Goal: Information Seeking & Learning: Check status

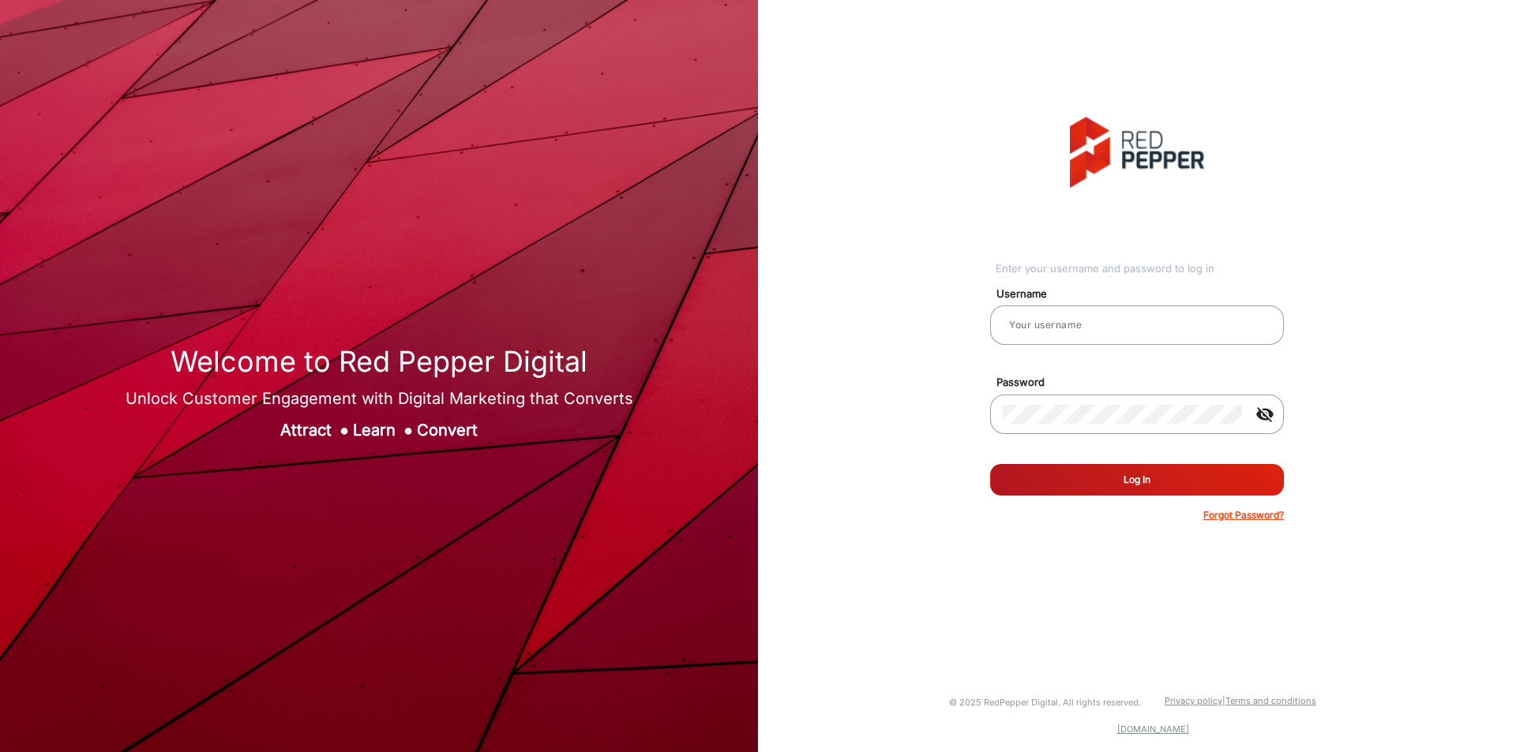
type input "[PERSON_NAME]"
click at [1088, 474] on button "Log In" at bounding box center [1137, 480] width 294 height 32
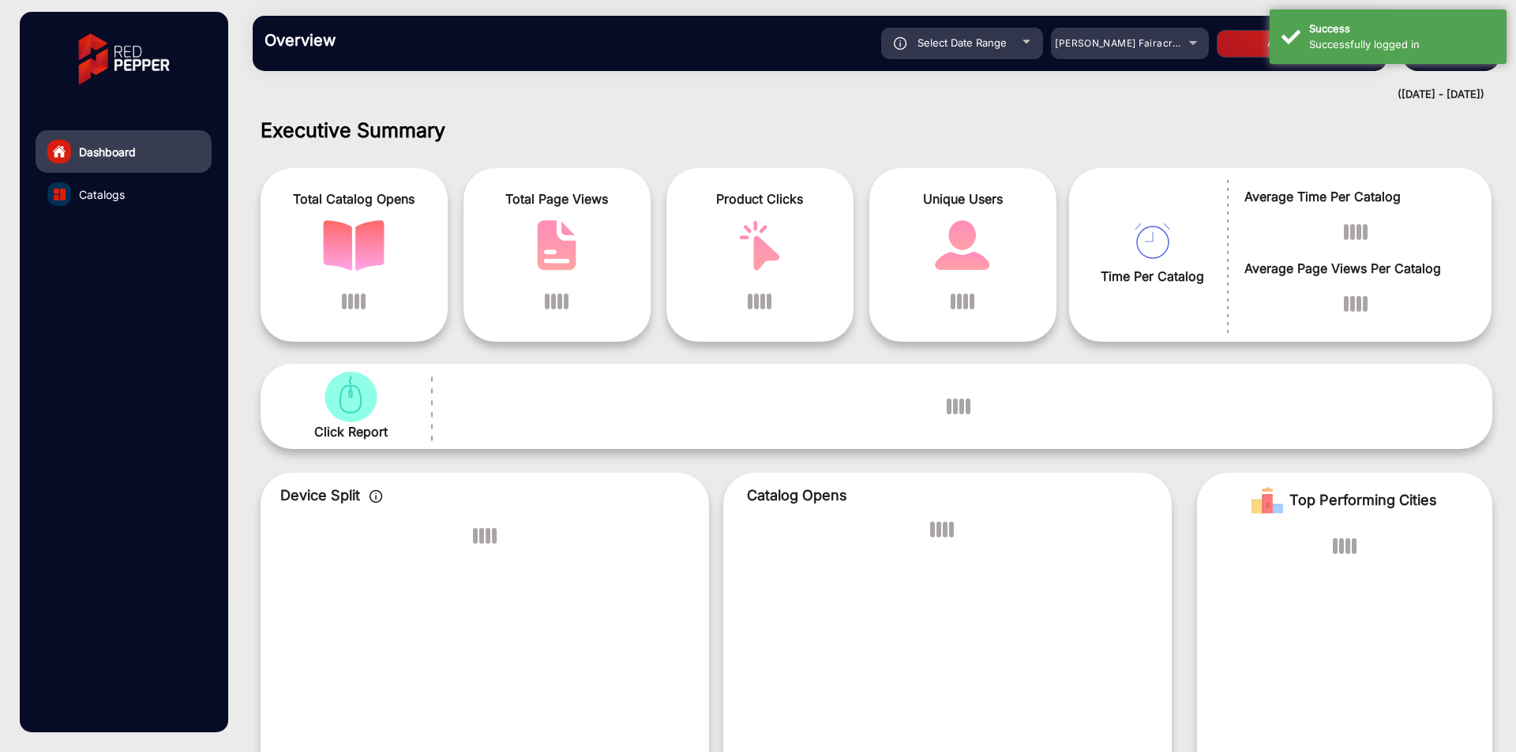
scroll to position [12, 0]
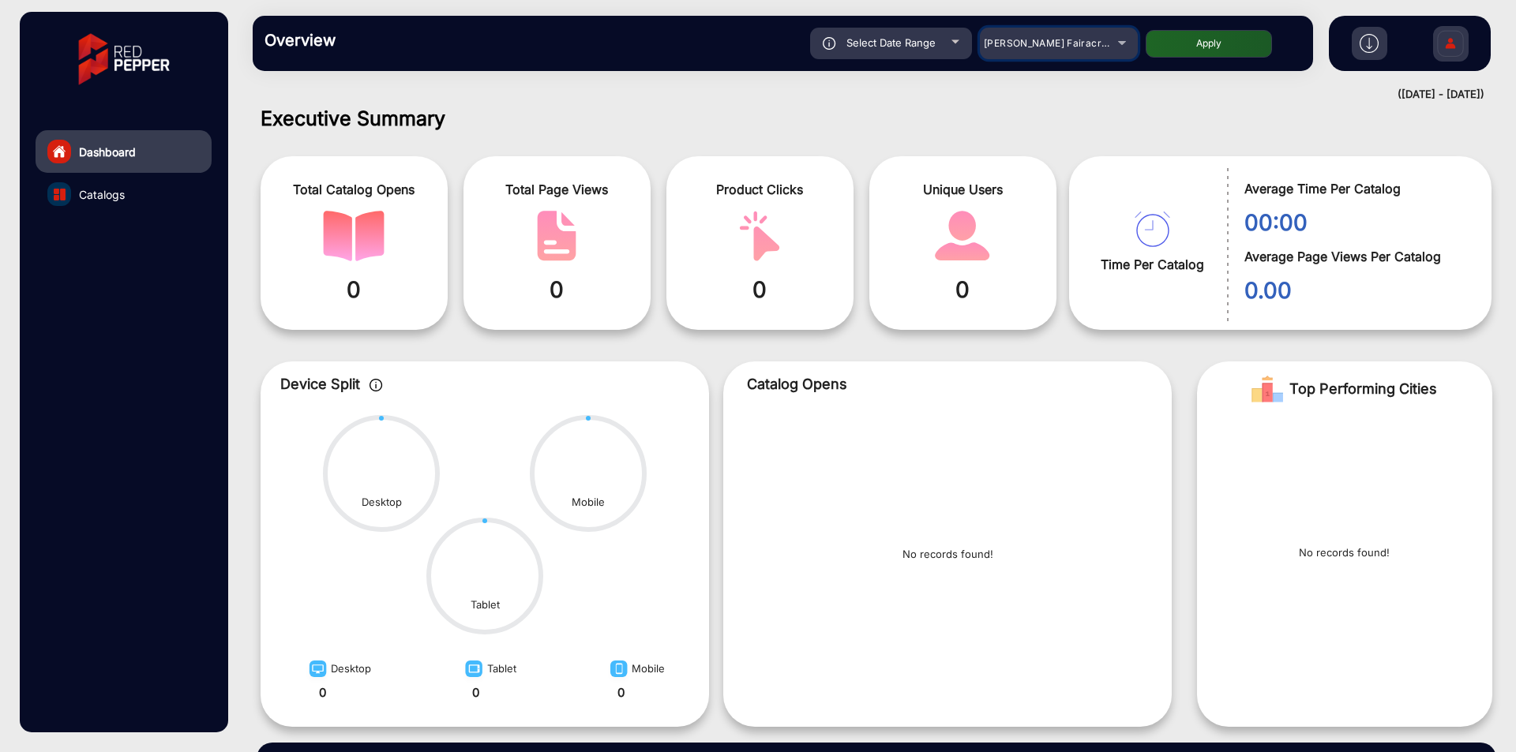
click at [1046, 37] on span "Adams Fairacre Farms" at bounding box center [1062, 43] width 156 height 12
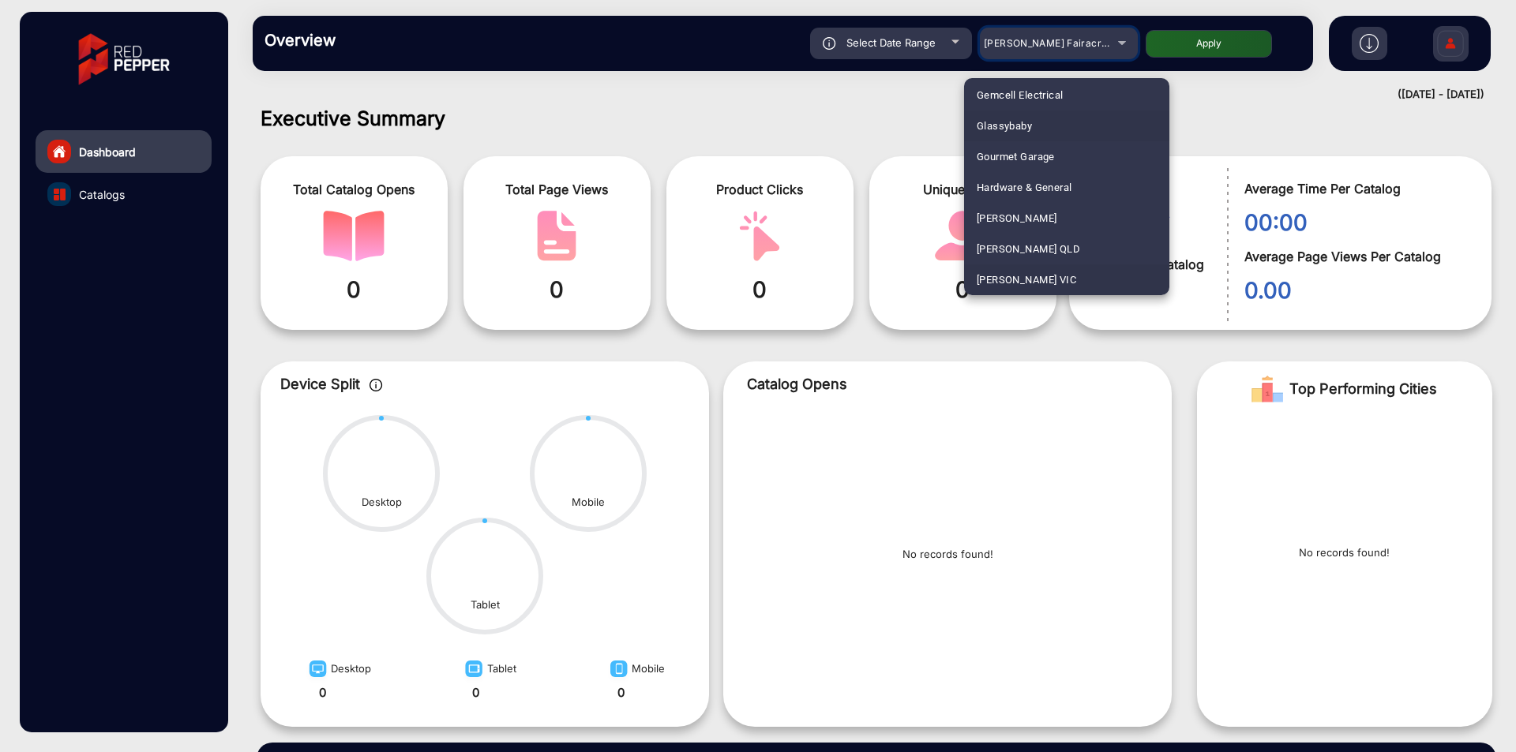
scroll to position [2345, 0]
click at [1056, 222] on span "Harry Brown QLD" at bounding box center [1027, 218] width 103 height 31
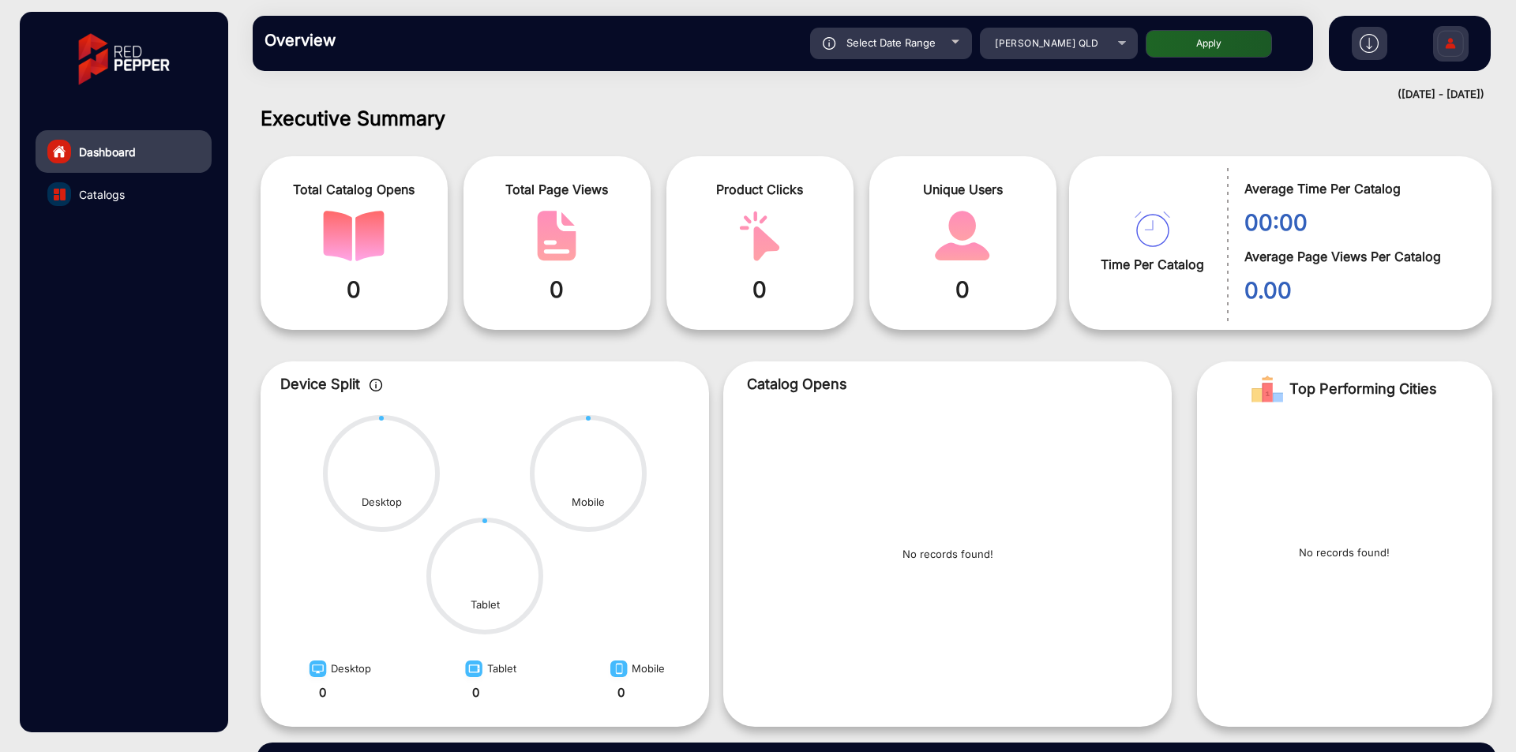
click at [1209, 39] on button "Apply" at bounding box center [1208, 44] width 126 height 28
type input "8/11/2025"
type input "8/17/2025"
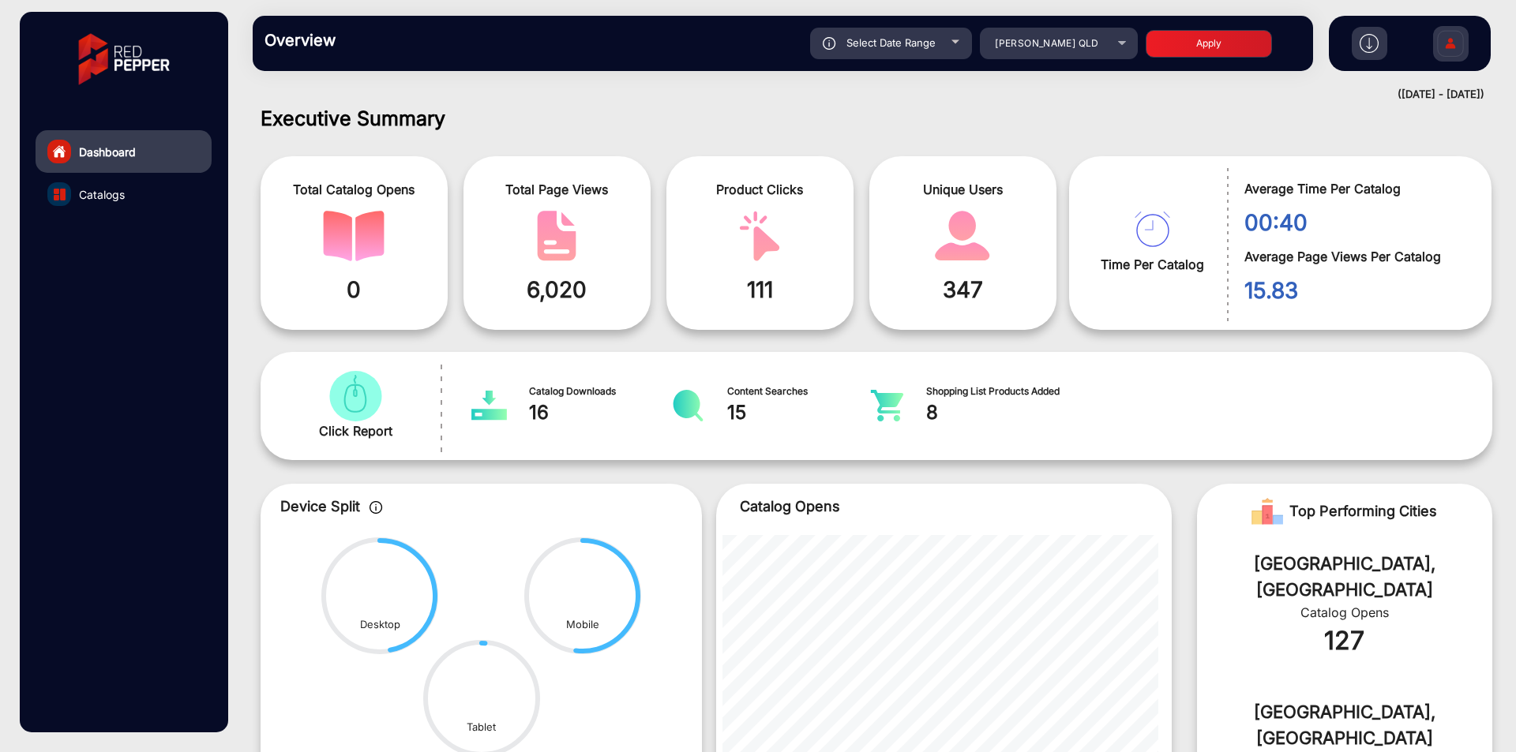
click at [897, 51] on div "Select Date Range" at bounding box center [891, 44] width 162 height 32
type input "8/11/2025"
type input "8/17/2025"
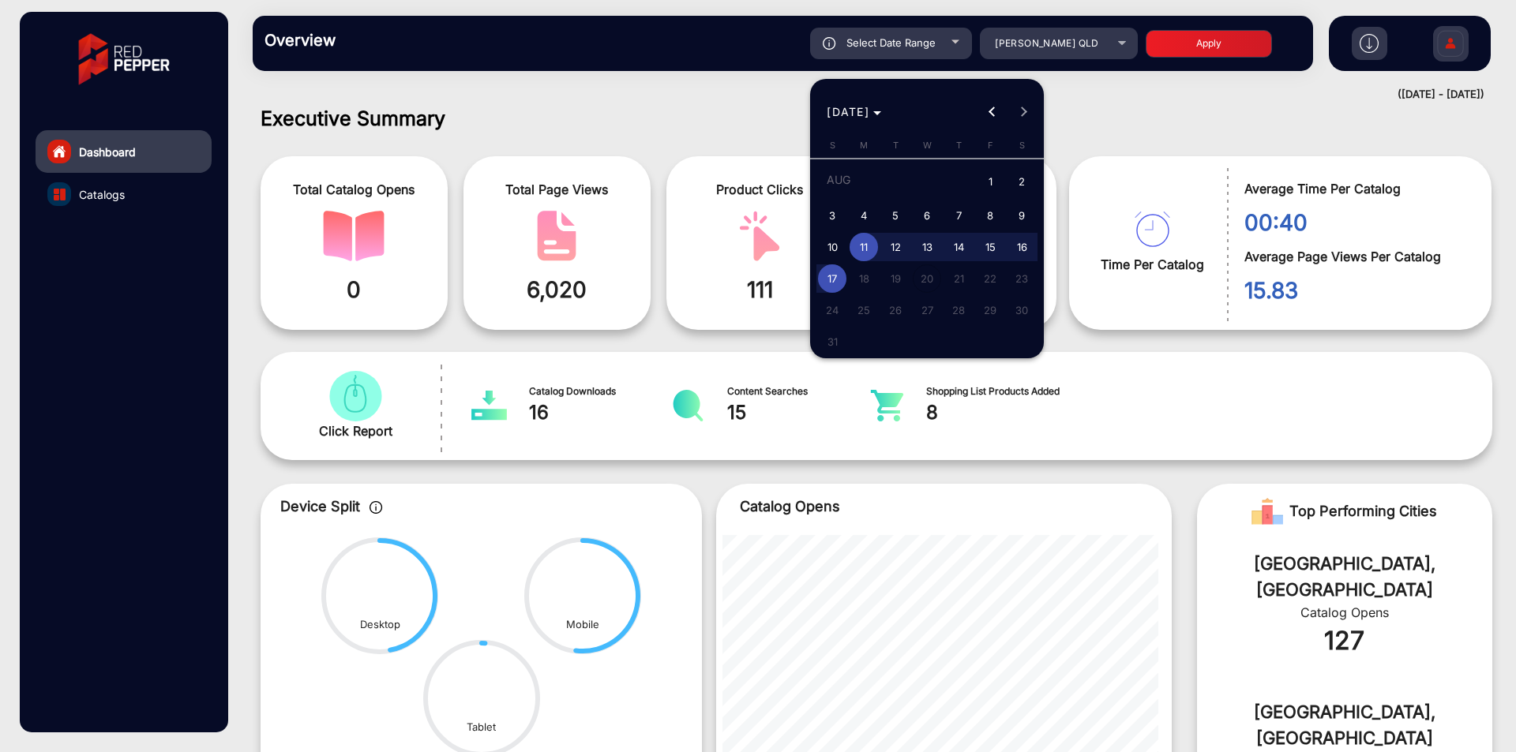
click at [1037, 47] on div at bounding box center [758, 376] width 1516 height 752
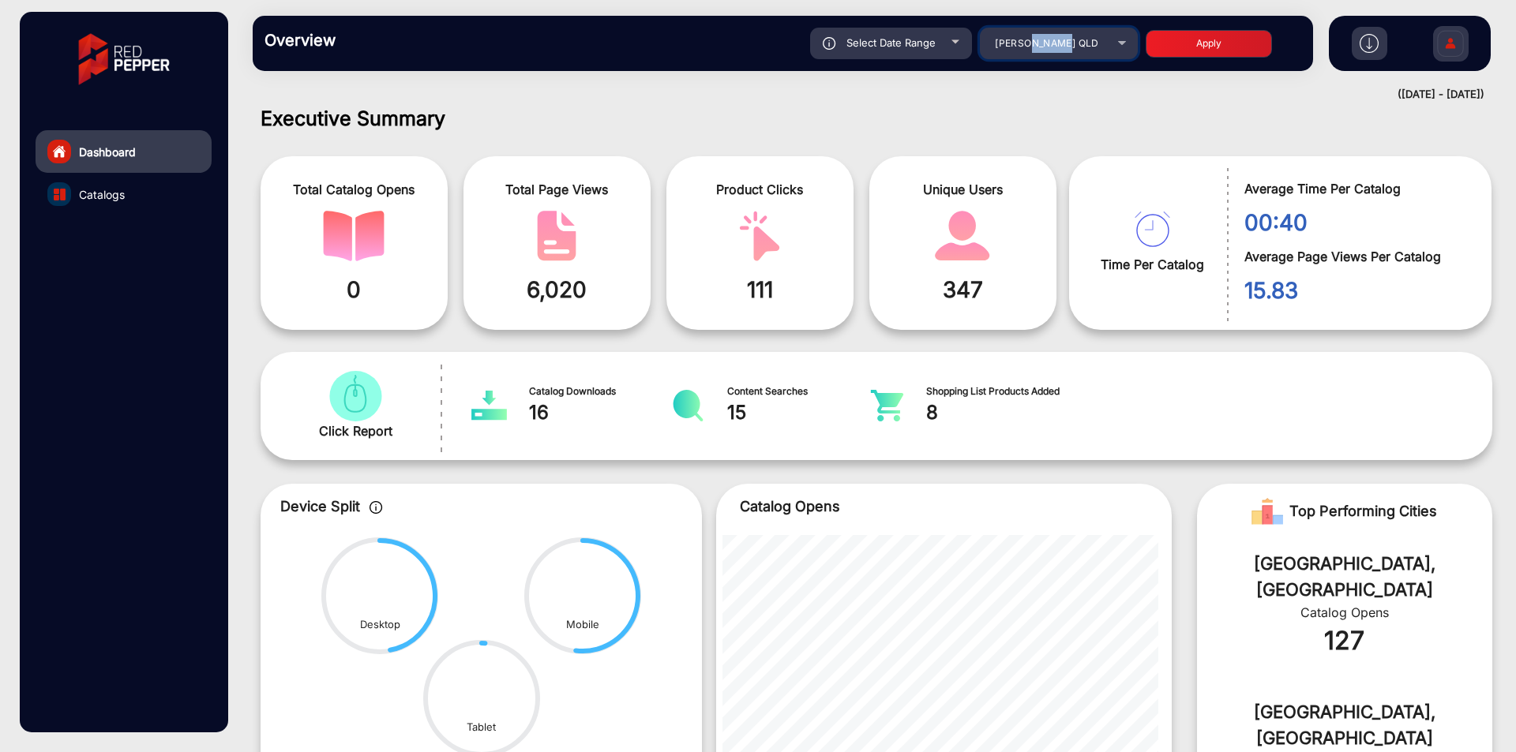
click at [1037, 47] on span "Harry Brown QLD" at bounding box center [1046, 43] width 103 height 12
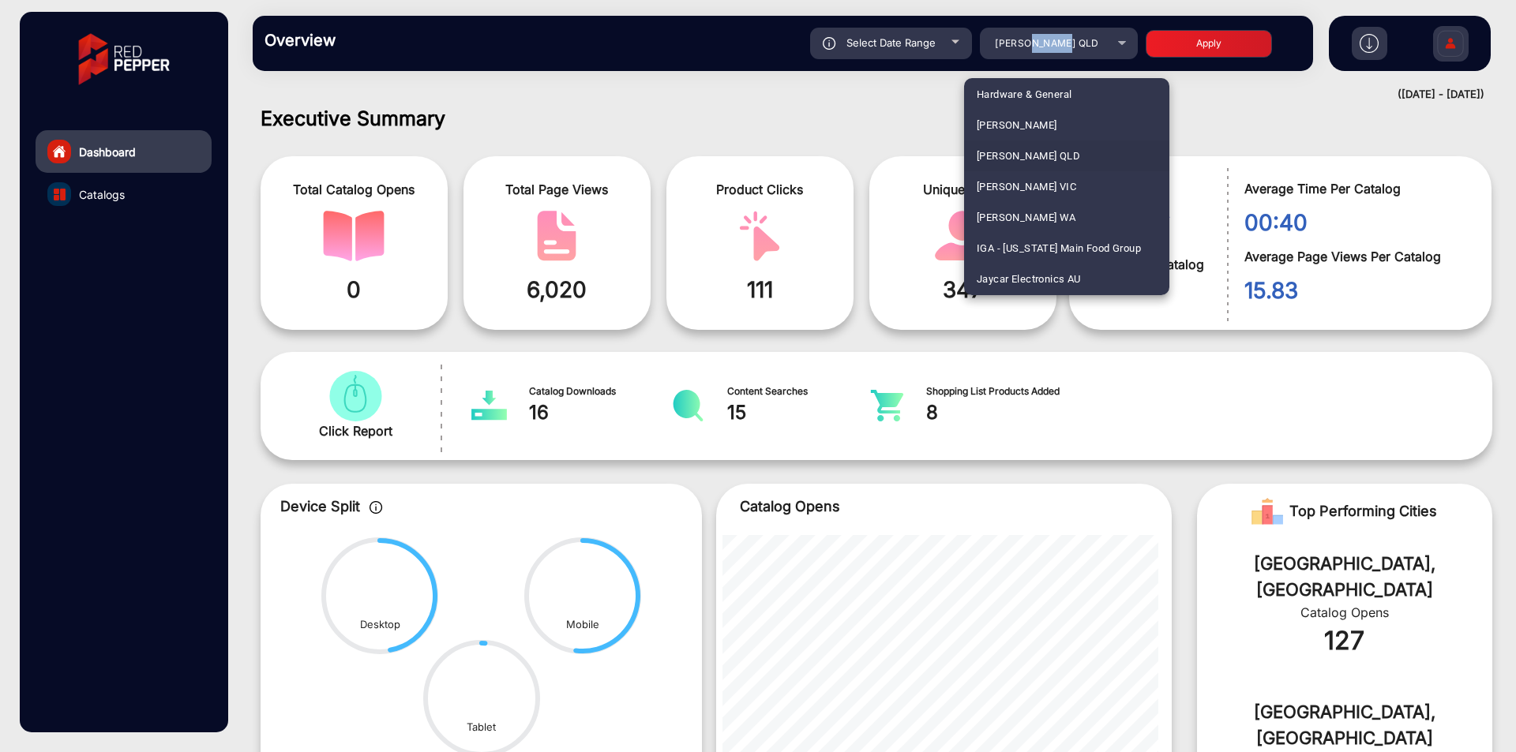
scroll to position [2425, 0]
click at [999, 174] on span "Harry Brown VIC" at bounding box center [1025, 168] width 99 height 31
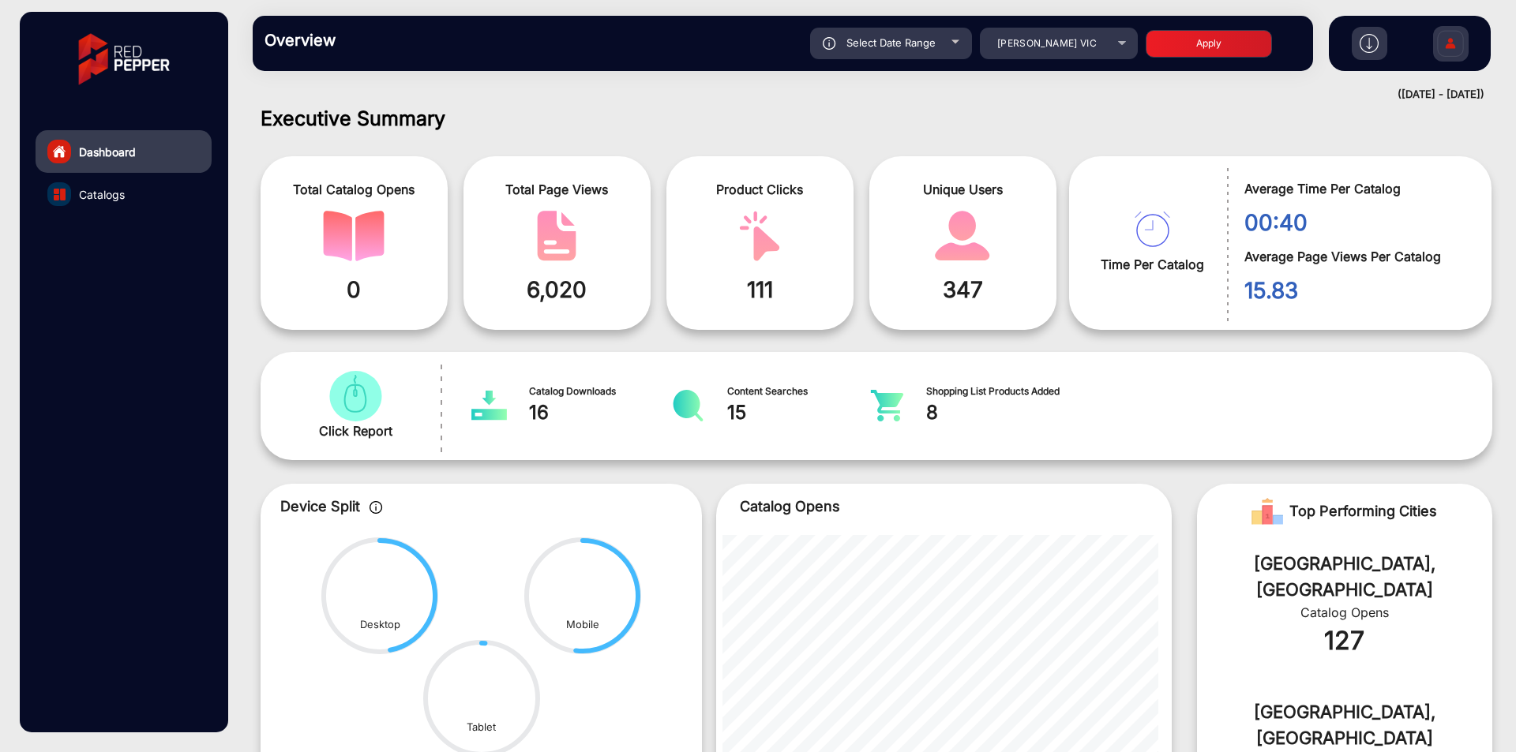
click at [1215, 43] on button "Apply" at bounding box center [1208, 44] width 126 height 28
type input "8/11/2025"
type input "8/17/2025"
click at [934, 45] on span "Select Date Range" at bounding box center [890, 42] width 89 height 13
type input "8/11/2025"
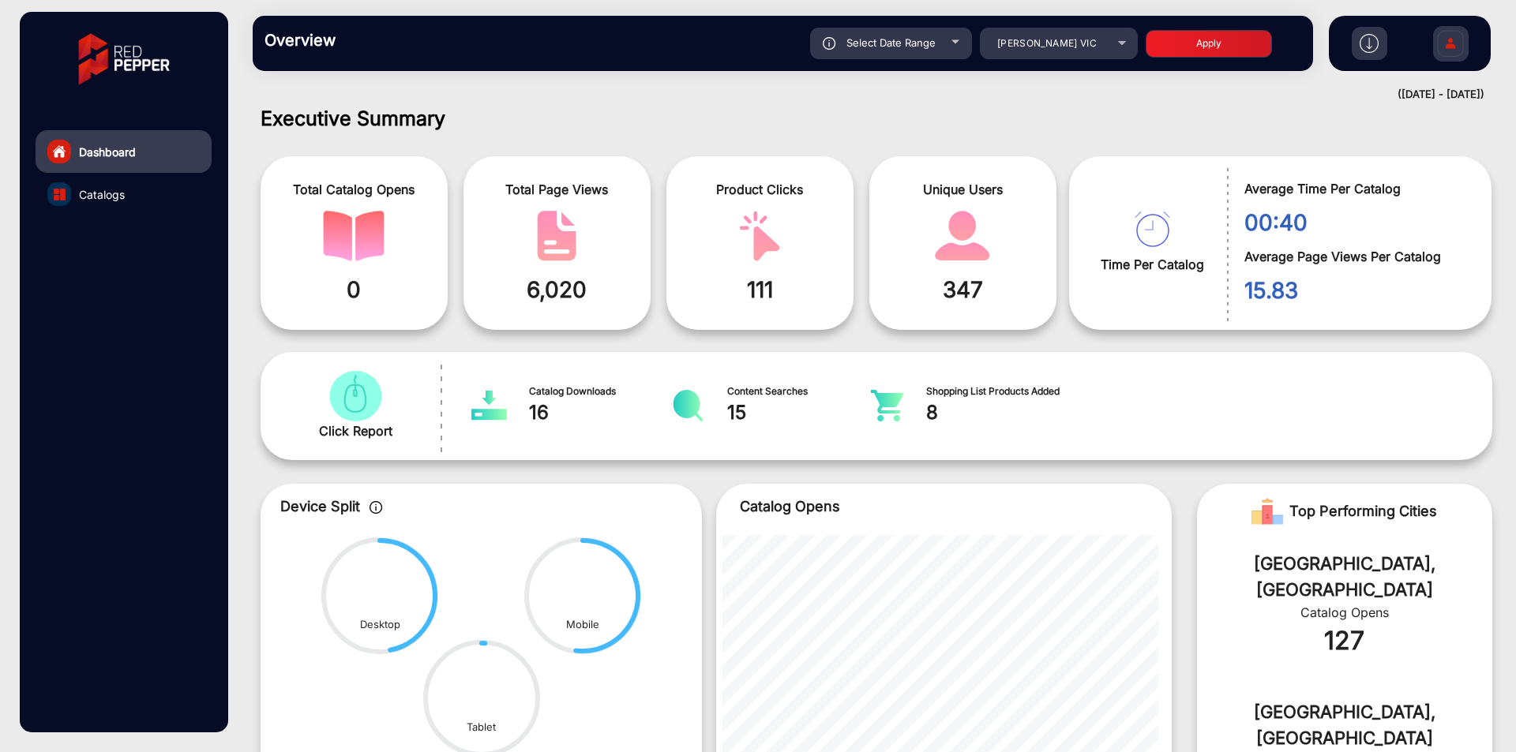
type input "8/17/2025"
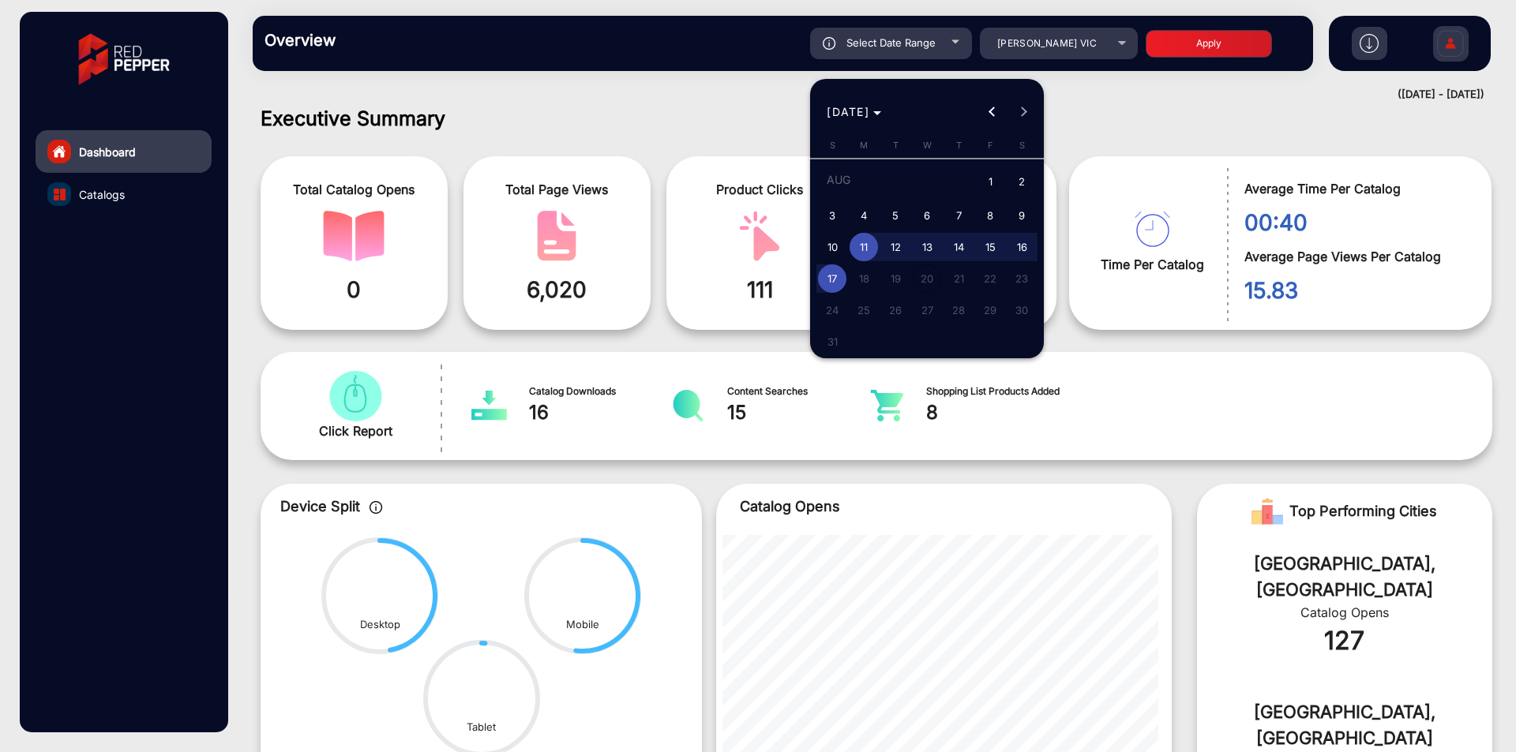
click at [935, 45] on div at bounding box center [758, 376] width 1516 height 752
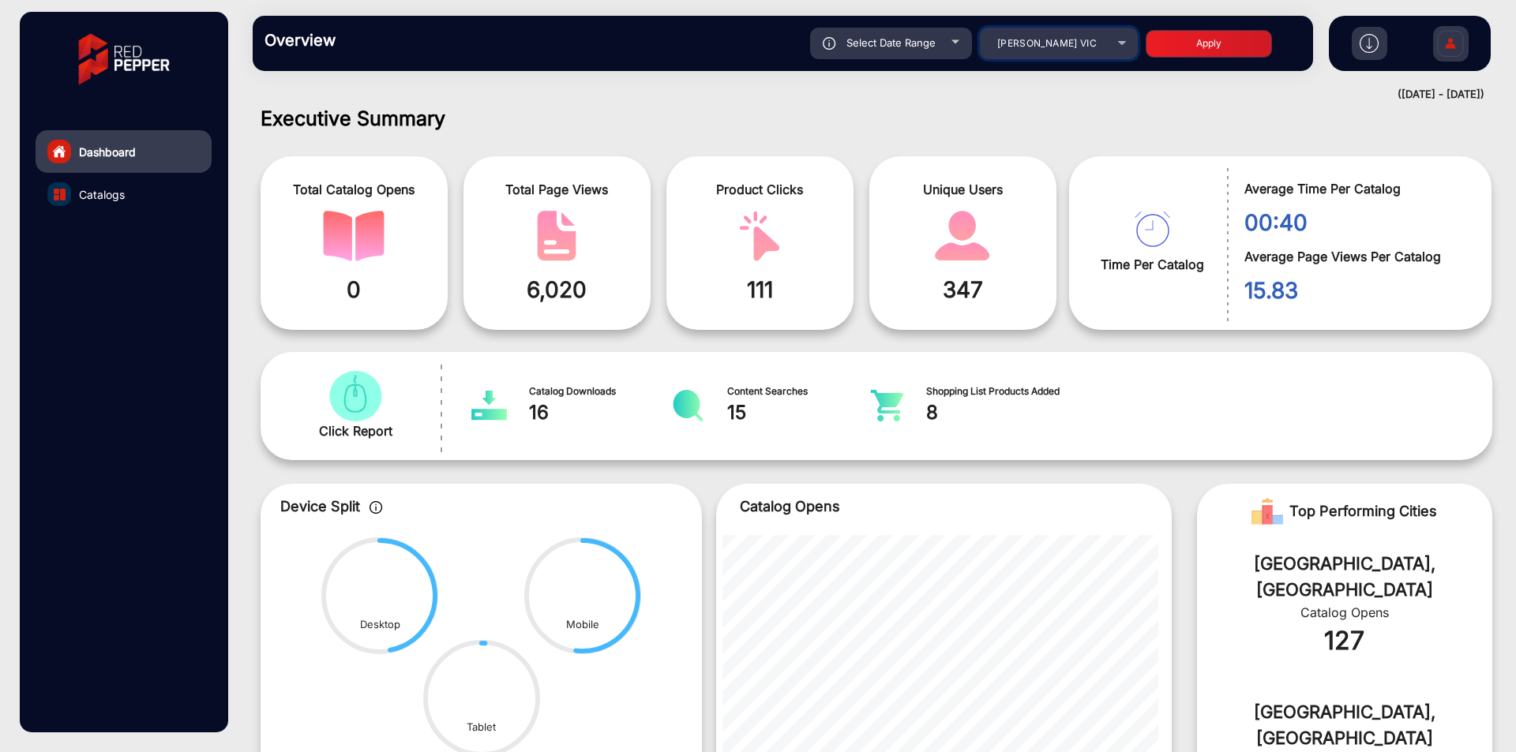
click at [995, 45] on div "Harry Brown VIC" at bounding box center [1047, 43] width 126 height 19
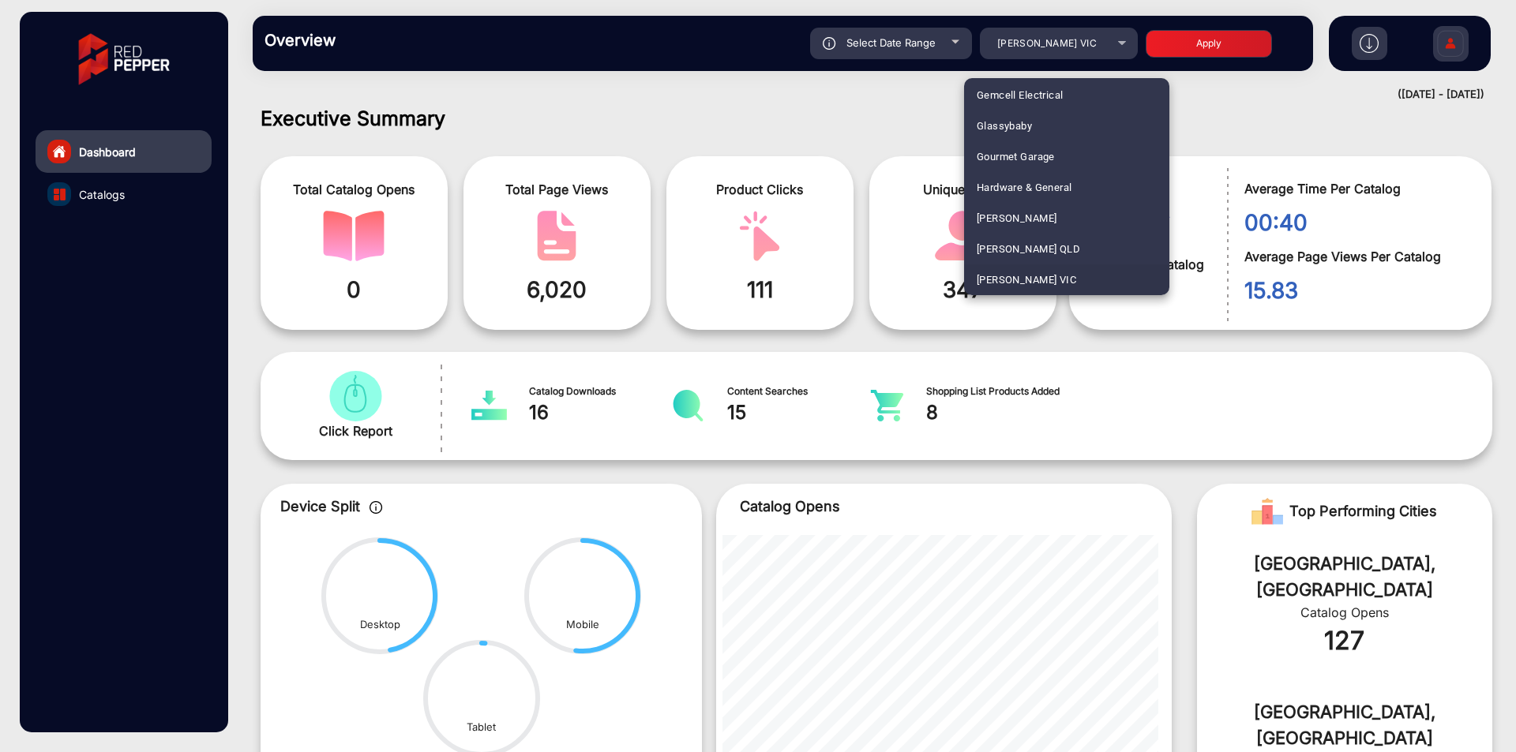
scroll to position [2426, 0]
click at [1067, 199] on mat-option "Harry Brown WA" at bounding box center [1066, 198] width 205 height 31
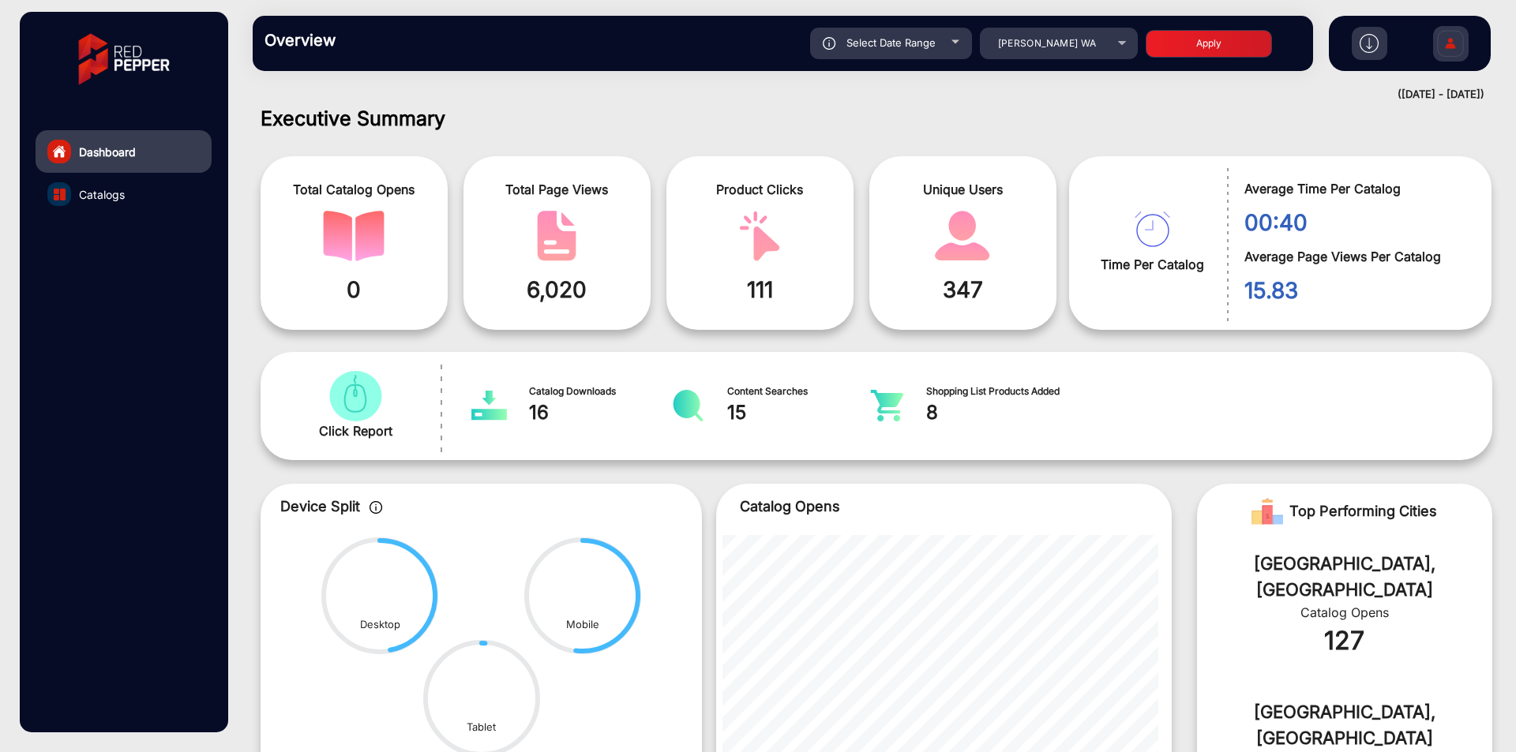
click at [1213, 53] on button "Apply" at bounding box center [1208, 44] width 126 height 28
type input "8/11/2025"
type input "8/17/2025"
click at [132, 198] on link "Catalogs" at bounding box center [124, 194] width 176 height 43
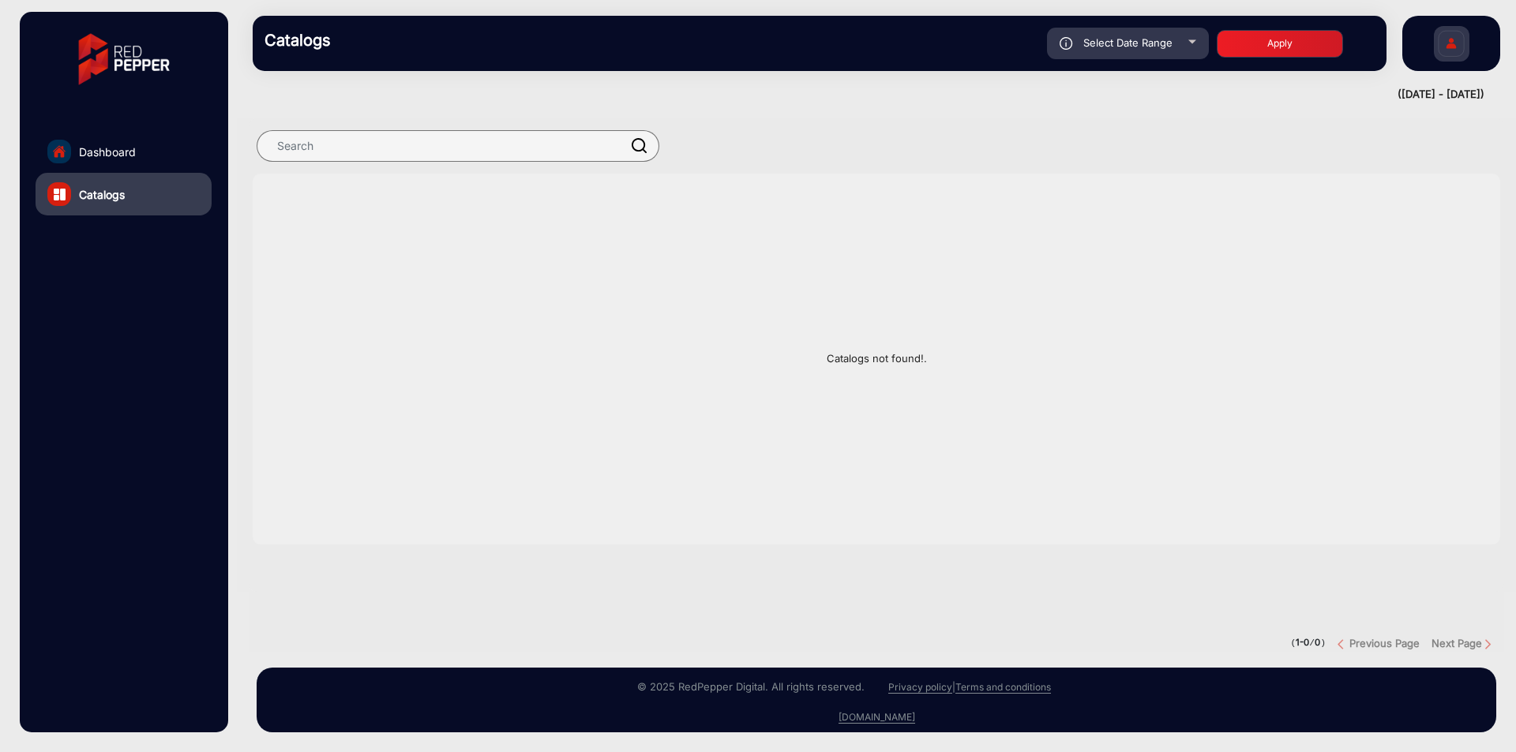
click at [141, 161] on link "Dashboard" at bounding box center [124, 151] width 176 height 43
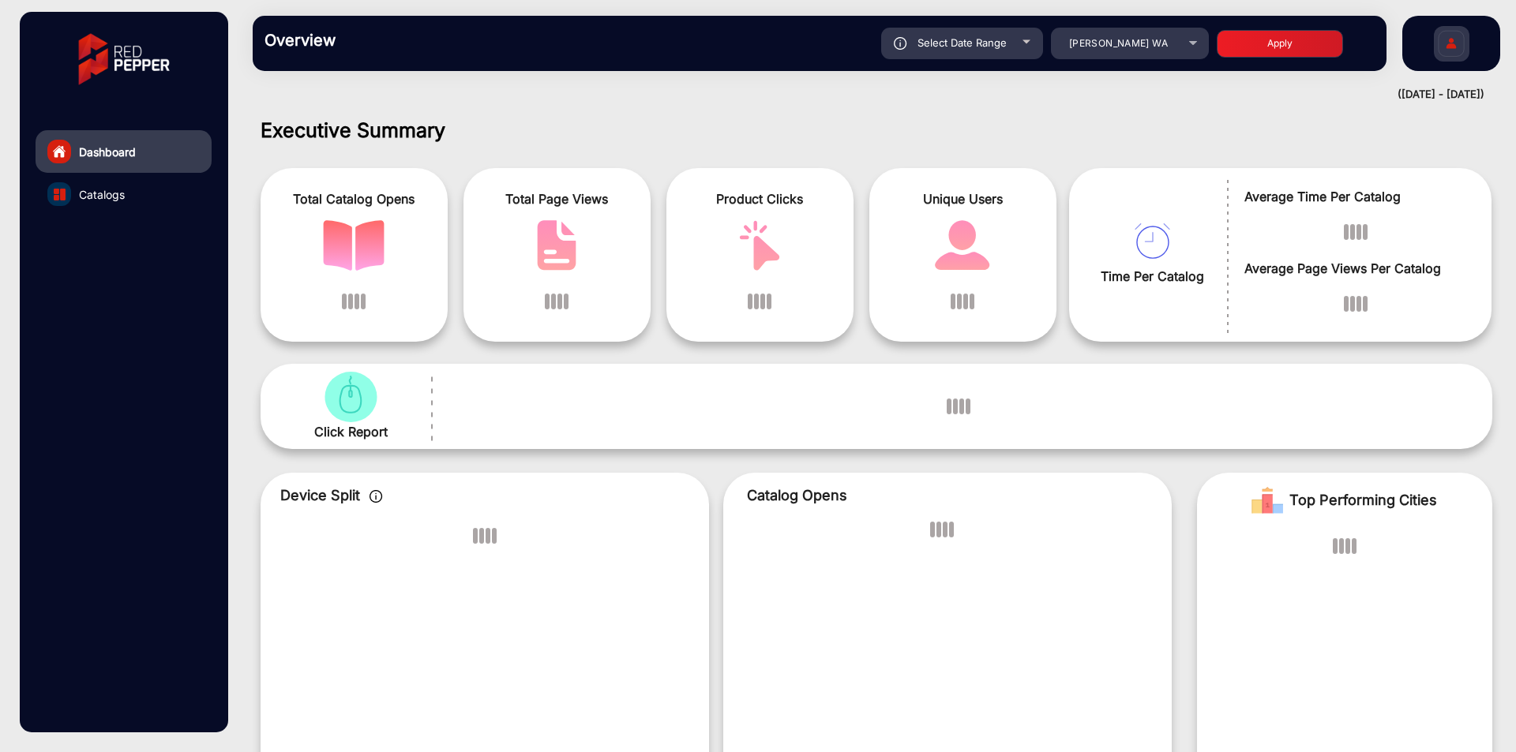
scroll to position [12, 0]
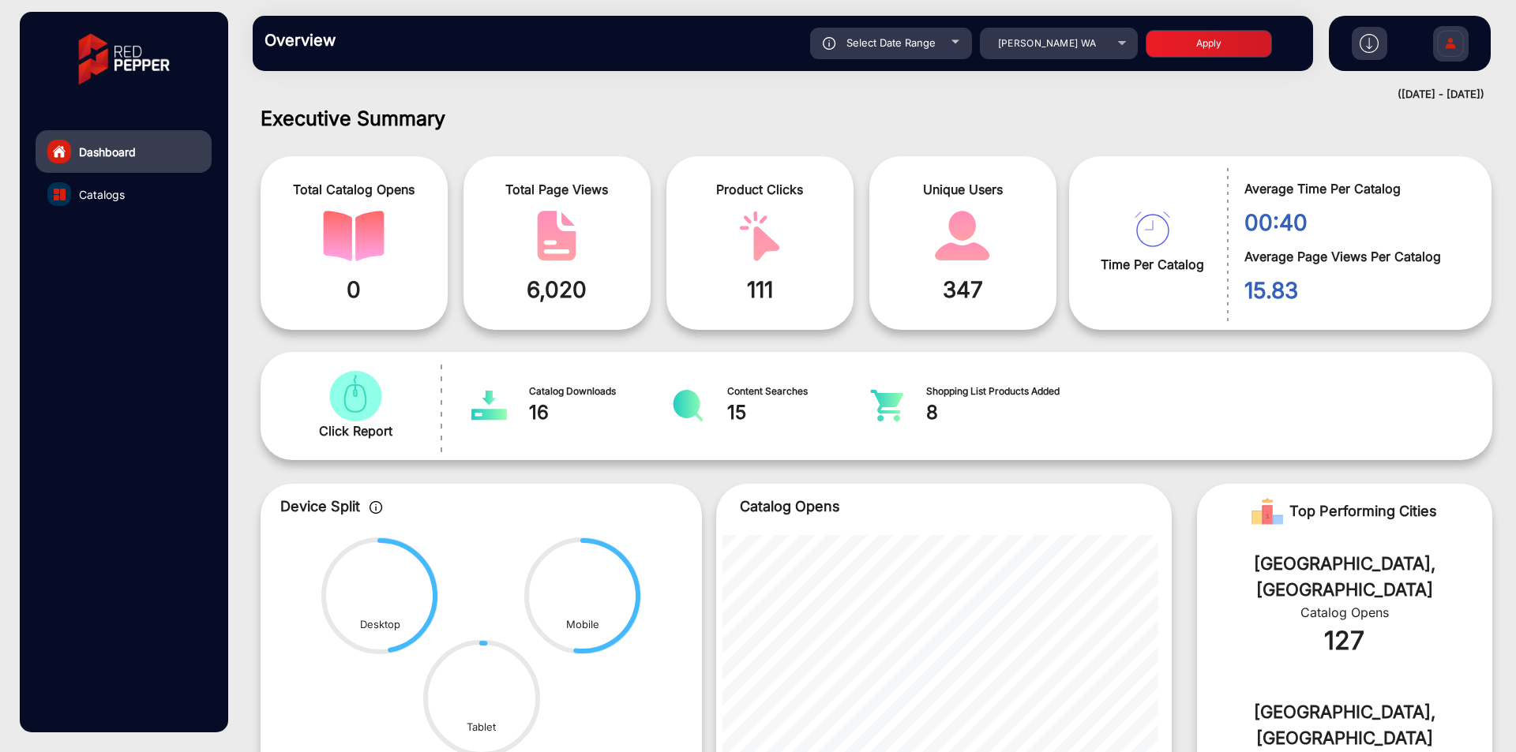
click at [882, 45] on span "Select Date Range" at bounding box center [890, 42] width 89 height 13
type input "8/11/2025"
type input "8/17/2025"
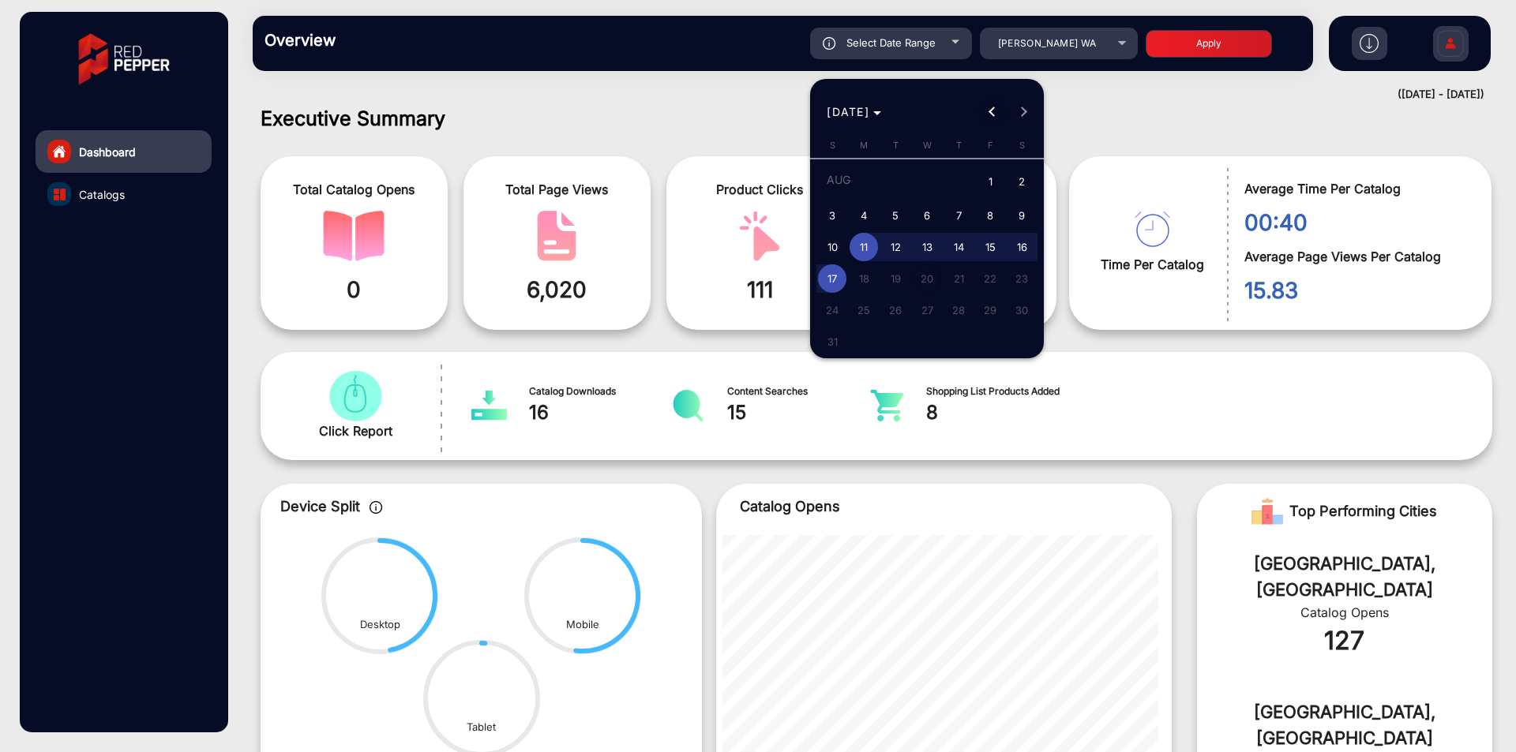
click at [1002, 117] on span "Previous month" at bounding box center [992, 112] width 32 height 32
click at [991, 111] on button "Previous month" at bounding box center [992, 112] width 32 height 32
click at [957, 179] on span "1" at bounding box center [958, 183] width 28 height 32
type input "5/1/2025"
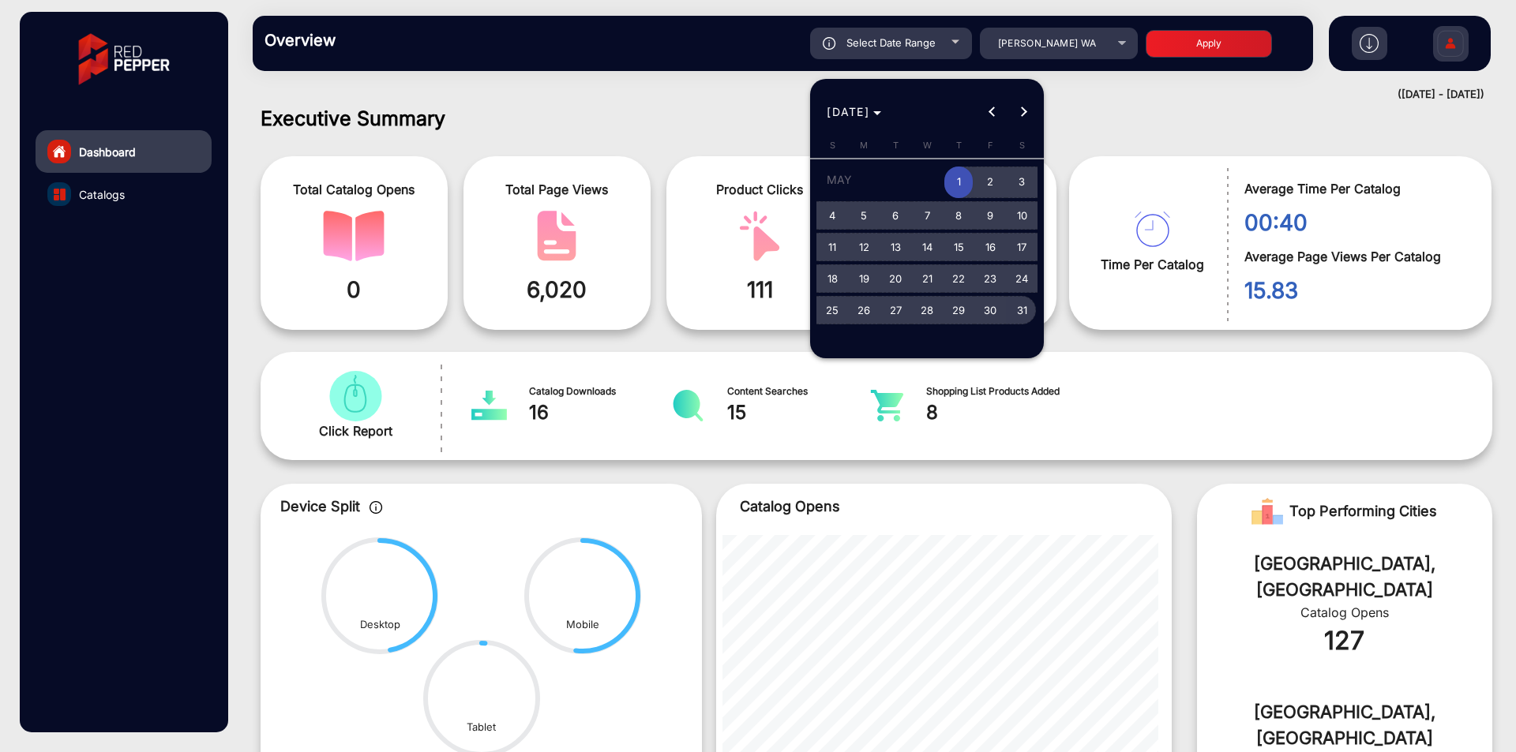
click at [1019, 315] on span "31" at bounding box center [1021, 310] width 28 height 28
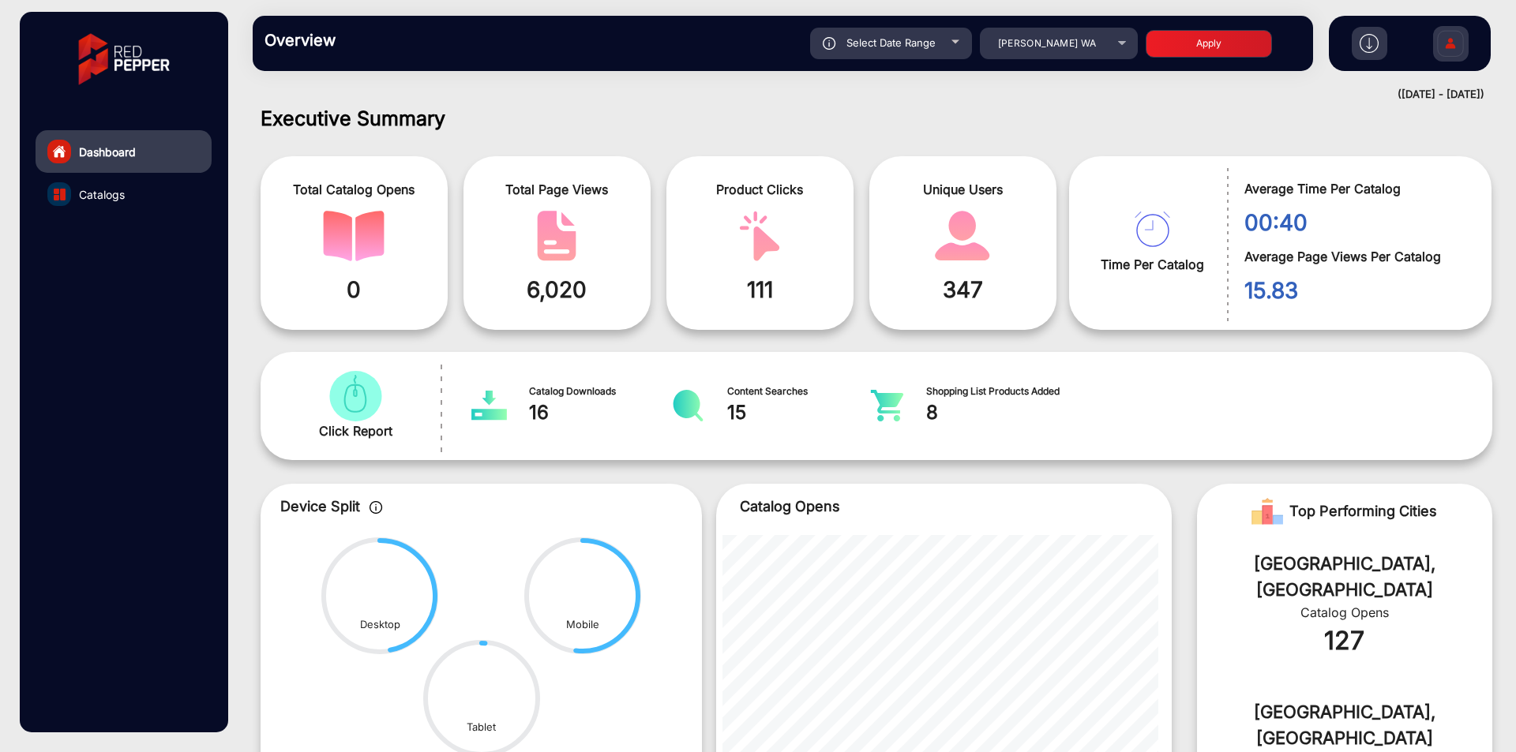
type input "5/31/2025"
click at [1199, 47] on button "Apply" at bounding box center [1208, 44] width 126 height 28
type input "5/1/2025"
type input "5/31/2025"
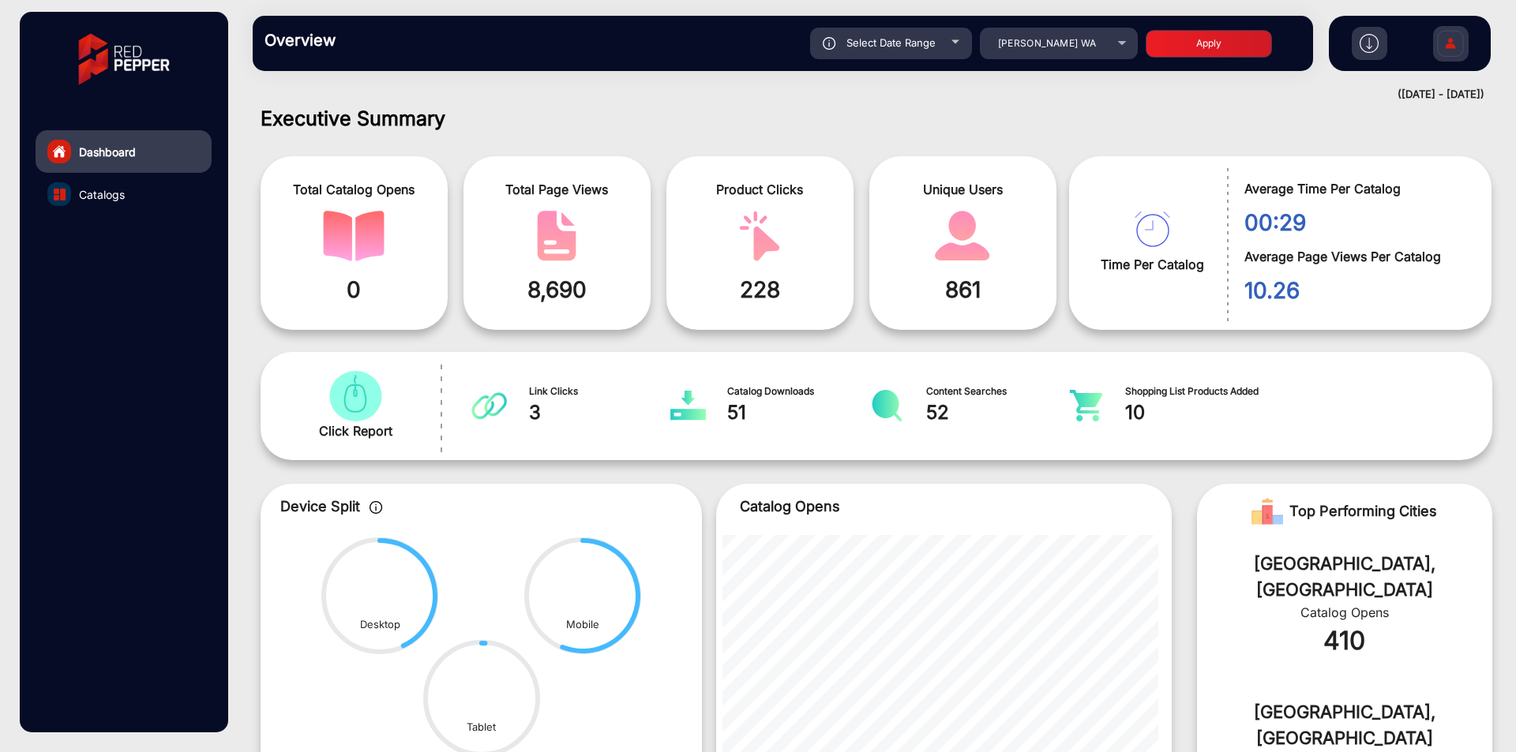
click at [947, 60] on div "Overview Reports Understand what makes your customers tick and learn how they a…" at bounding box center [783, 43] width 1060 height 55
click at [1119, 39] on div "Harry Brown WA" at bounding box center [1059, 43] width 158 height 19
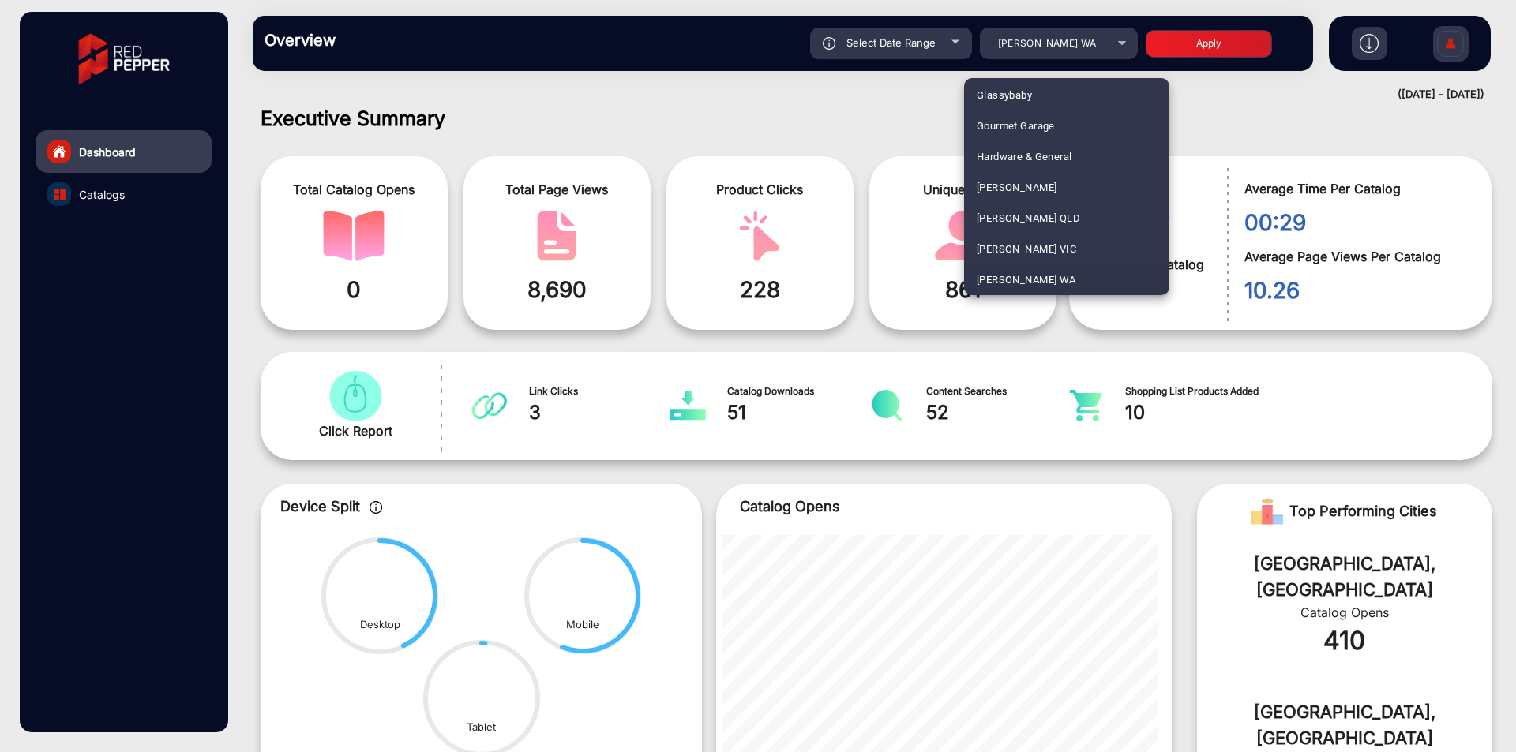
click at [1119, 43] on div at bounding box center [758, 376] width 1516 height 752
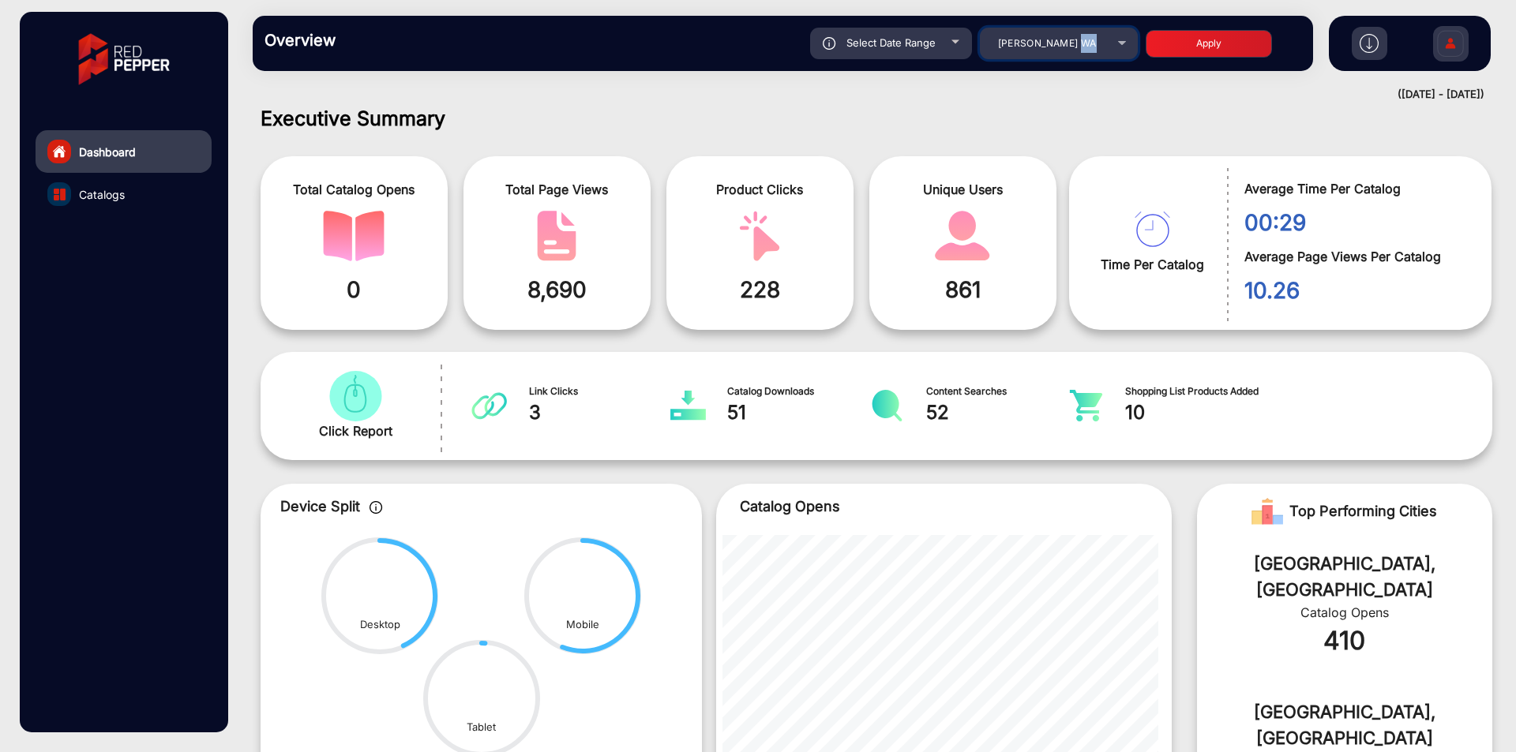
click at [1119, 43] on div "Harry Brown WA" at bounding box center [1059, 43] width 158 height 19
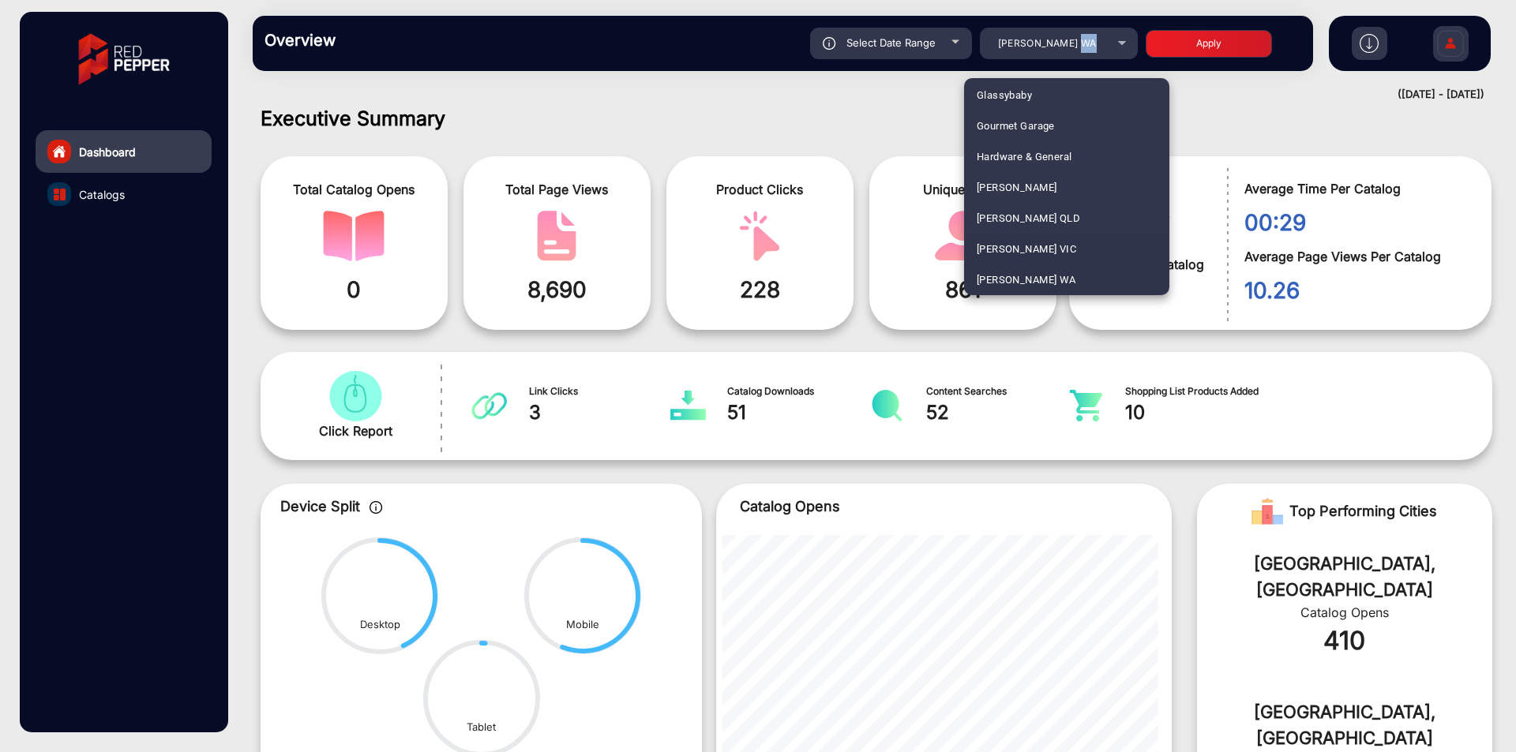
click at [1041, 250] on span "Harry Brown VIC" at bounding box center [1025, 249] width 99 height 31
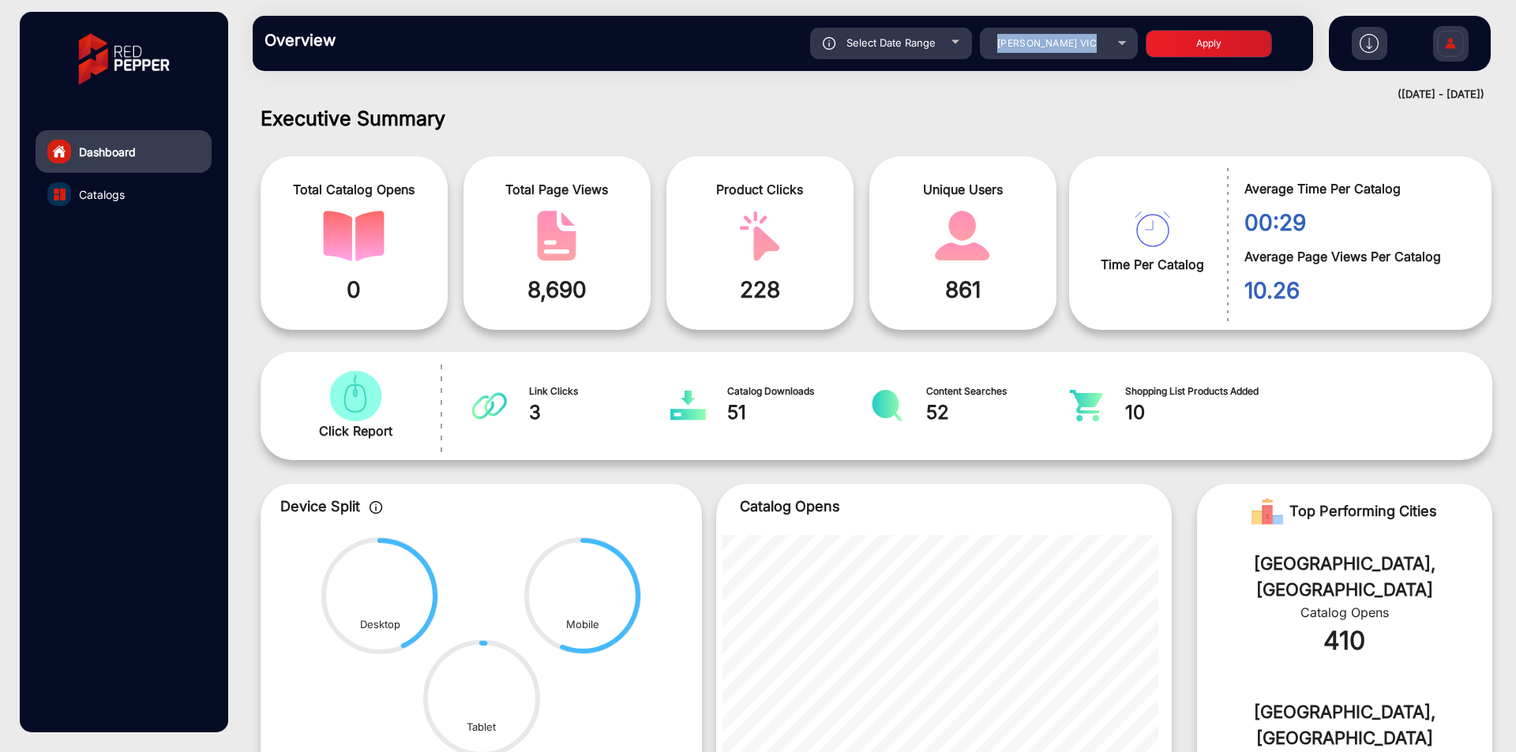
click at [1208, 45] on button "Apply" at bounding box center [1208, 44] width 126 height 28
type input "5/1/2025"
type input "5/31/2025"
click at [946, 52] on div "Select Date Range" at bounding box center [891, 44] width 162 height 32
type input "5/1/2025"
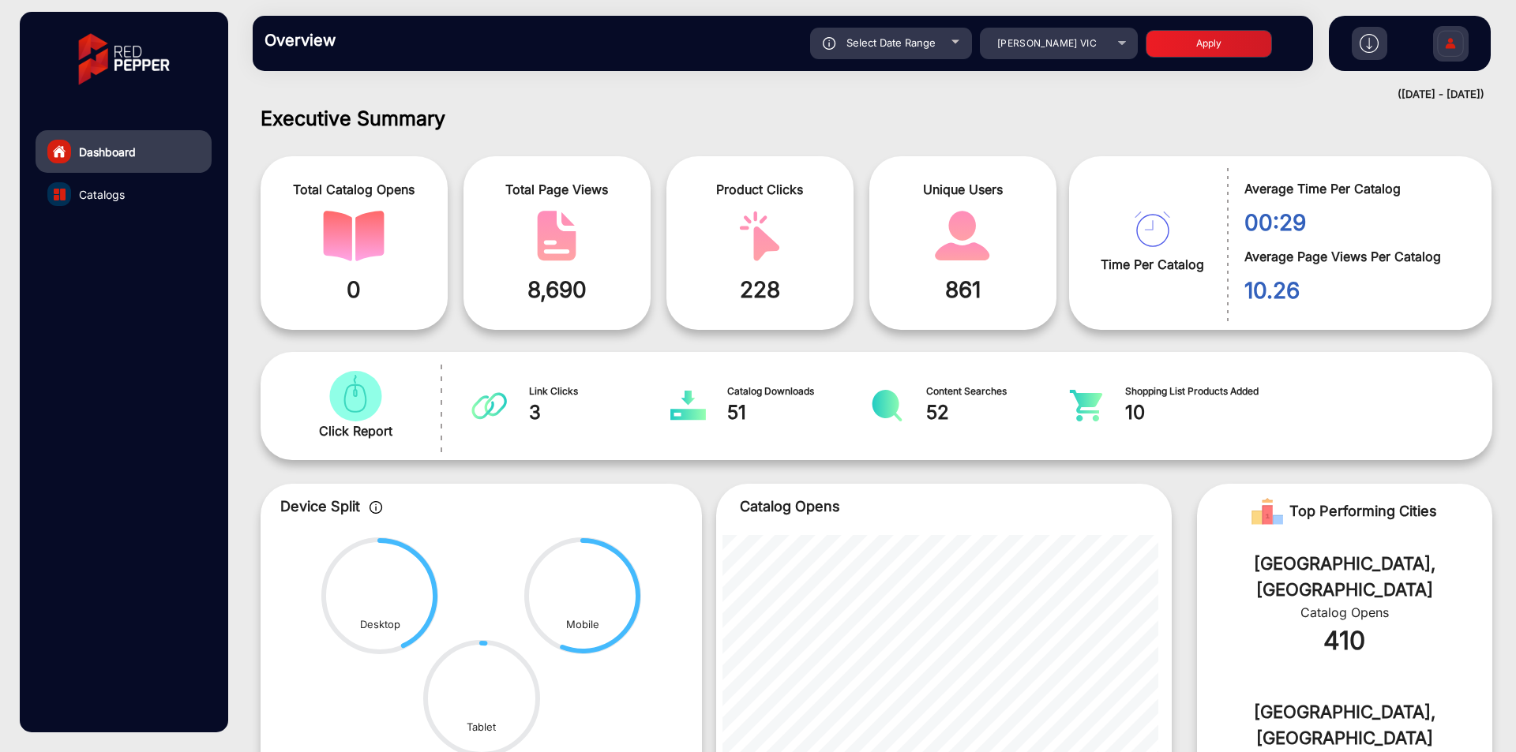
type input "5/31/2025"
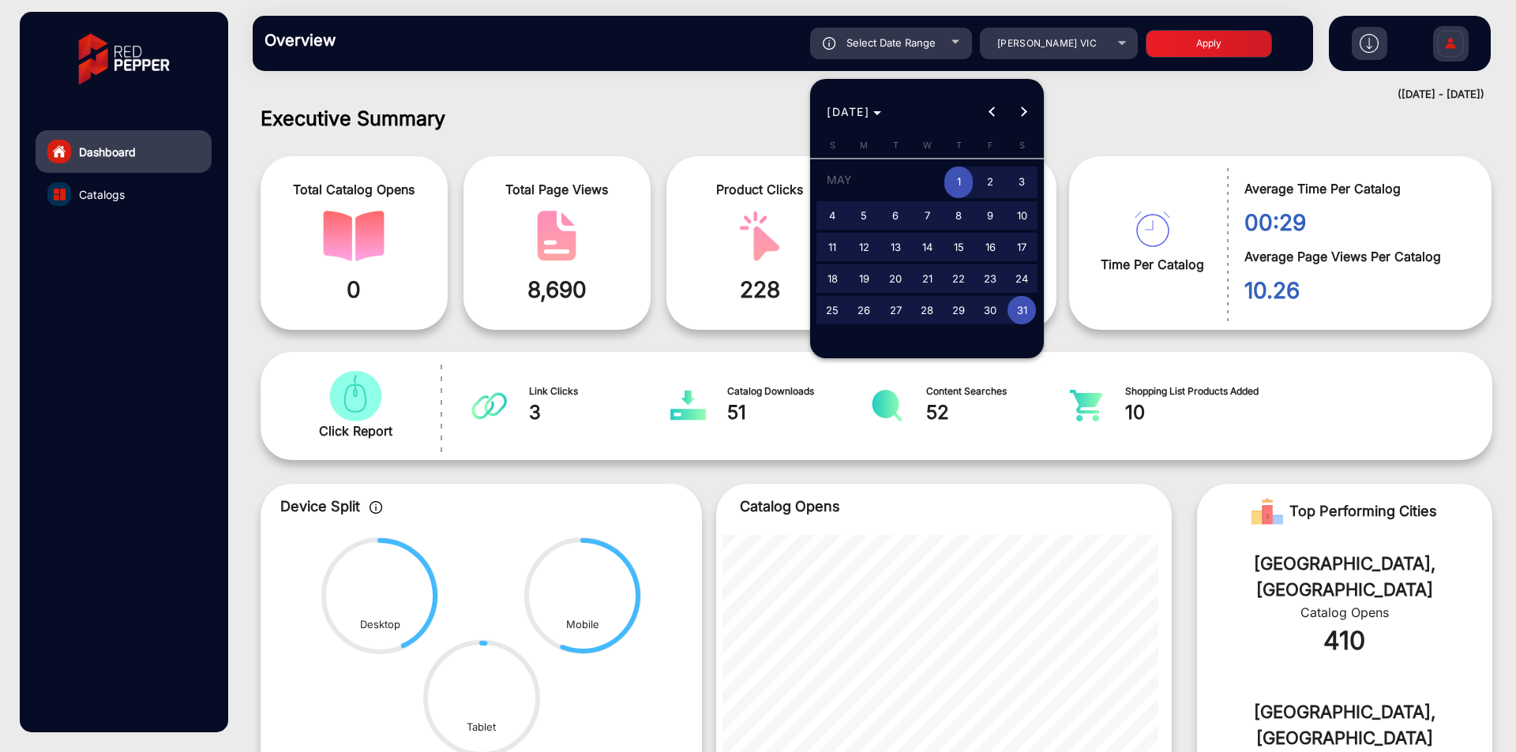
click at [926, 30] on div at bounding box center [758, 376] width 1516 height 752
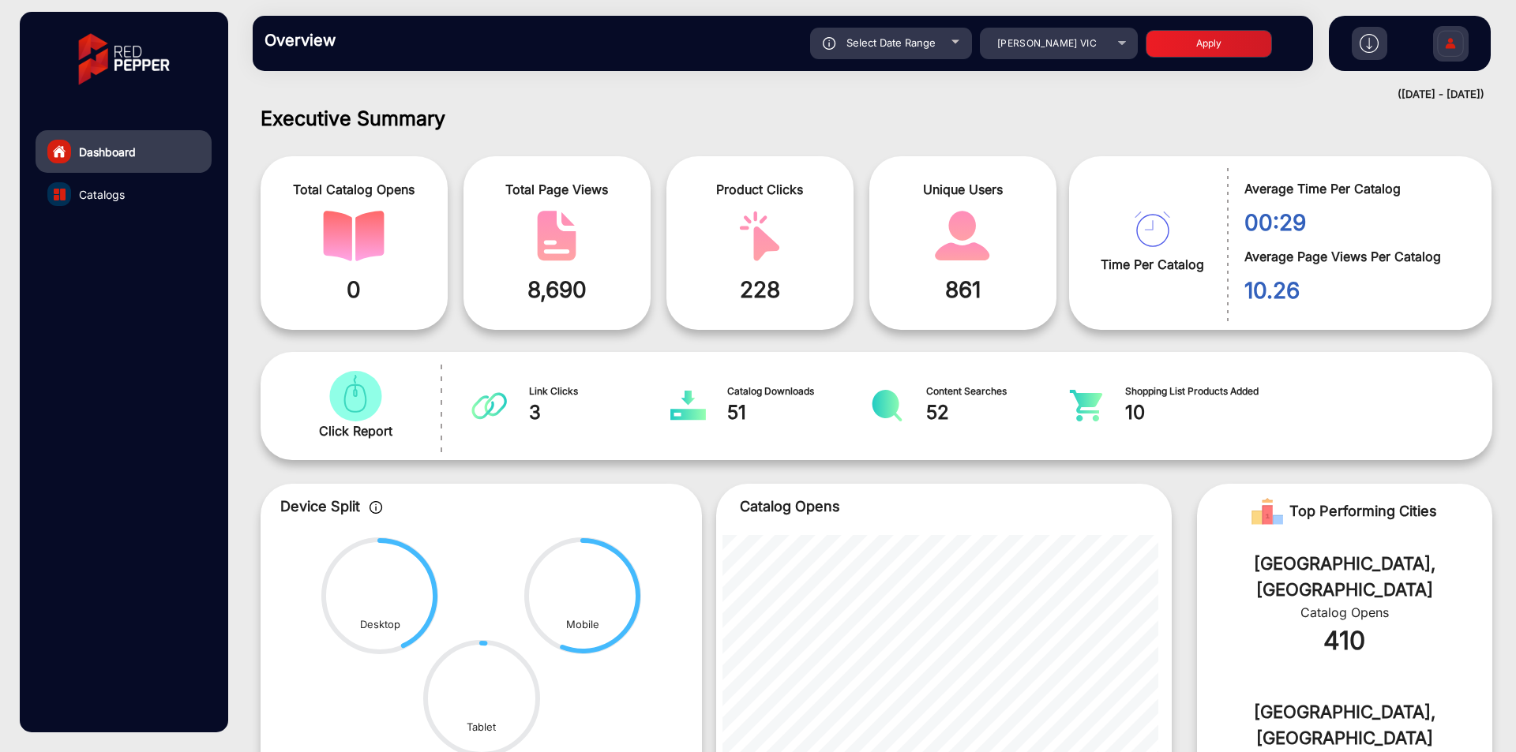
click at [926, 34] on div "Select Date Range" at bounding box center [891, 44] width 162 height 32
type input "5/1/2025"
type input "5/31/2025"
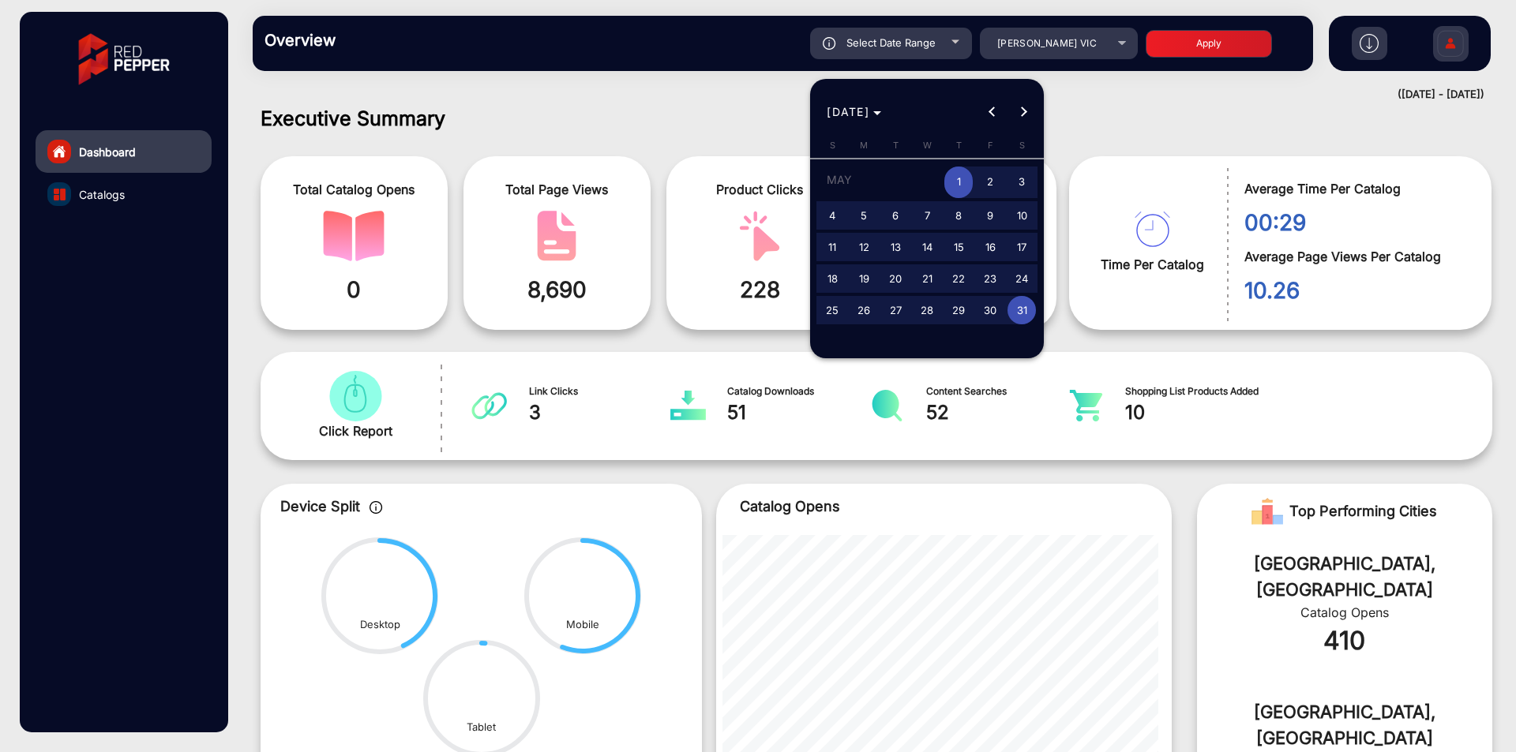
click at [1069, 54] on div at bounding box center [758, 376] width 1516 height 752
click at [1069, 54] on mat-select "Harry Brown VIC" at bounding box center [1059, 44] width 158 height 32
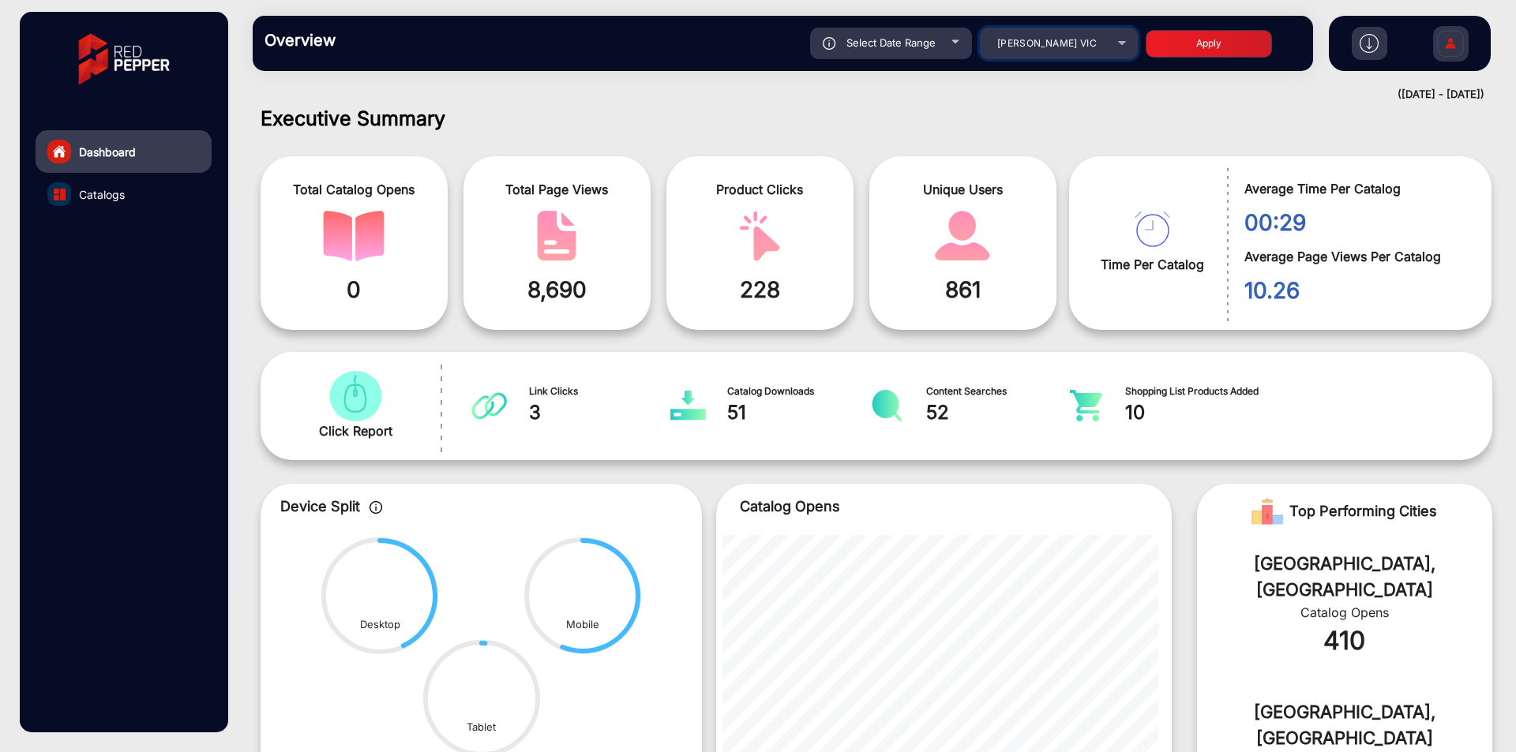
click at [1071, 49] on div "Harry Brown VIC" at bounding box center [1047, 43] width 126 height 19
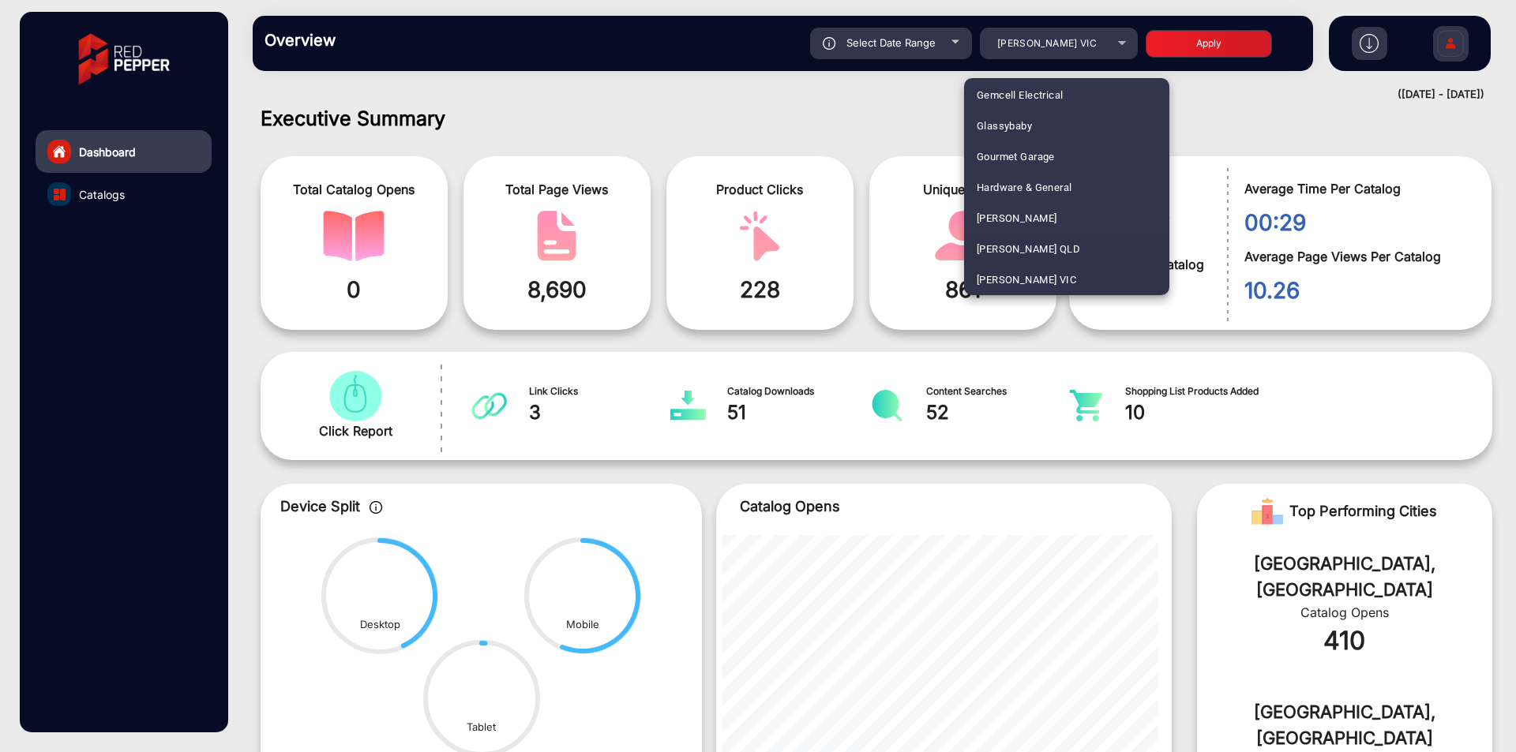
click at [1042, 246] on span "Harry Brown QLD" at bounding box center [1027, 249] width 103 height 31
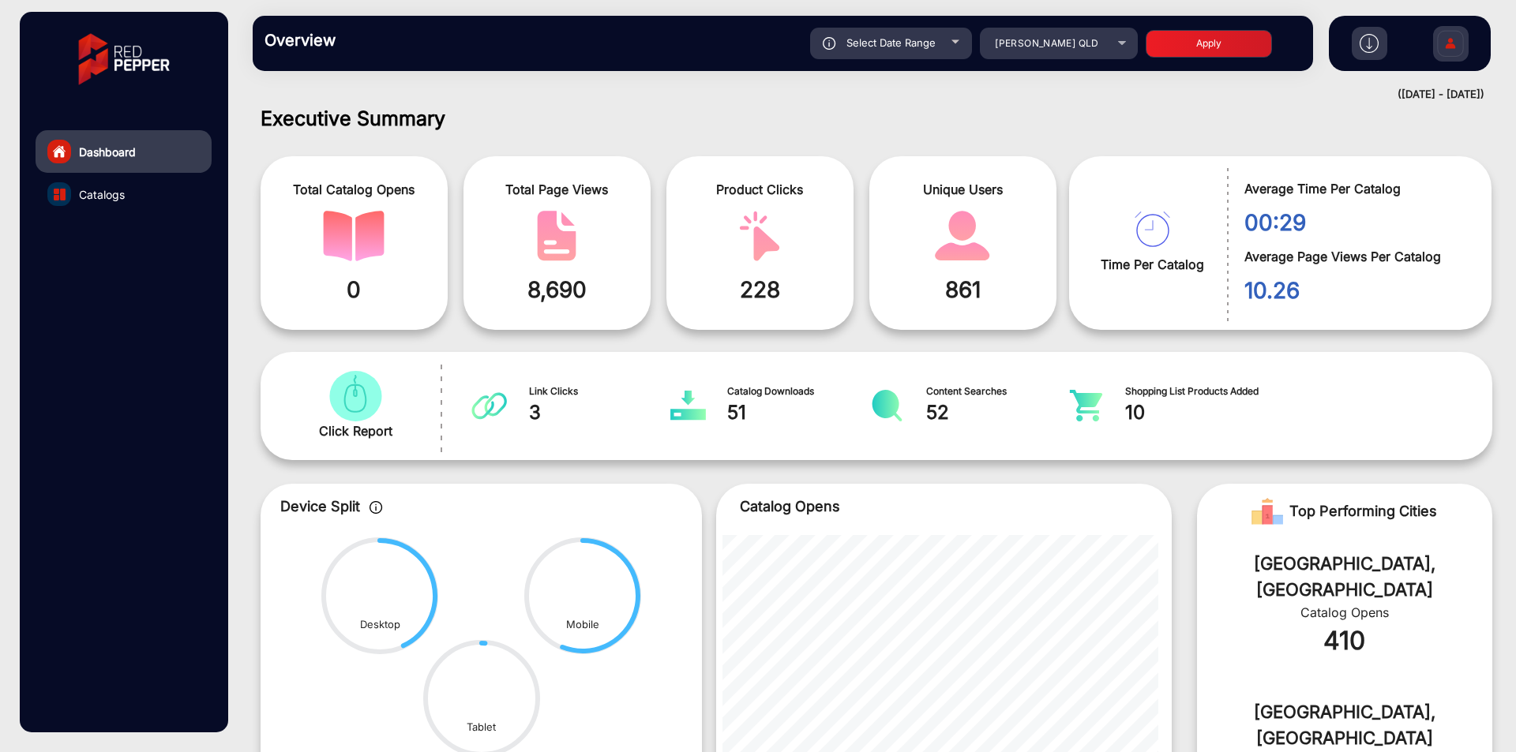
click at [1258, 33] on button "Apply" at bounding box center [1208, 44] width 126 height 28
type input "5/1/2025"
type input "5/31/2025"
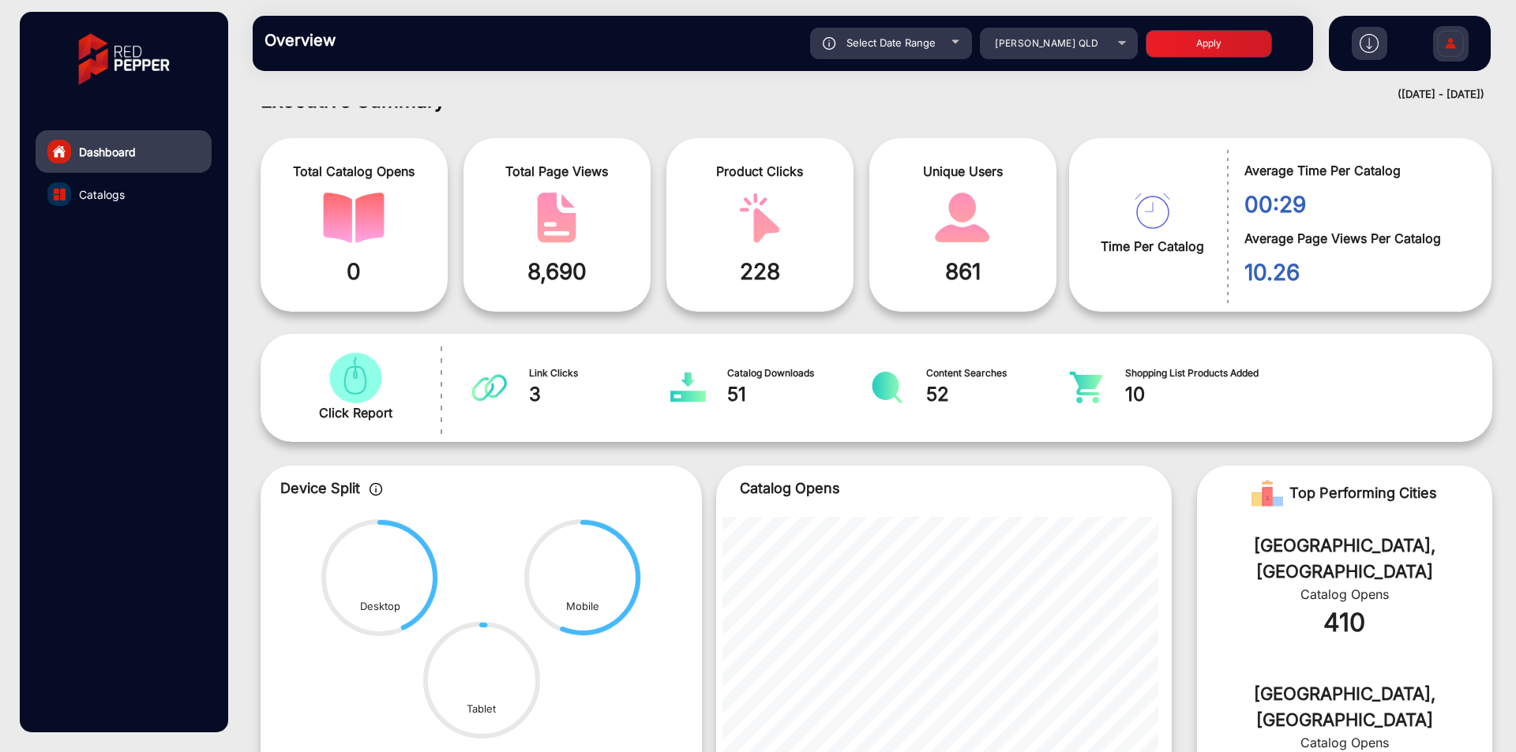
scroll to position [0, 0]
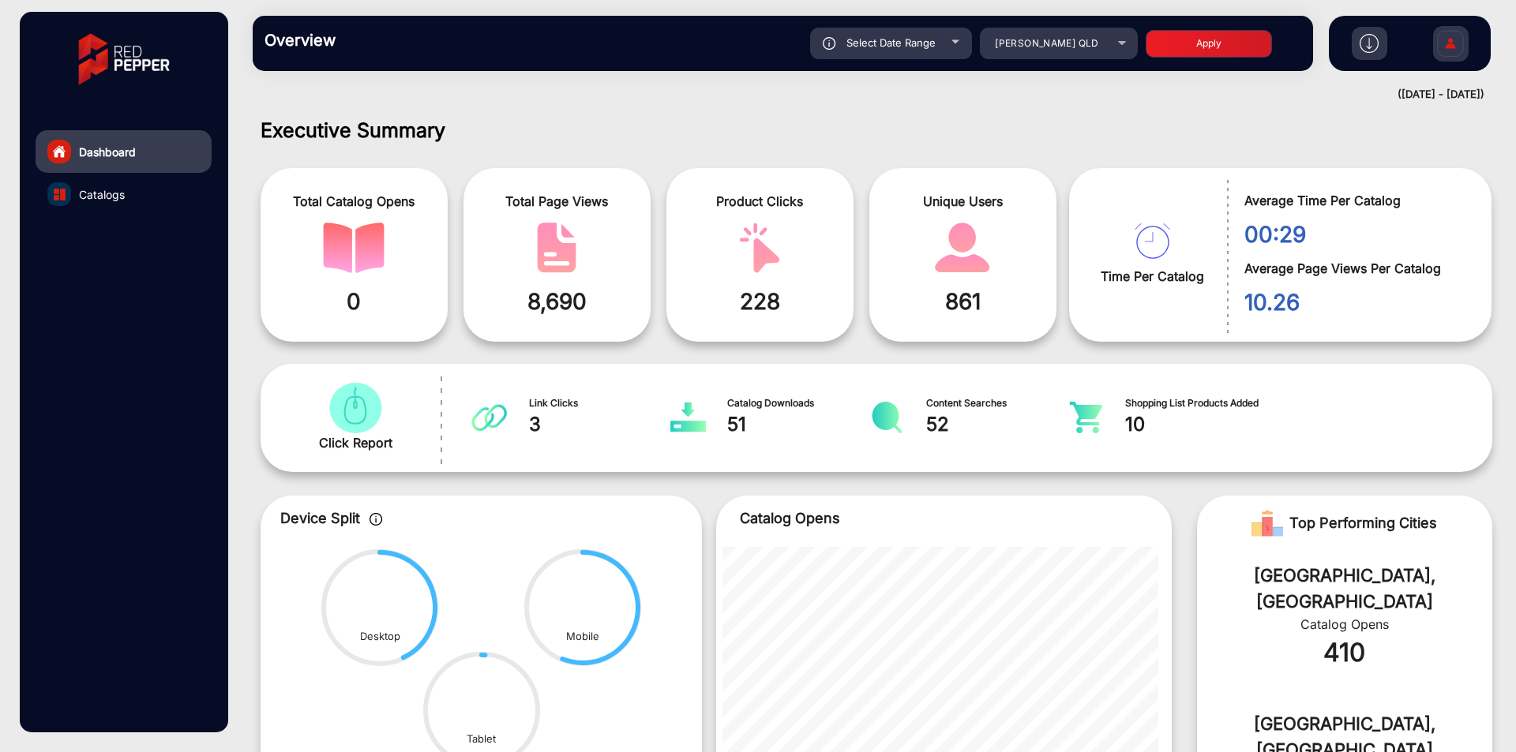
click at [173, 198] on link "Catalogs" at bounding box center [124, 194] width 176 height 43
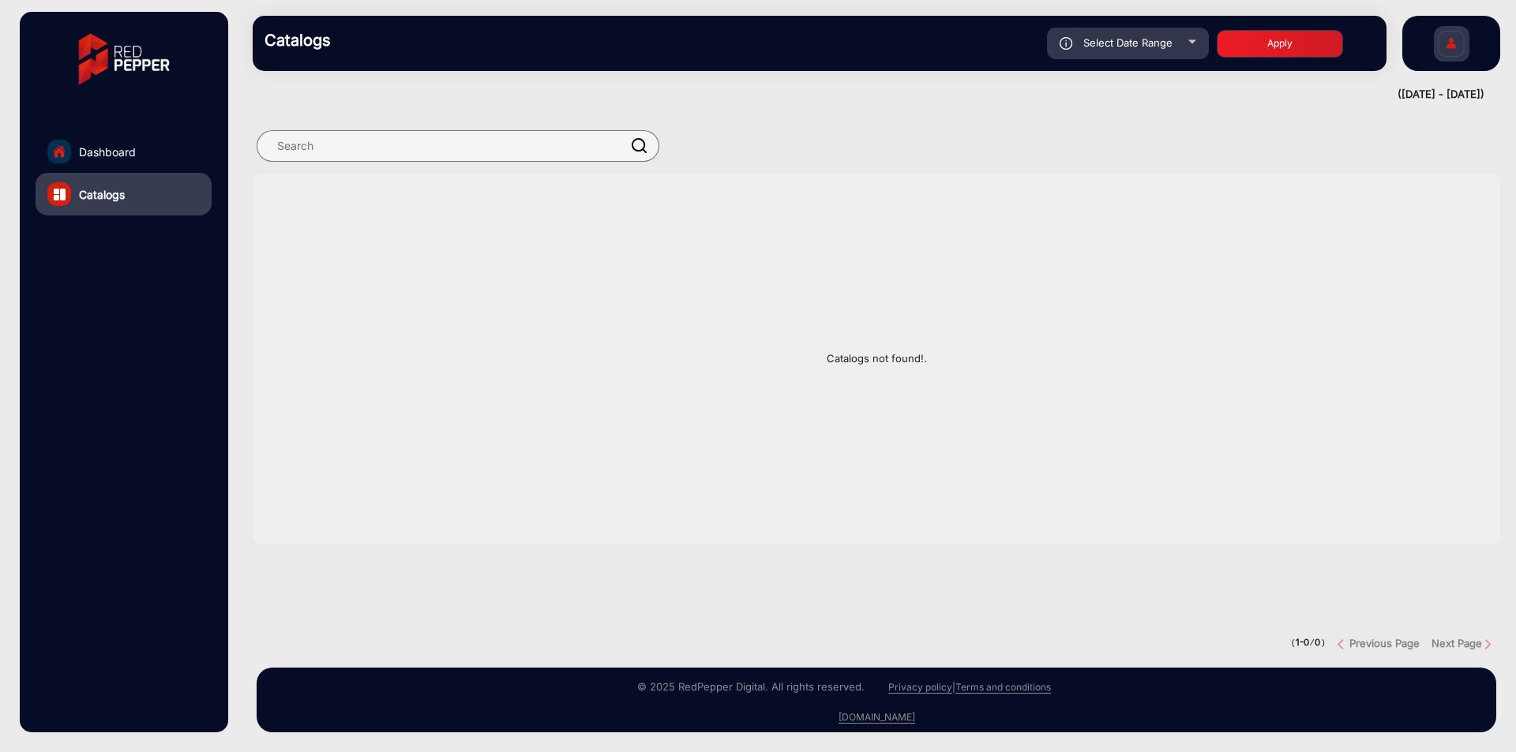
click at [173, 154] on link "Dashboard" at bounding box center [124, 151] width 176 height 43
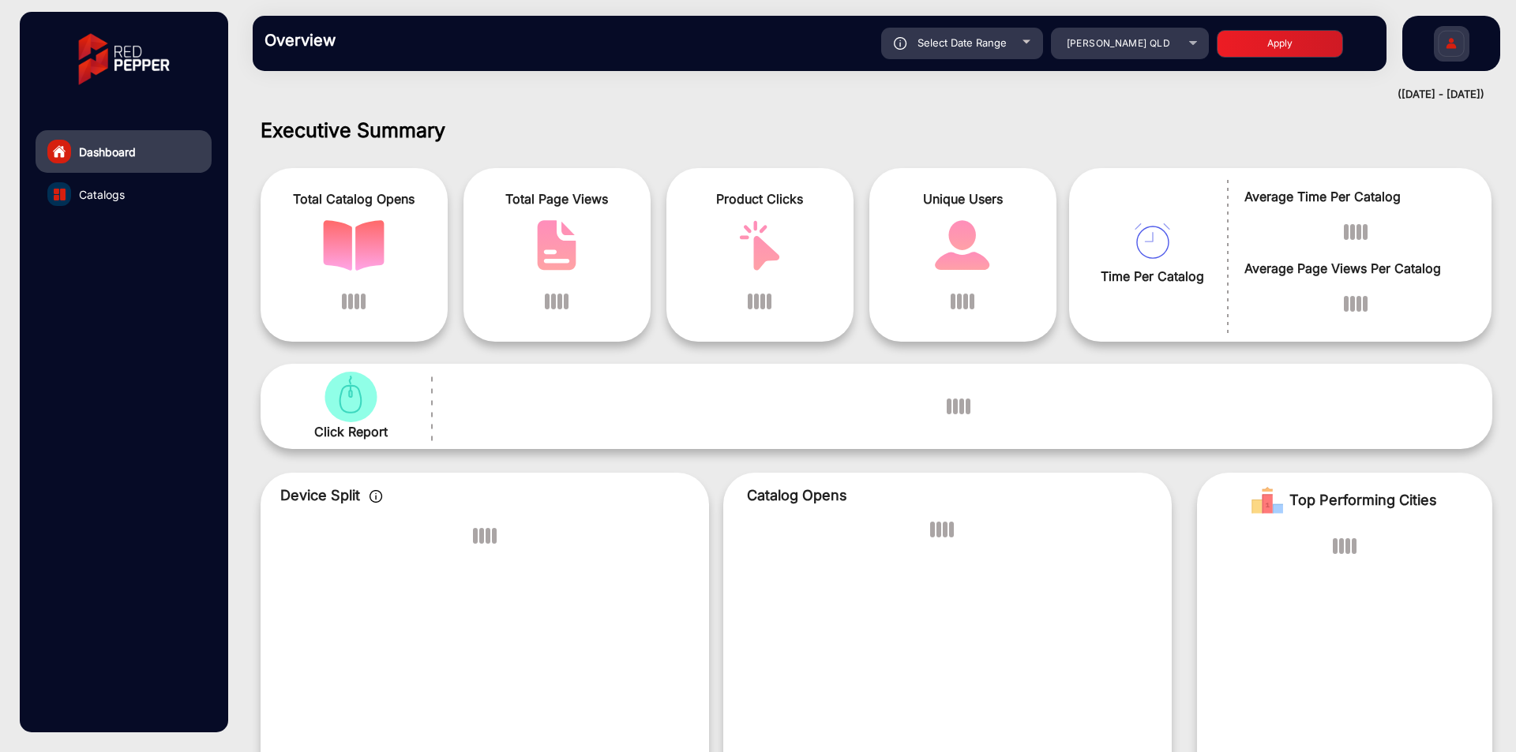
scroll to position [12, 0]
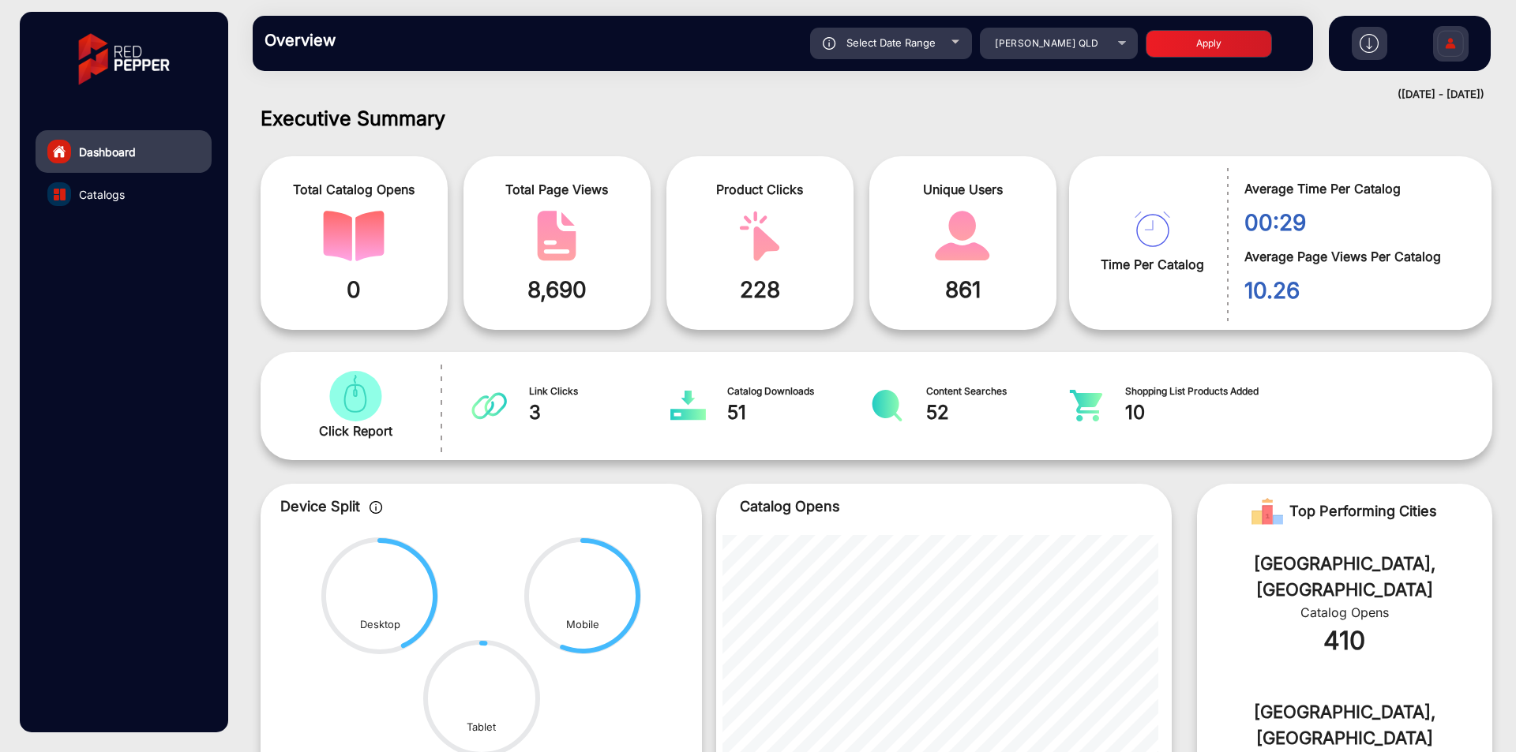
click at [941, 48] on div "Select Date Range" at bounding box center [891, 44] width 162 height 32
type input "5/1/2025"
type input "5/31/2025"
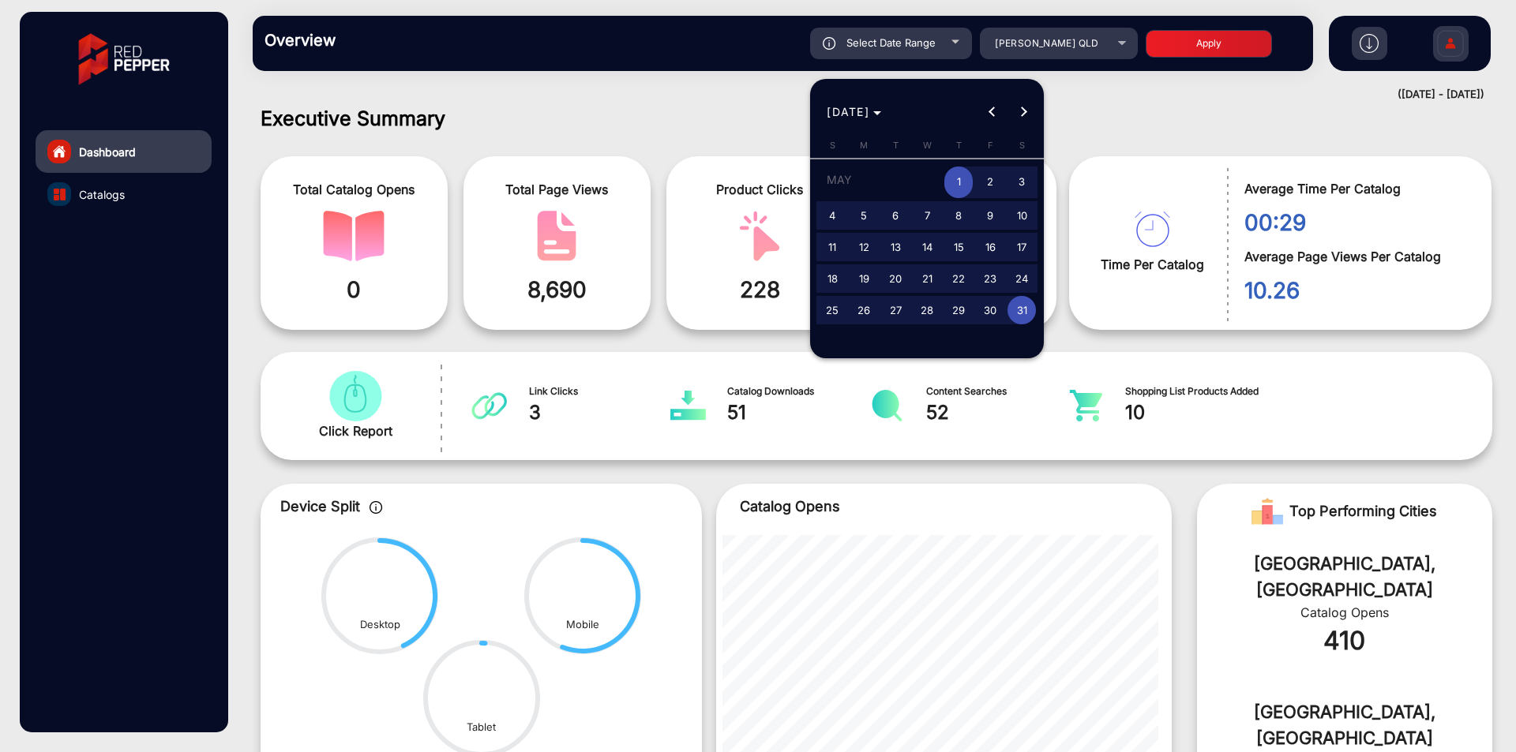
click at [984, 399] on div at bounding box center [758, 376] width 1516 height 752
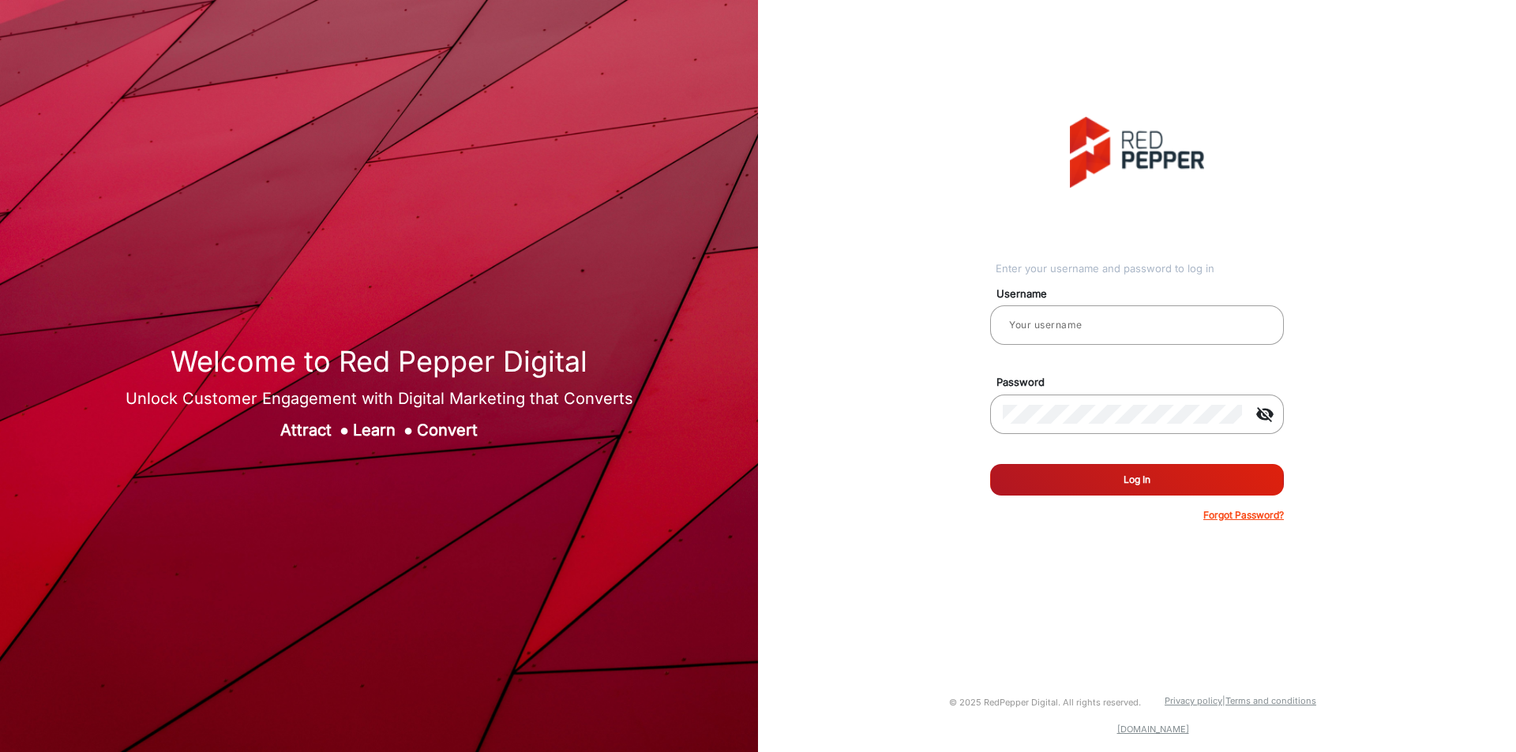
type input "[PERSON_NAME]"
click at [1059, 467] on button "Log In" at bounding box center [1137, 480] width 294 height 32
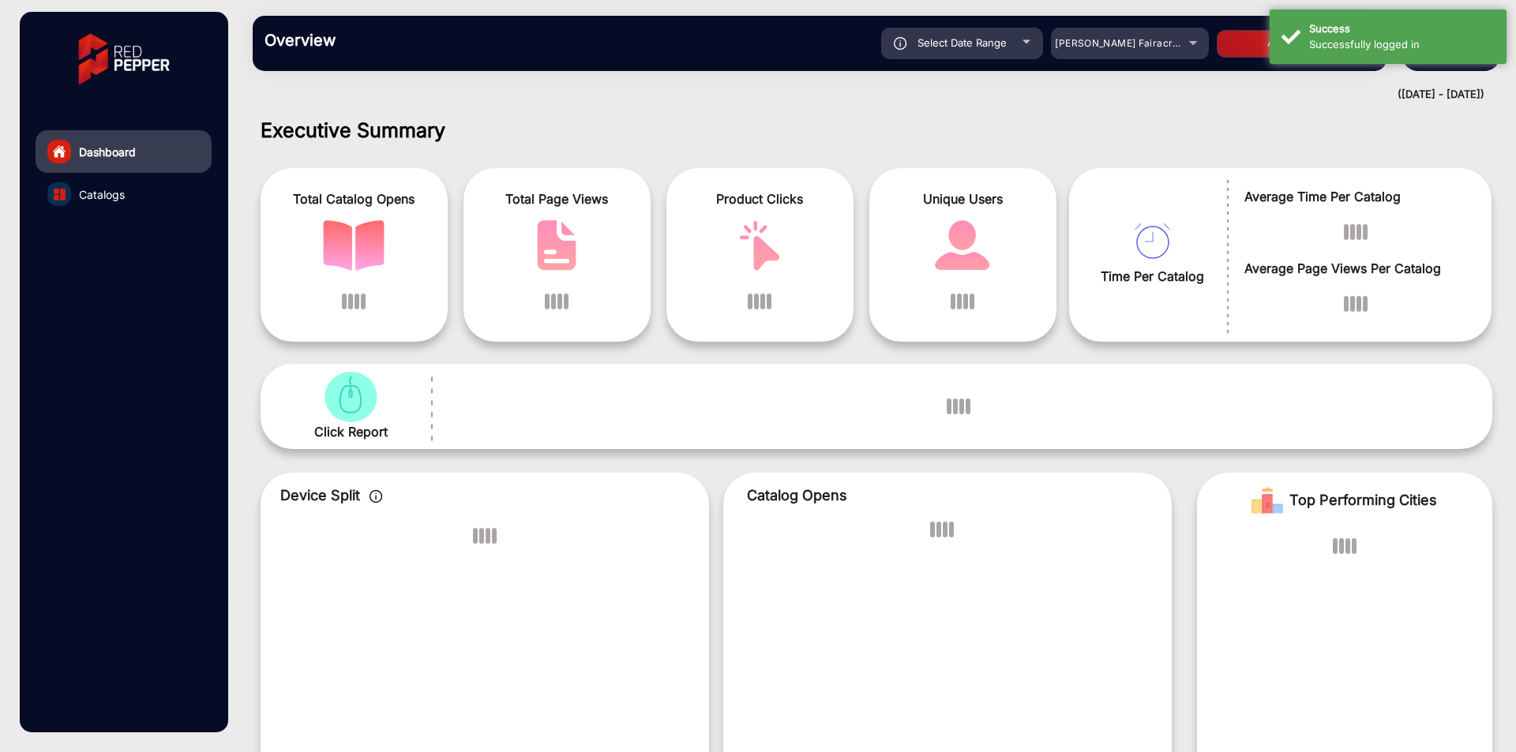
scroll to position [12, 0]
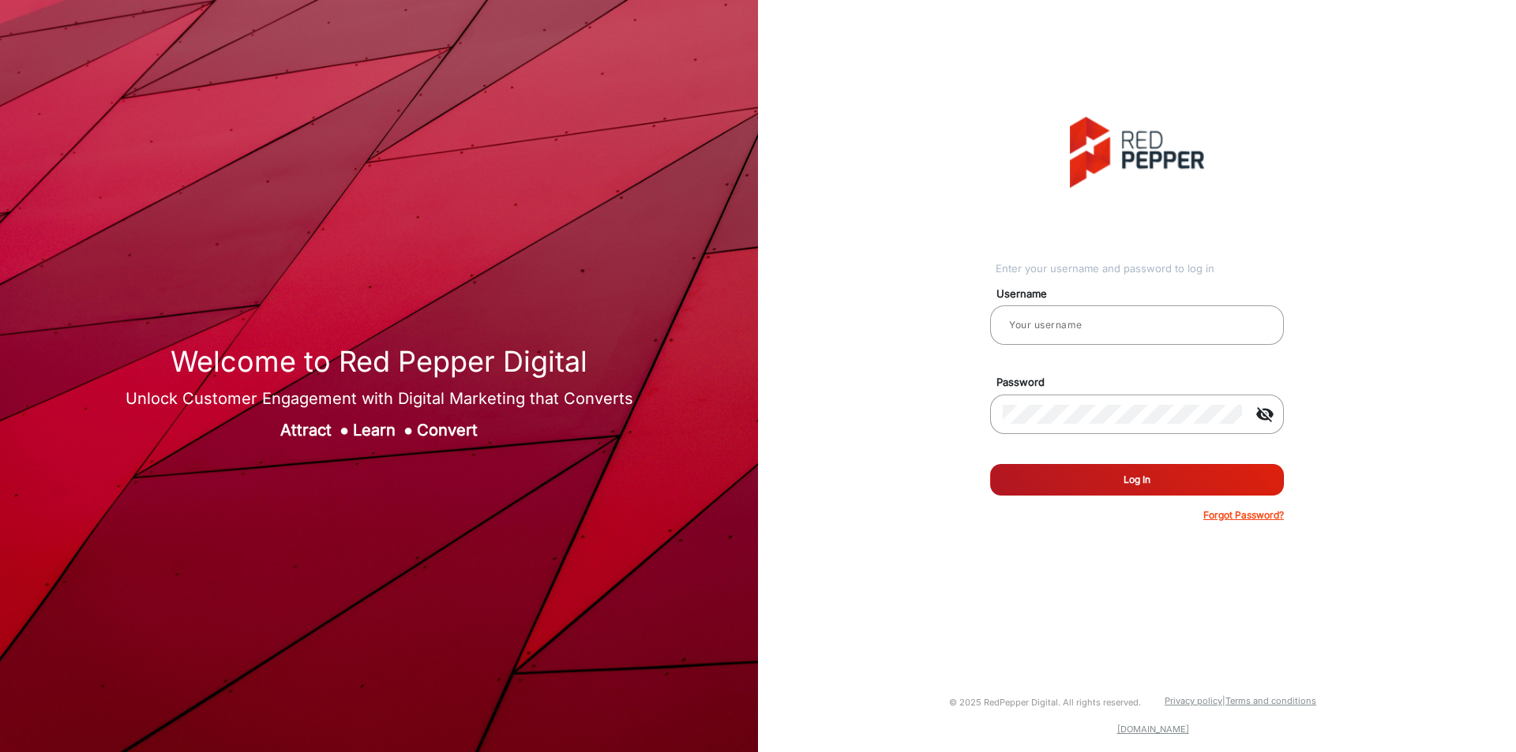
type input "[PERSON_NAME]"
click at [1132, 481] on button "Log In" at bounding box center [1137, 480] width 294 height 32
type input "[PERSON_NAME]"
click at [1107, 468] on button "Log In" at bounding box center [1137, 480] width 294 height 32
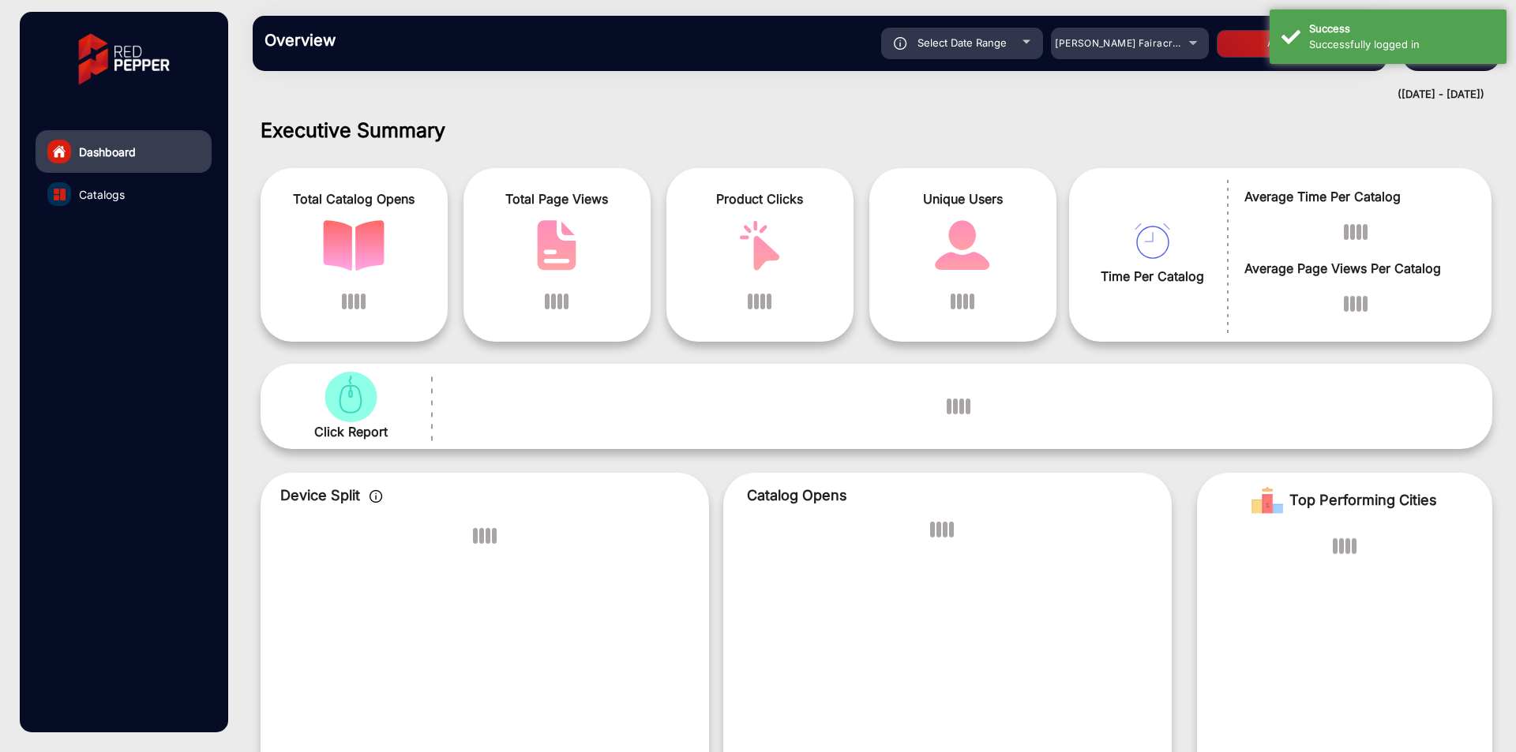
scroll to position [12, 0]
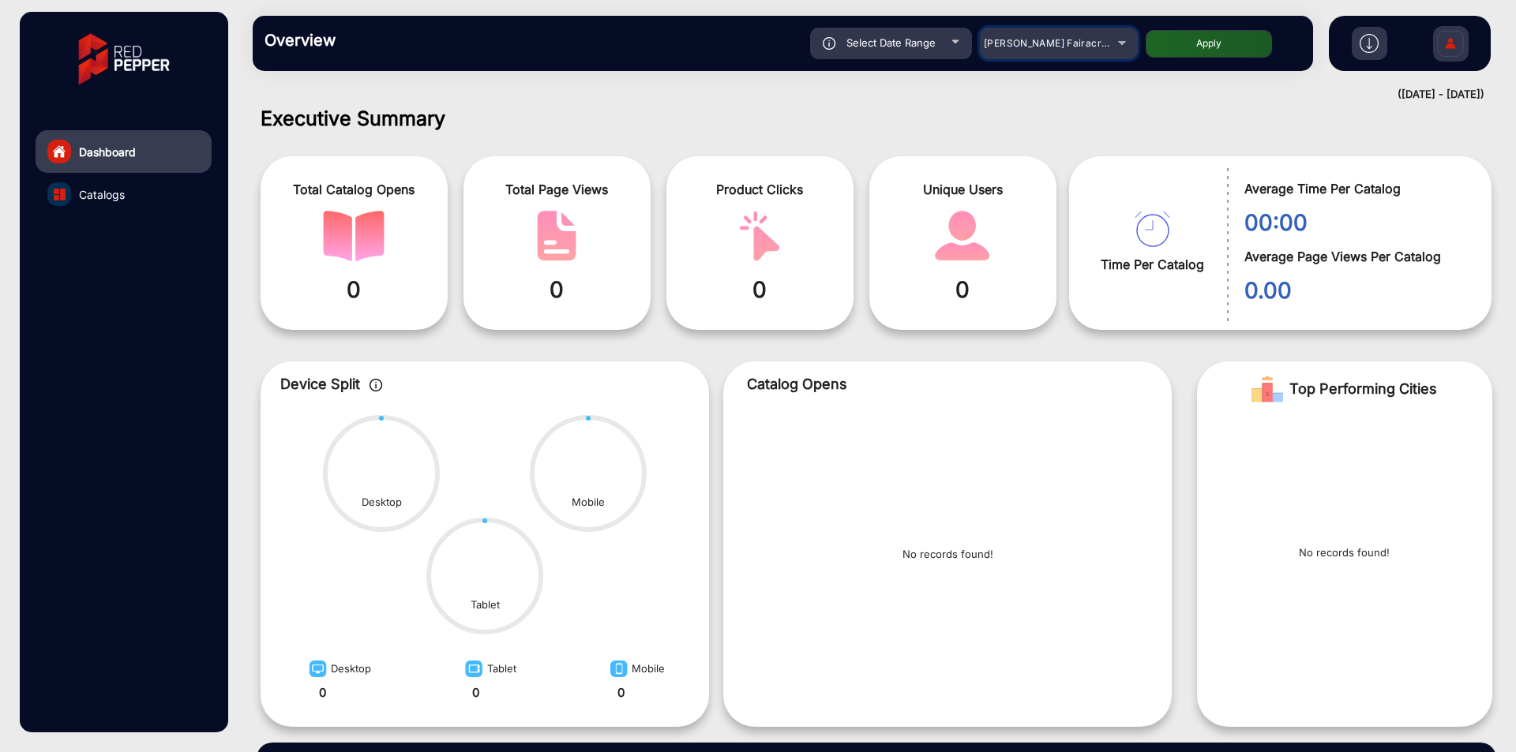
click at [1064, 47] on span "Adams Fairacre Farms" at bounding box center [1062, 43] width 156 height 12
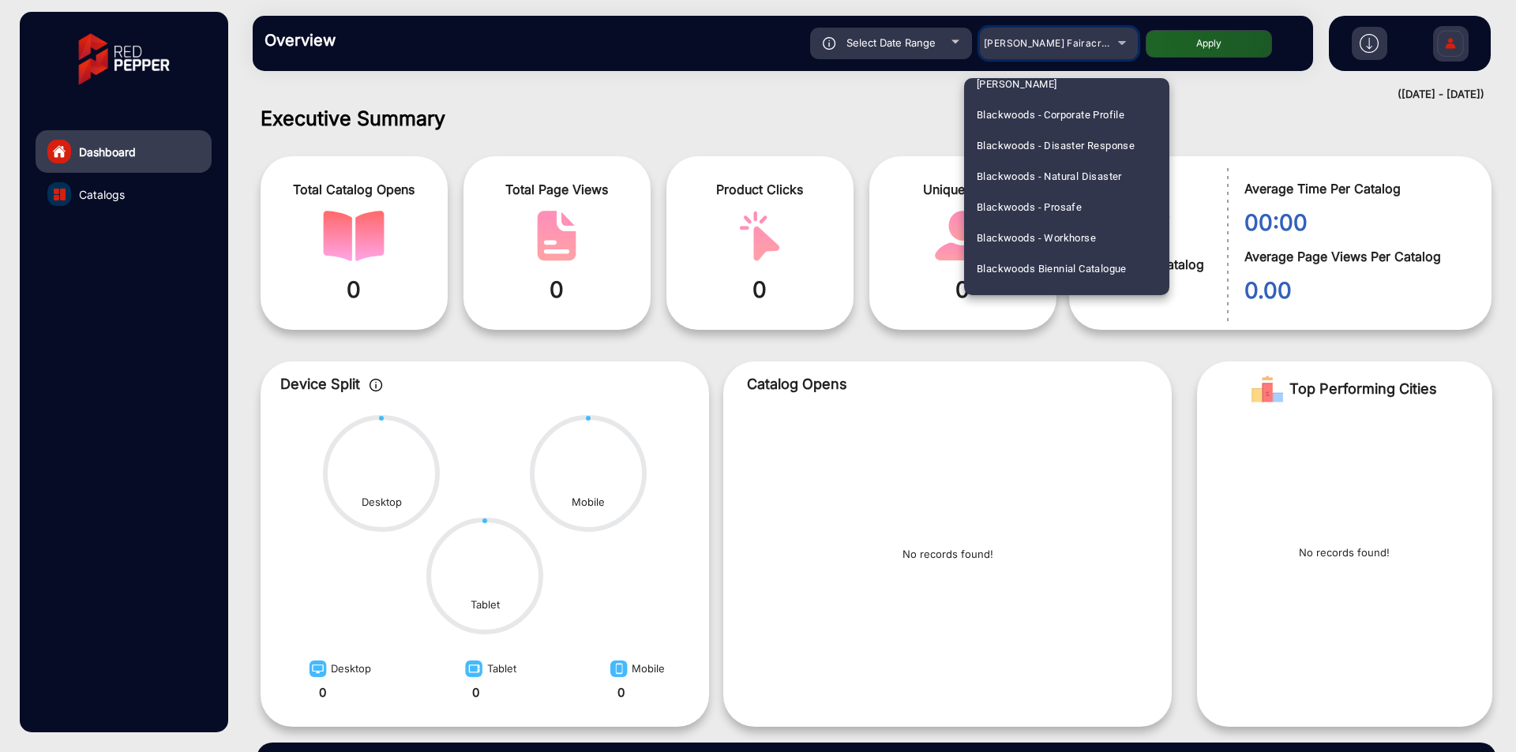
scroll to position [3237, 0]
drag, startPoint x: 1042, startPoint y: 233, endPoint x: 1043, endPoint y: 245, distance: 11.9
click at [1042, 238] on div "Adams Fairacre Farms Adams Fairacre Farms E-commerce Advantage Pharmacy Allianc…" at bounding box center [1066, 186] width 205 height 217
click at [1248, 98] on div at bounding box center [758, 376] width 1516 height 752
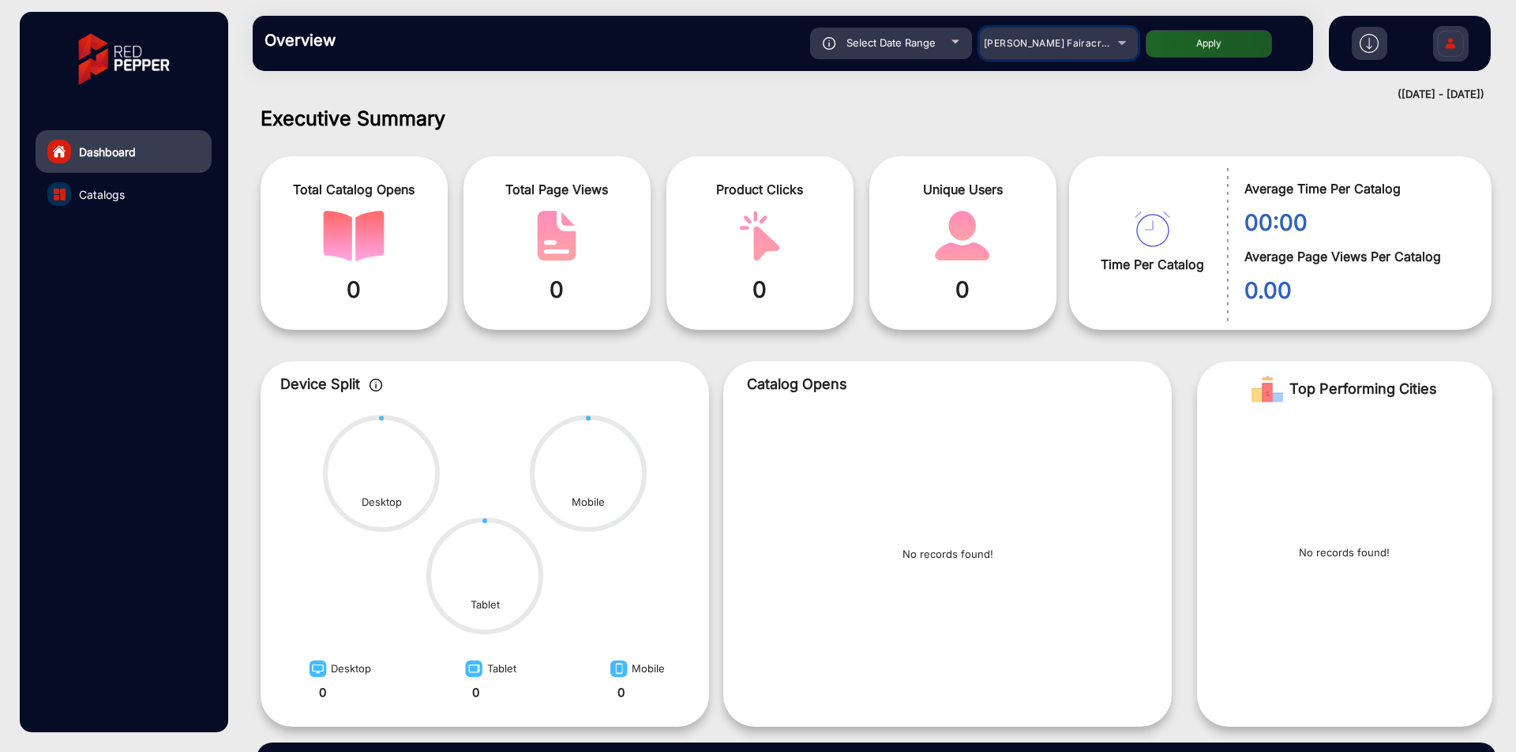
click at [1080, 43] on span "Adams Fairacre Farms" at bounding box center [1062, 43] width 156 height 12
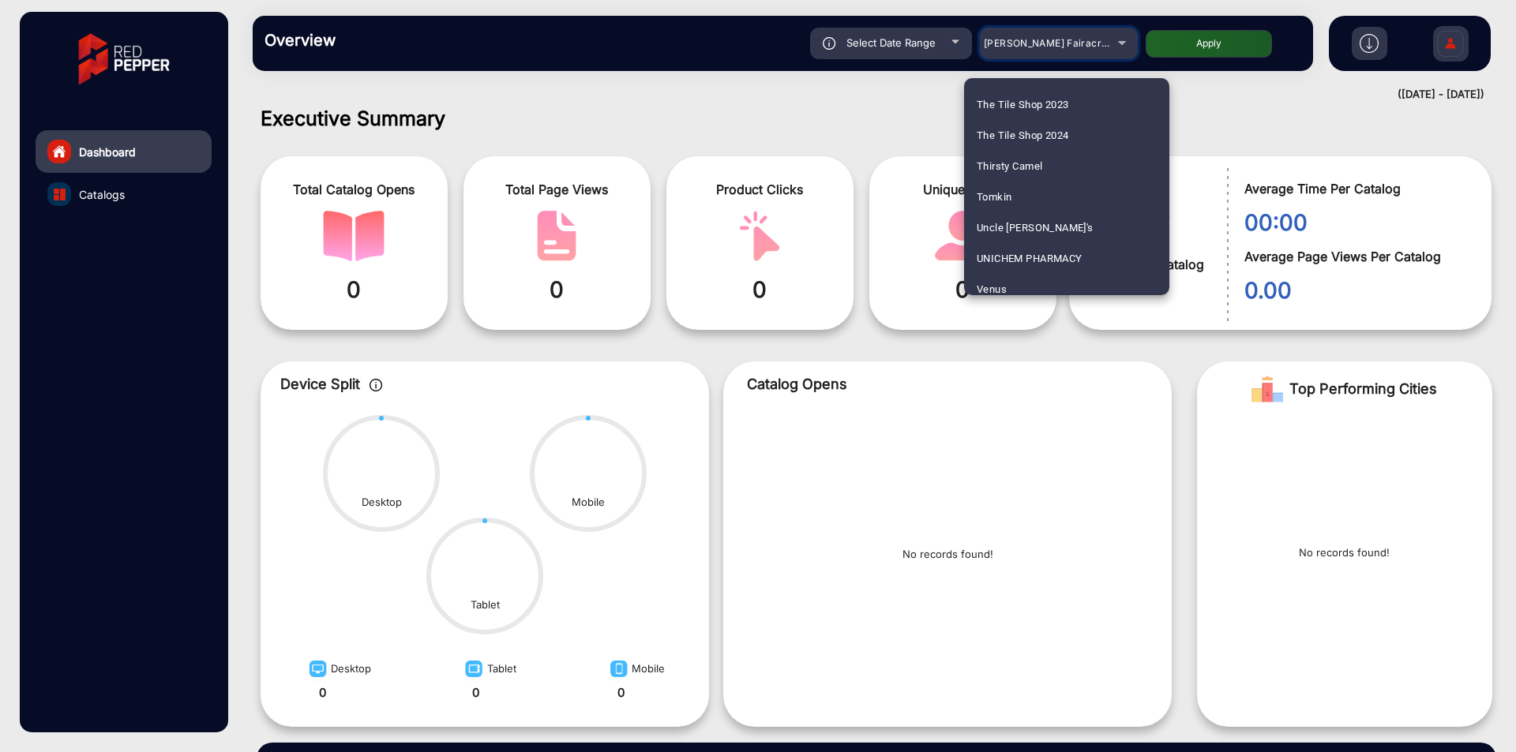
scroll to position [4814, 0]
click at [1107, 63] on div at bounding box center [758, 376] width 1516 height 752
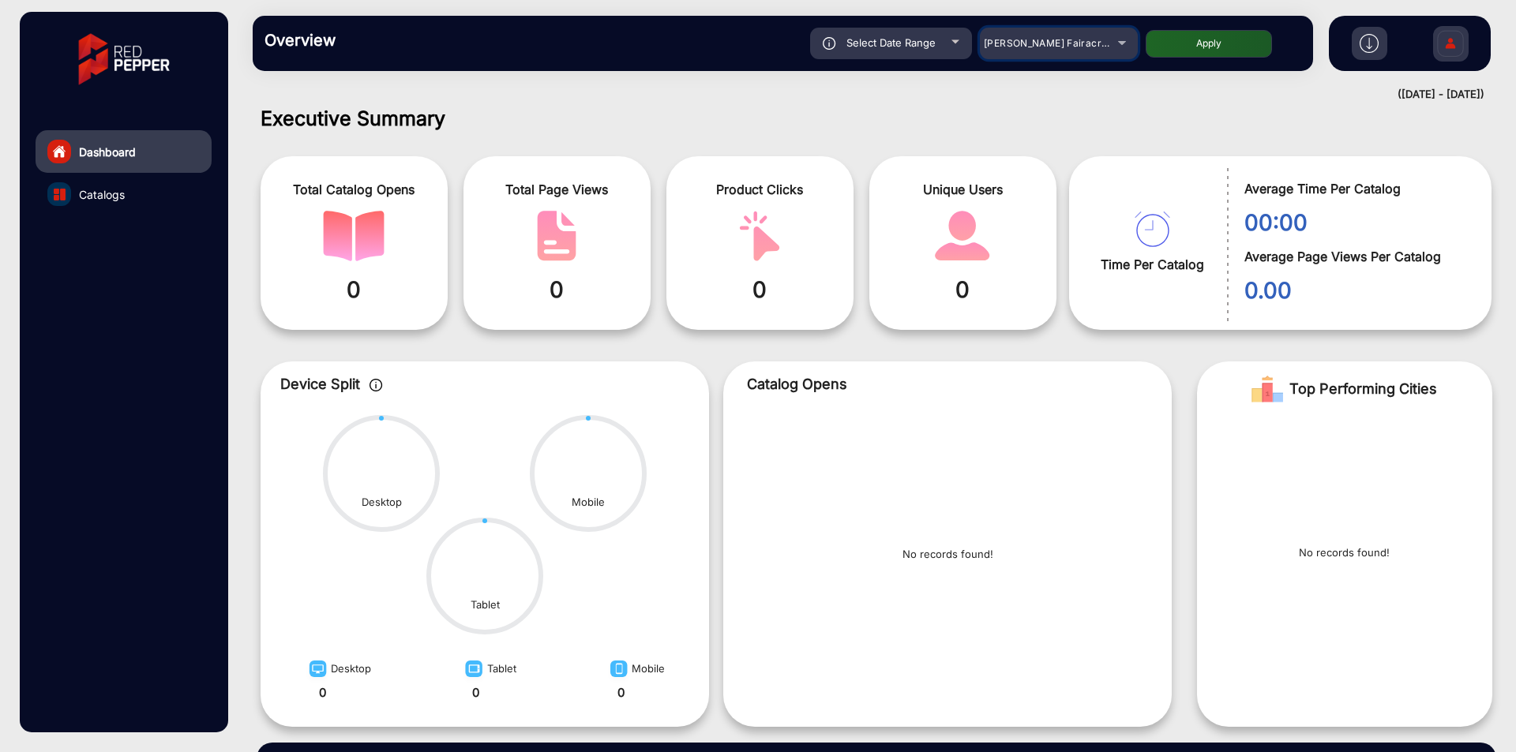
click at [1104, 47] on div "Adams Fairacre Farms" at bounding box center [1047, 43] width 126 height 19
click at [1104, 47] on div at bounding box center [758, 376] width 1516 height 752
click at [1102, 47] on div "Adams Fairacre Farms" at bounding box center [1047, 43] width 126 height 19
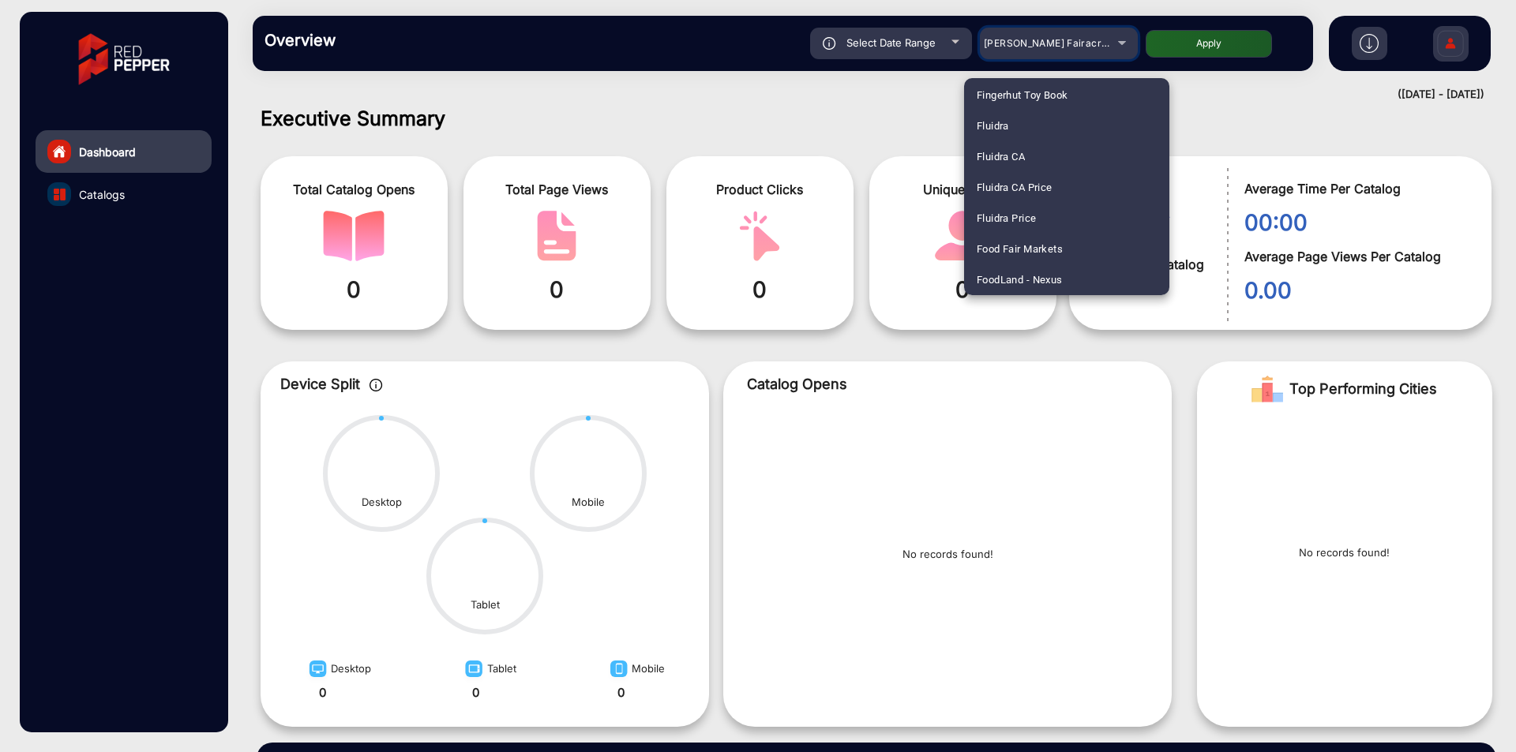
scroll to position [2006, 0]
click at [1034, 253] on span "FoodLand - Nexus" at bounding box center [1019, 249] width 86 height 31
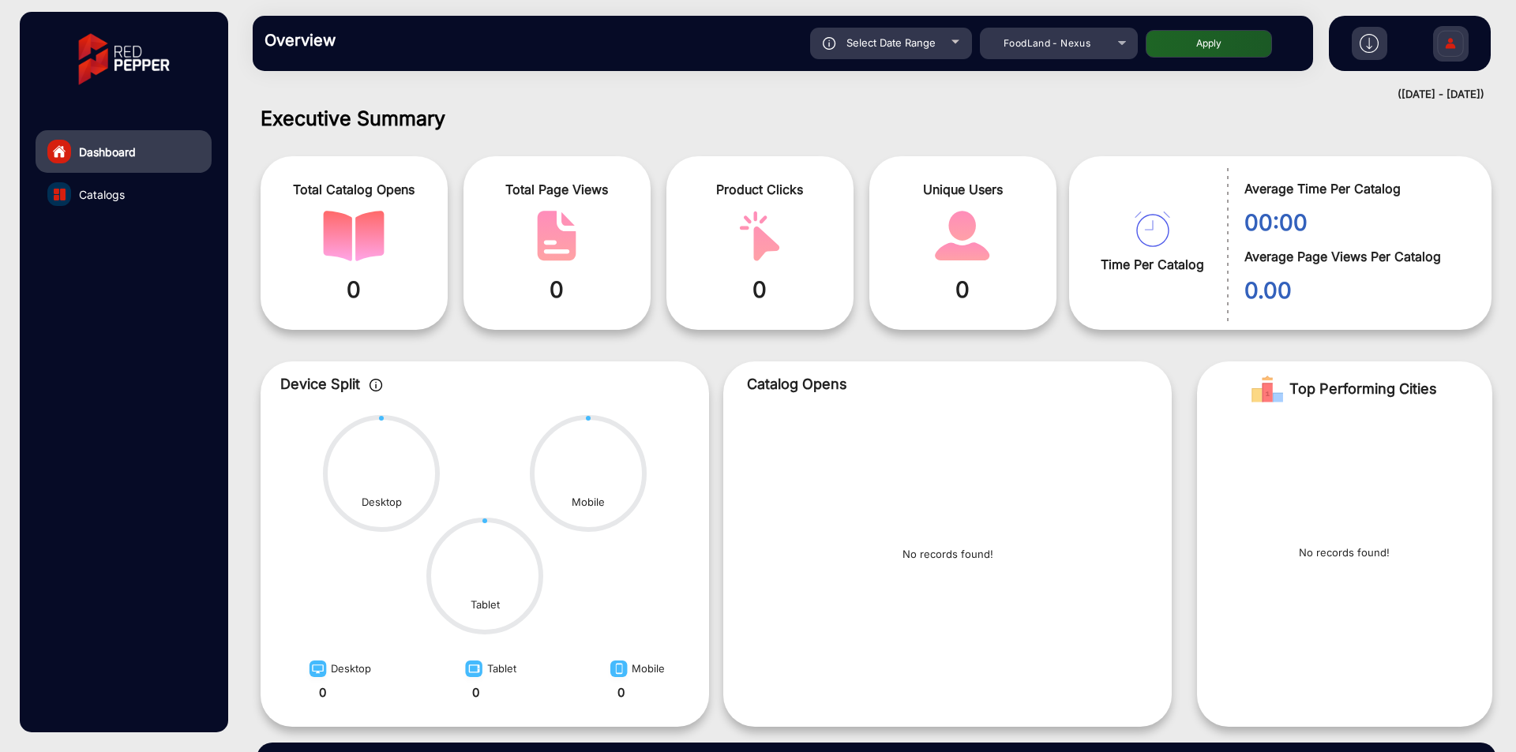
click at [1185, 37] on button "Apply" at bounding box center [1208, 44] width 126 height 28
type input "8/11/2025"
type input "8/17/2025"
click at [854, 32] on div "Select Date Range" at bounding box center [891, 44] width 162 height 32
type input "8/11/2025"
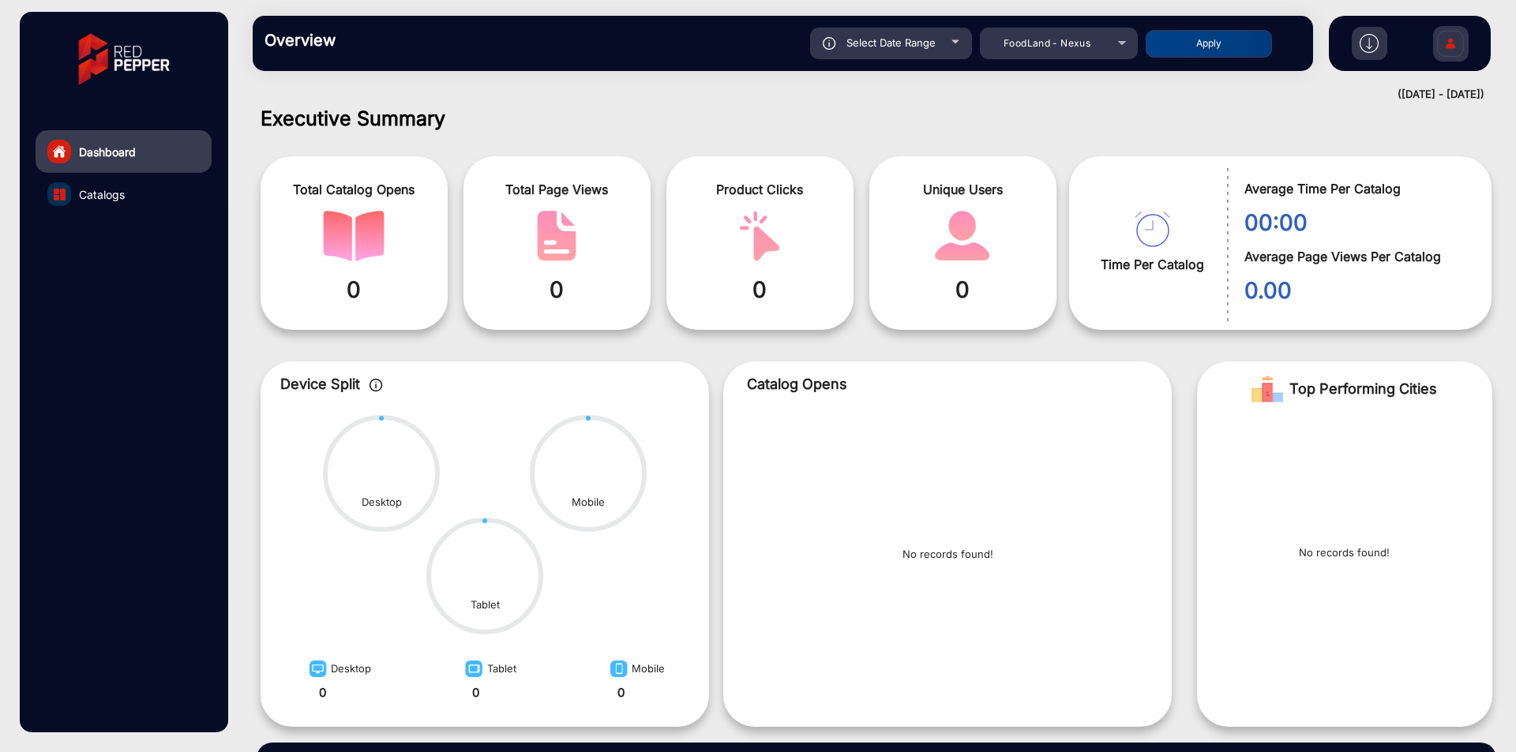
type input "8/17/2025"
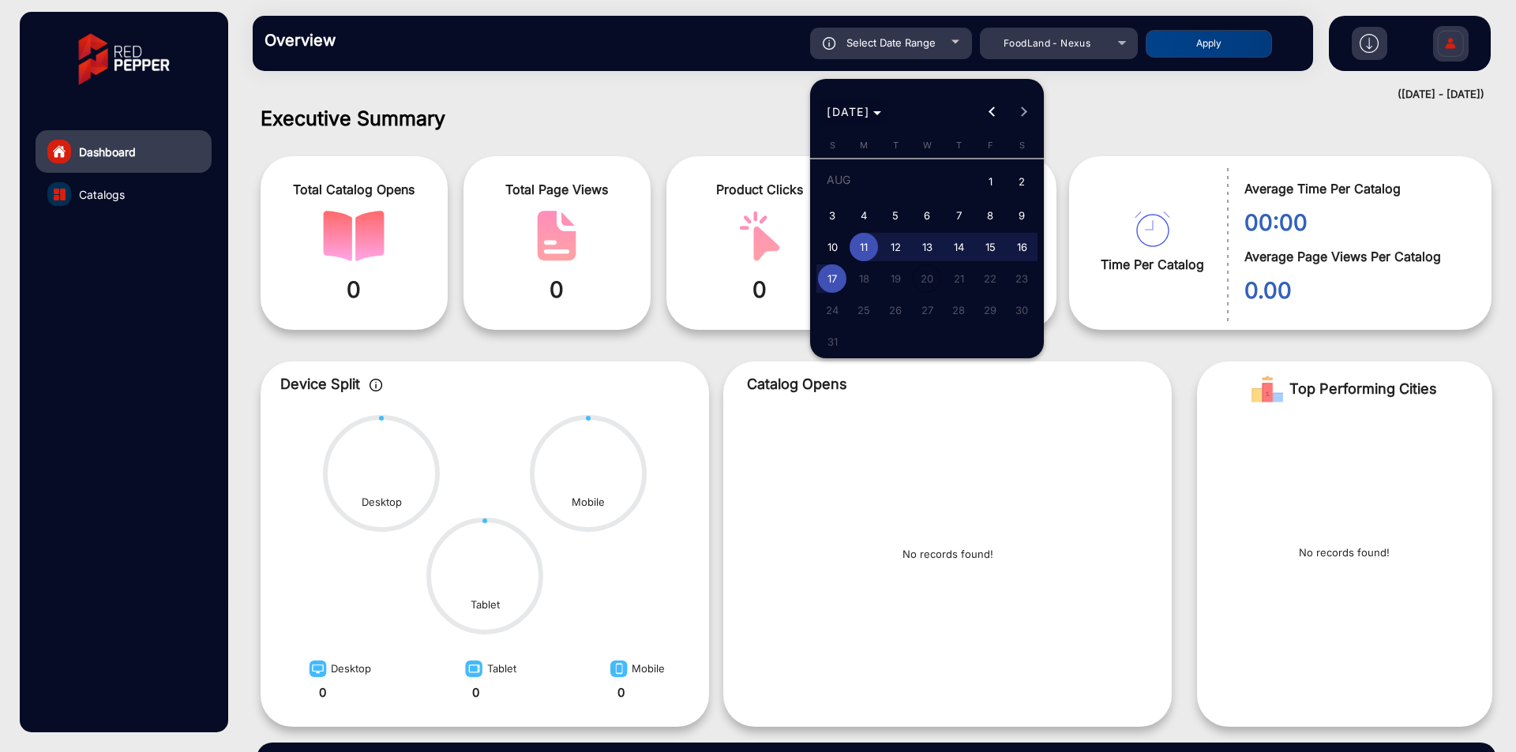
click at [869, 111] on span "AUG 2025" at bounding box center [848, 111] width 43 height 13
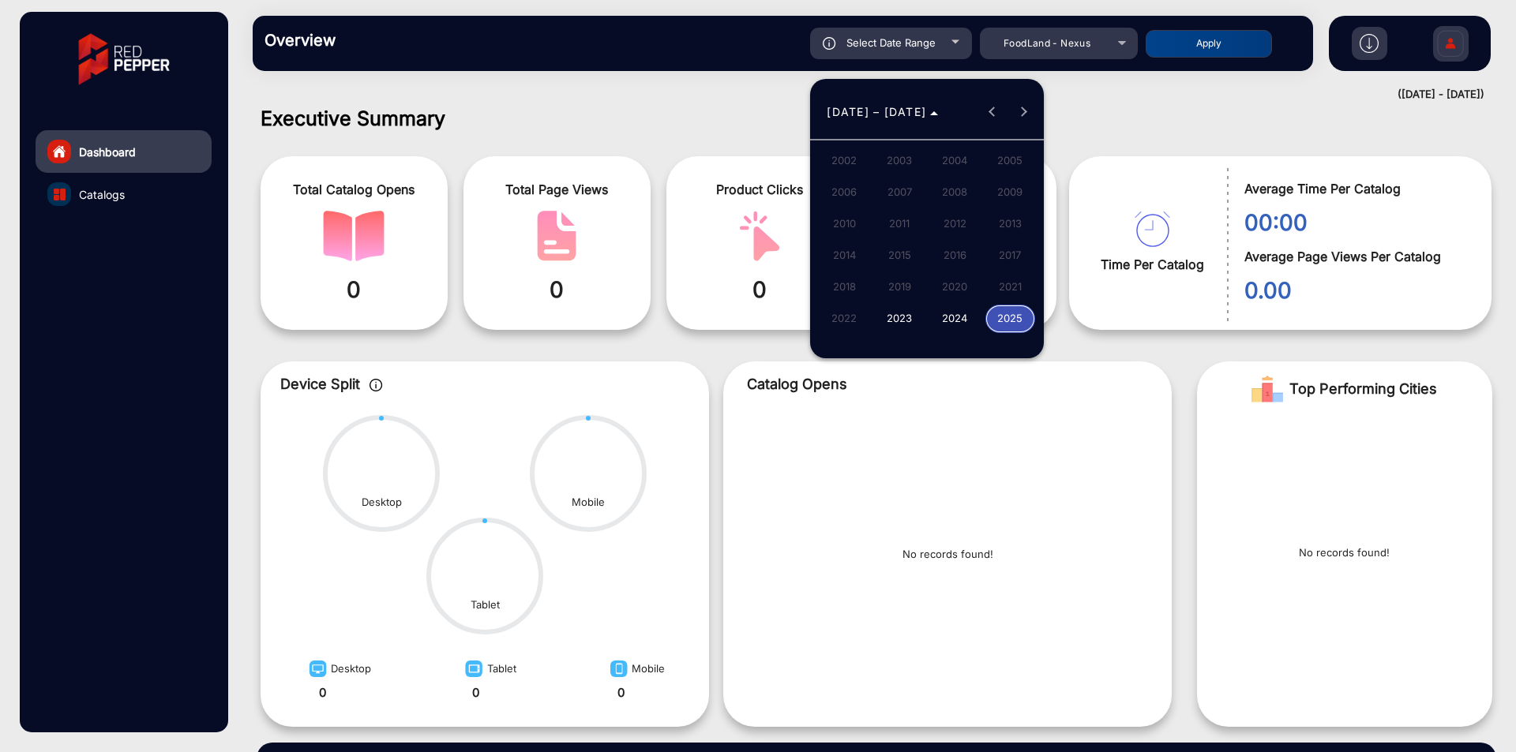
click at [939, 320] on span "2024" at bounding box center [955, 319] width 50 height 28
click at [845, 190] on span "JAN" at bounding box center [844, 192] width 50 height 28
click at [868, 208] on span "1" at bounding box center [863, 211] width 28 height 28
type input "1/1/2024"
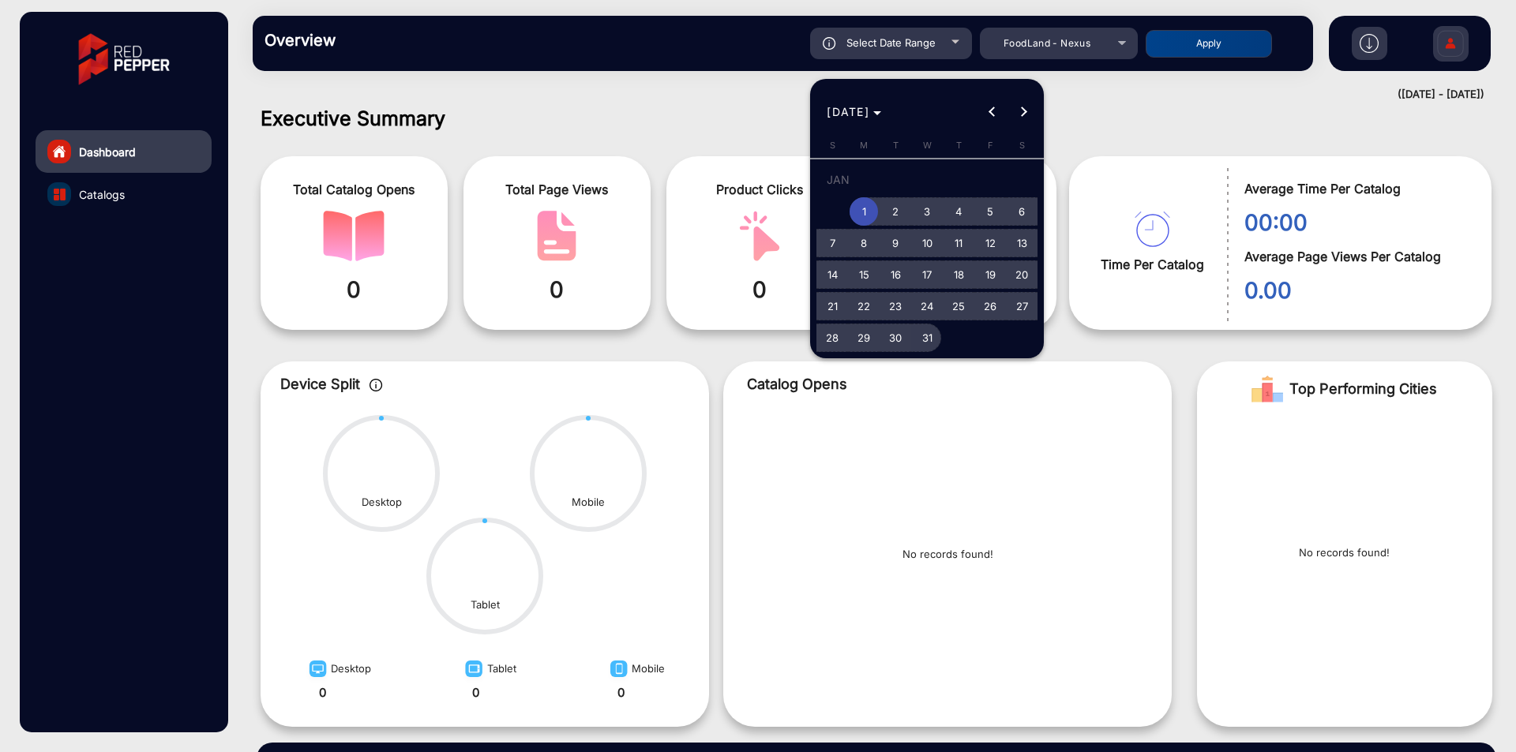
click at [931, 340] on span "31" at bounding box center [927, 338] width 28 height 28
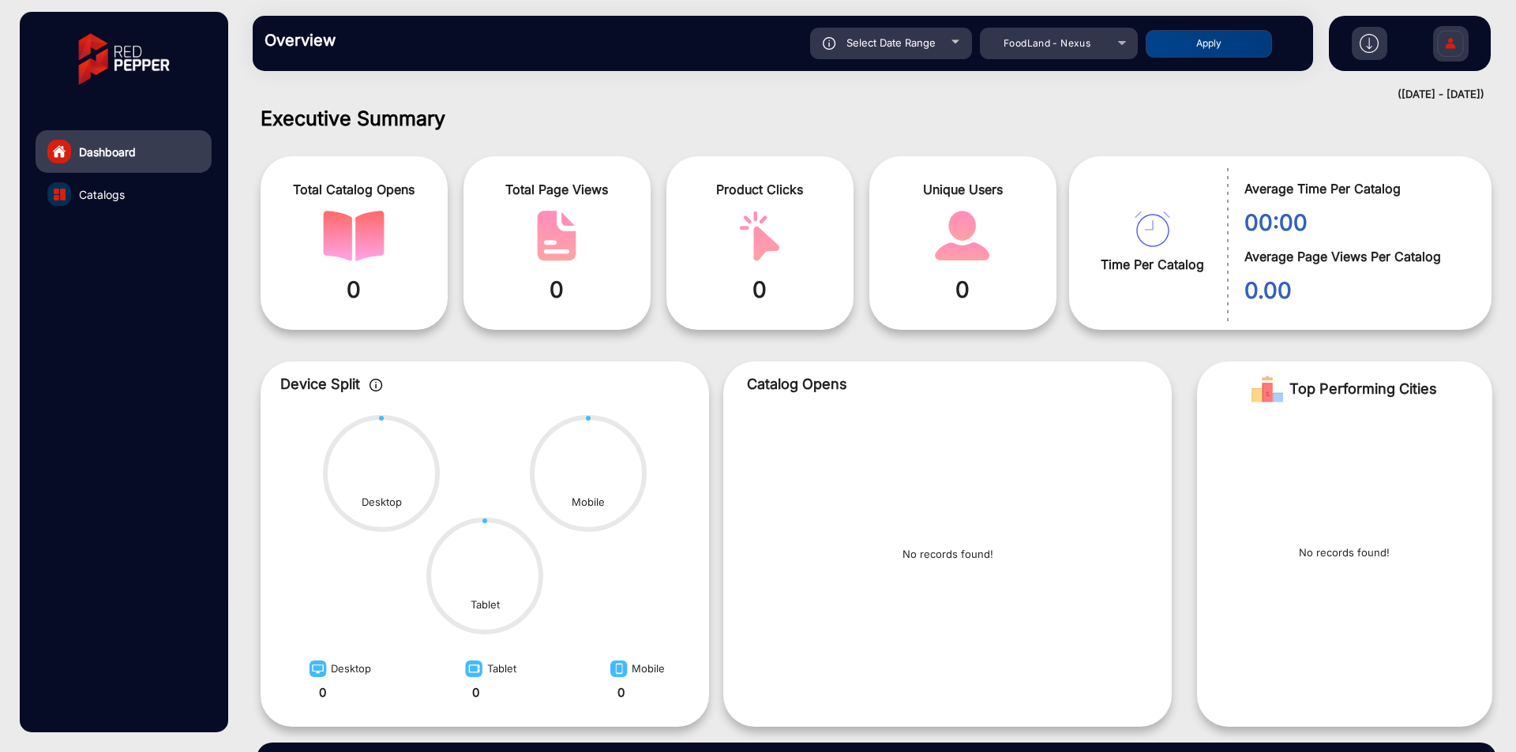
type input "1/31/2024"
click at [1216, 58] on div "Select Date Range 1/1/2024 1/1/2024 – 1/31/2024 End date FoodLand - Nexus Apply" at bounding box center [834, 44] width 933 height 32
click at [1218, 41] on button "Apply" at bounding box center [1208, 44] width 126 height 28
type input "1/1/2024"
type input "1/31/2024"
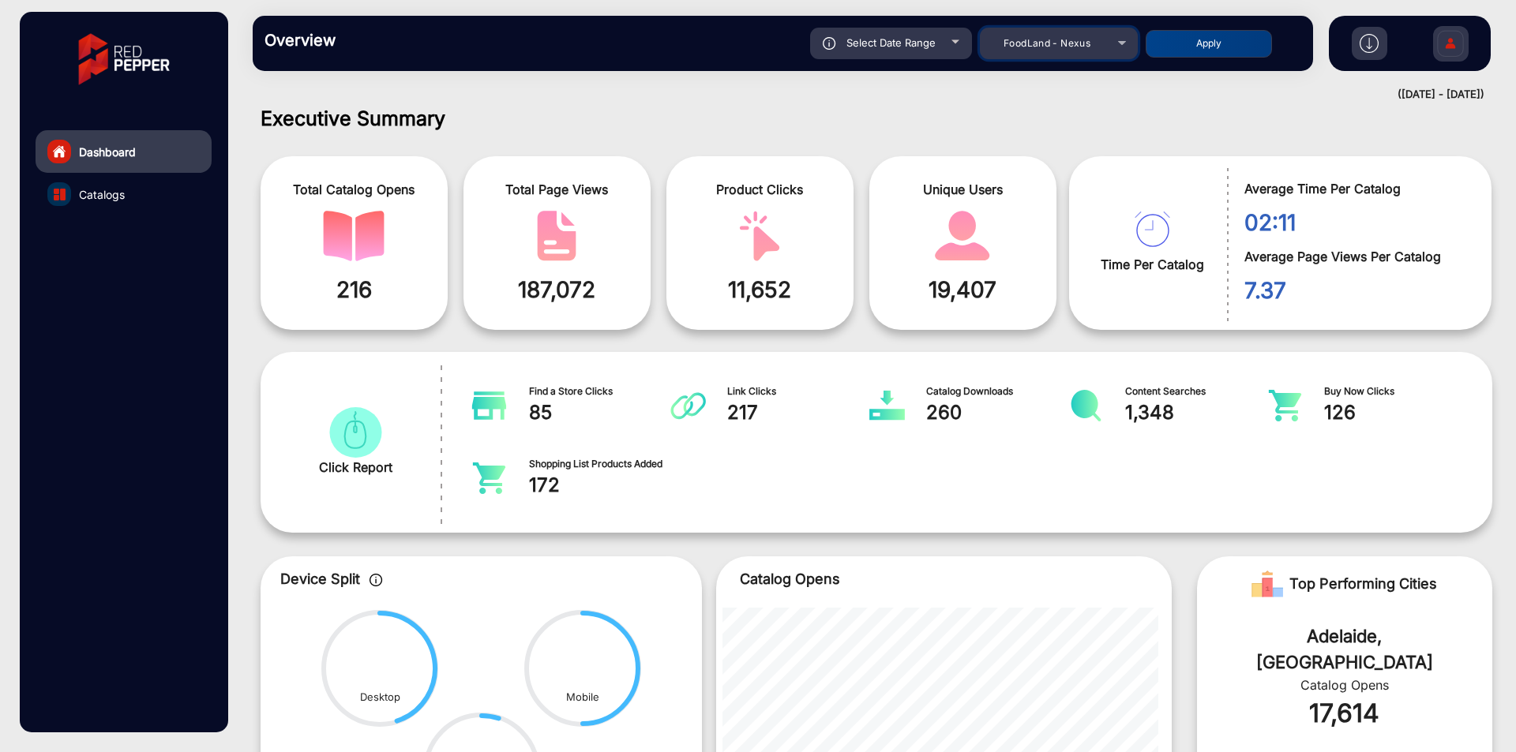
click at [1010, 48] on span "FoodLand - Nexus" at bounding box center [1046, 43] width 87 height 12
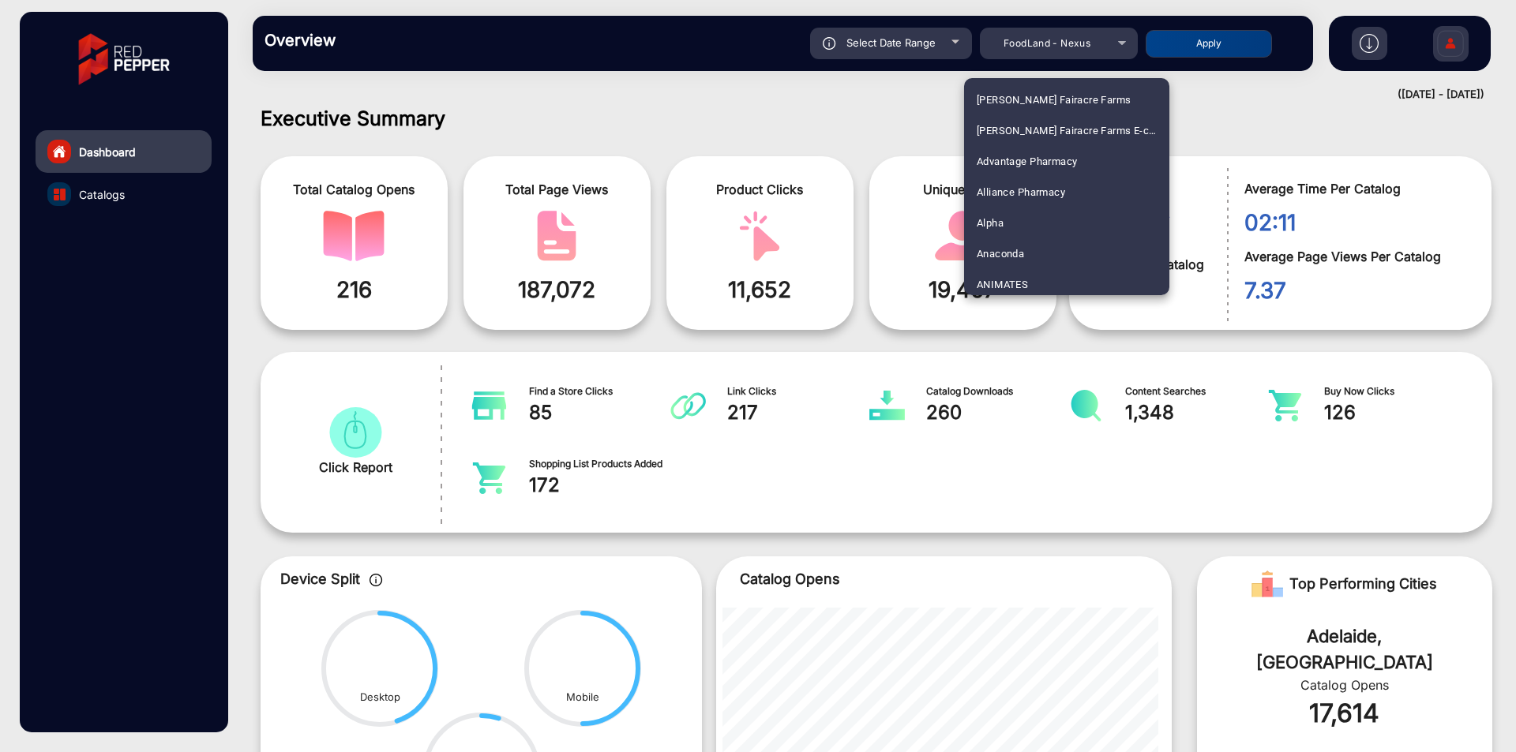
click at [1010, 48] on div at bounding box center [758, 376] width 1516 height 752
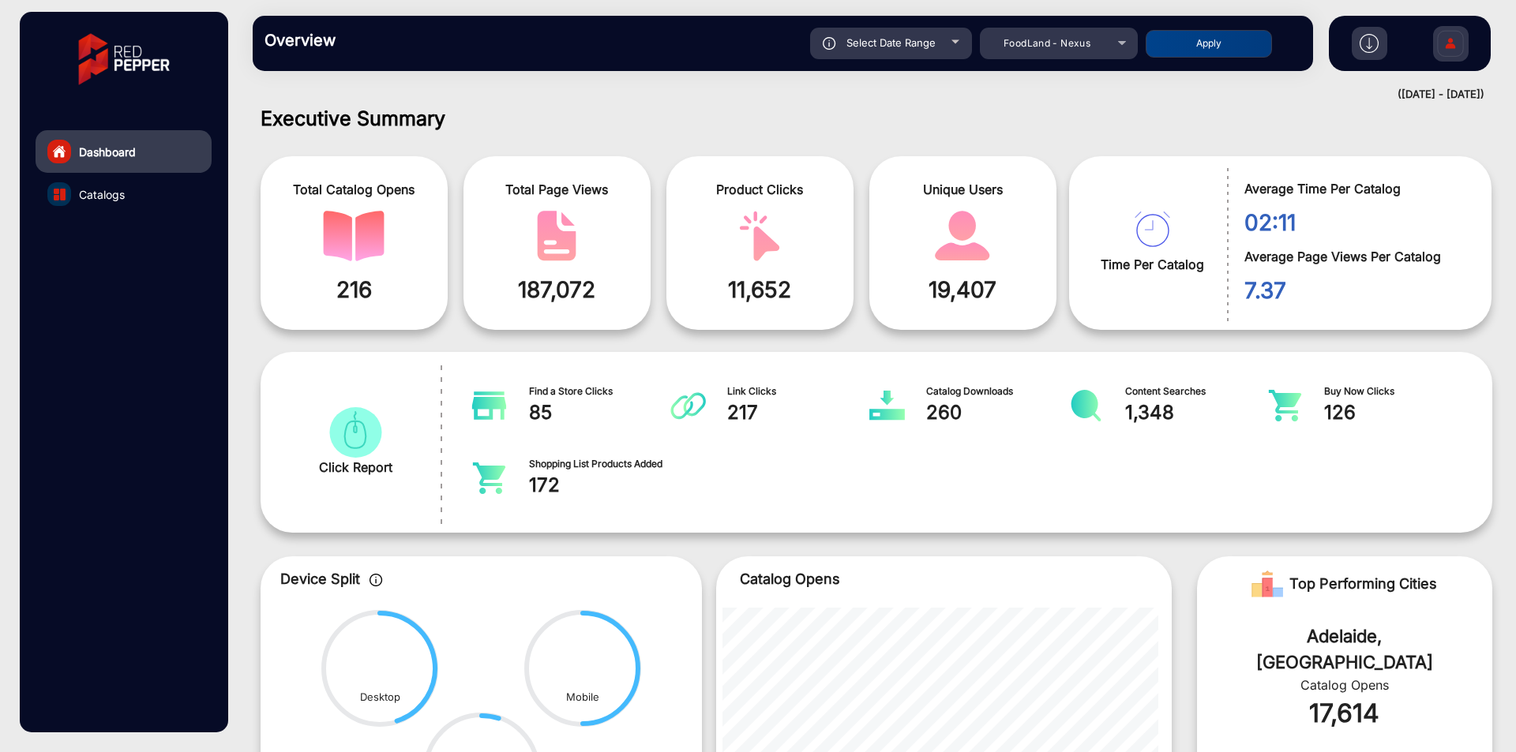
scroll to position [1975, 0]
drag, startPoint x: 950, startPoint y: 154, endPoint x: 940, endPoint y: 162, distance: 12.3
click at [950, 154] on div "Total Catalog Opens 216 Total Page Views 187,072 Product Clicks 11,652 Unique U…" at bounding box center [665, 242] width 808 height 189
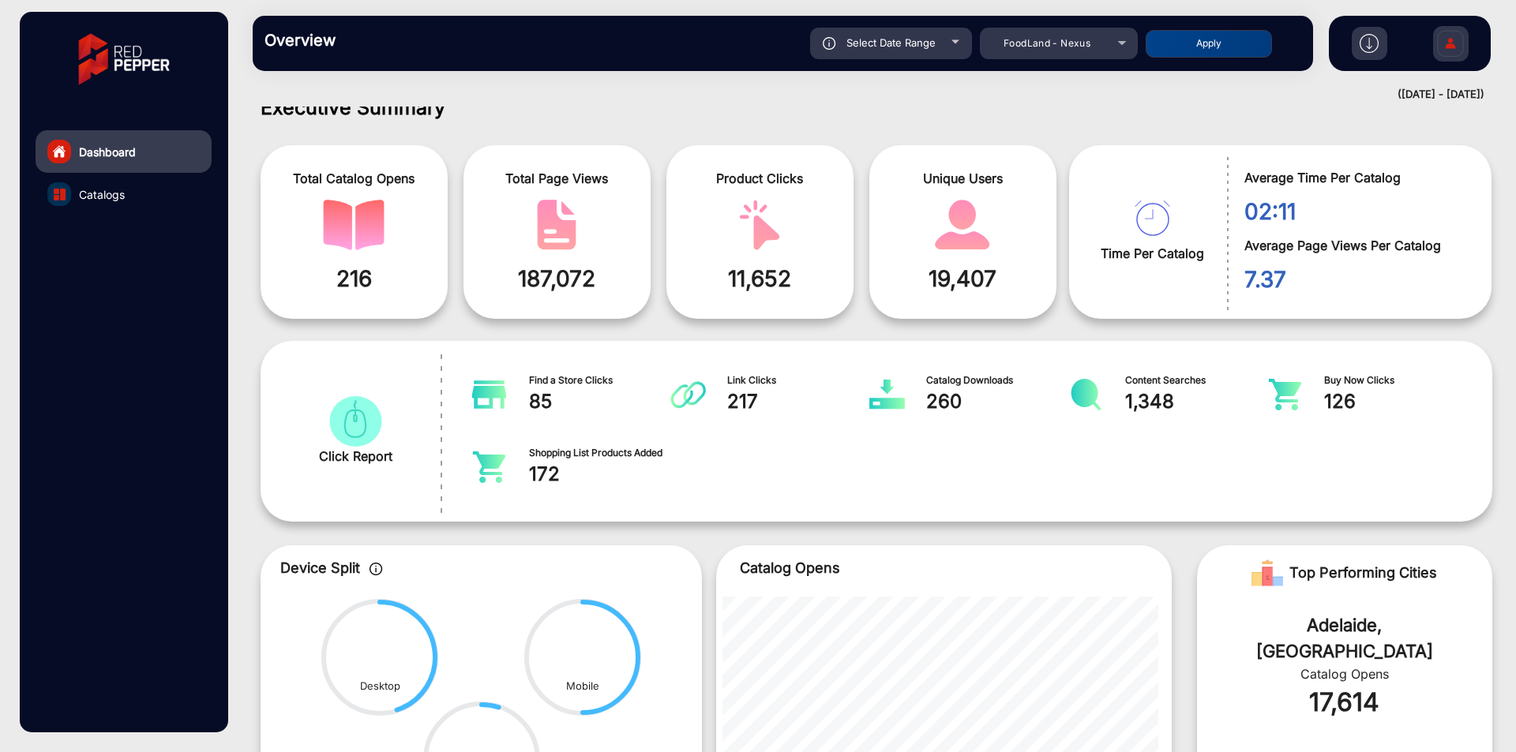
scroll to position [0, 0]
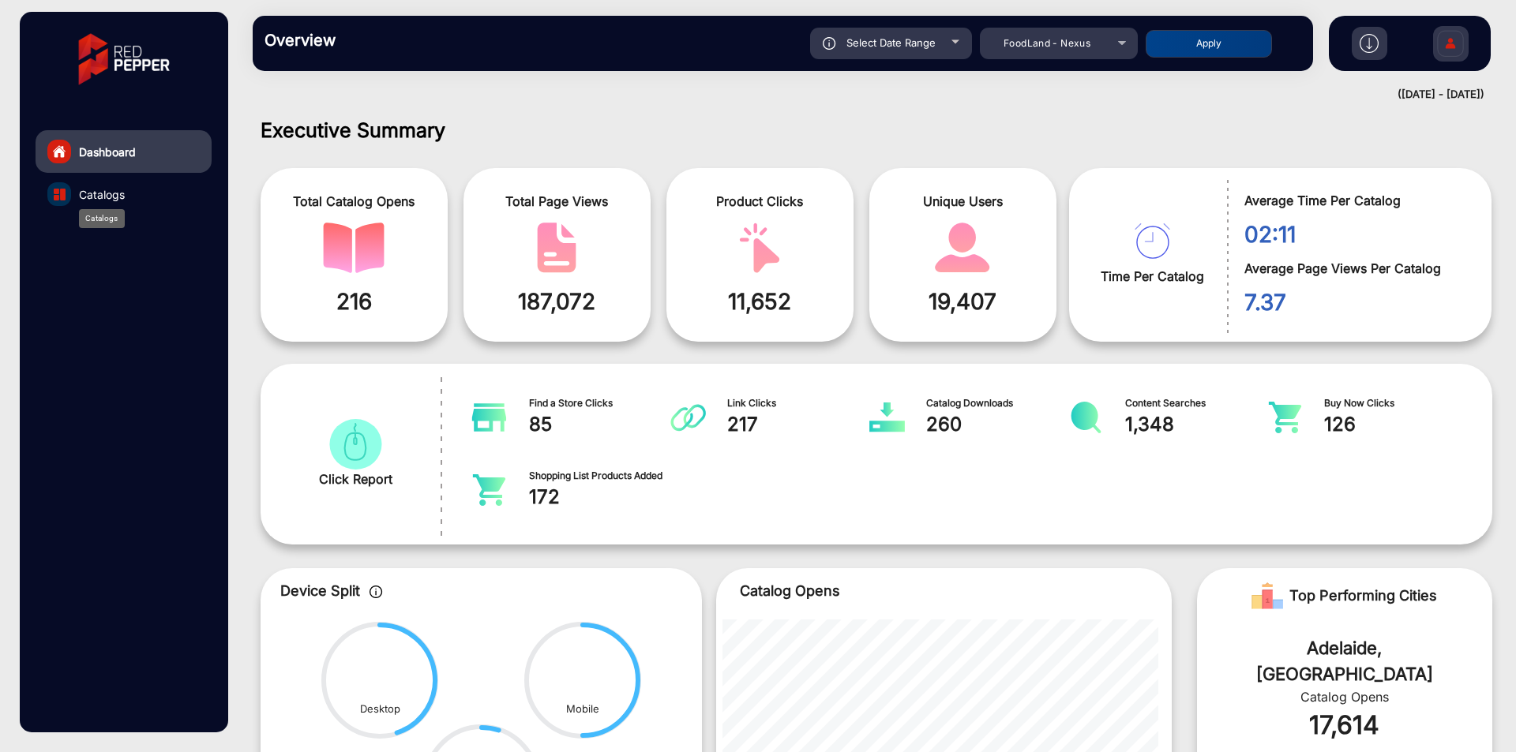
click at [98, 193] on span "Catalogs" at bounding box center [102, 194] width 46 height 17
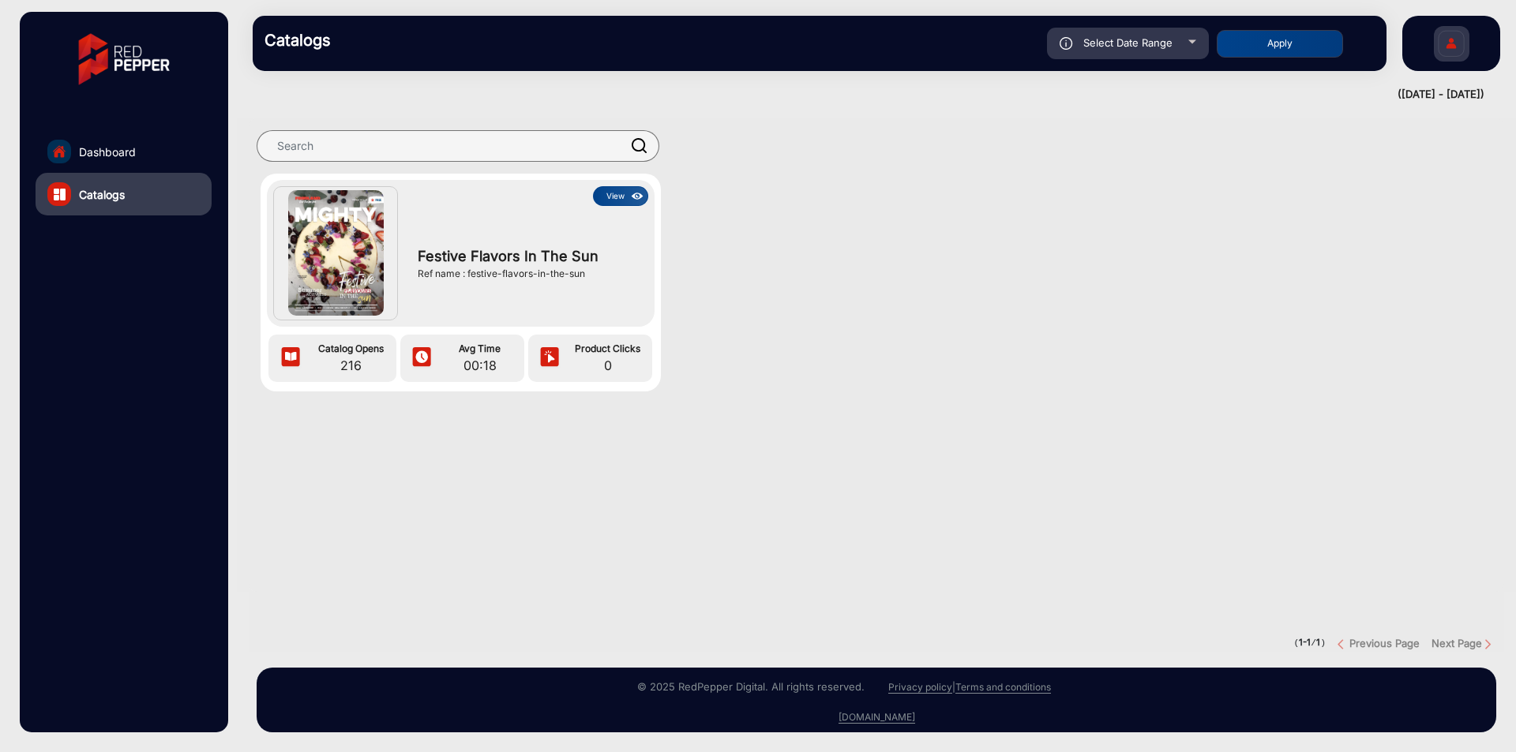
click at [638, 202] on img at bounding box center [637, 196] width 18 height 17
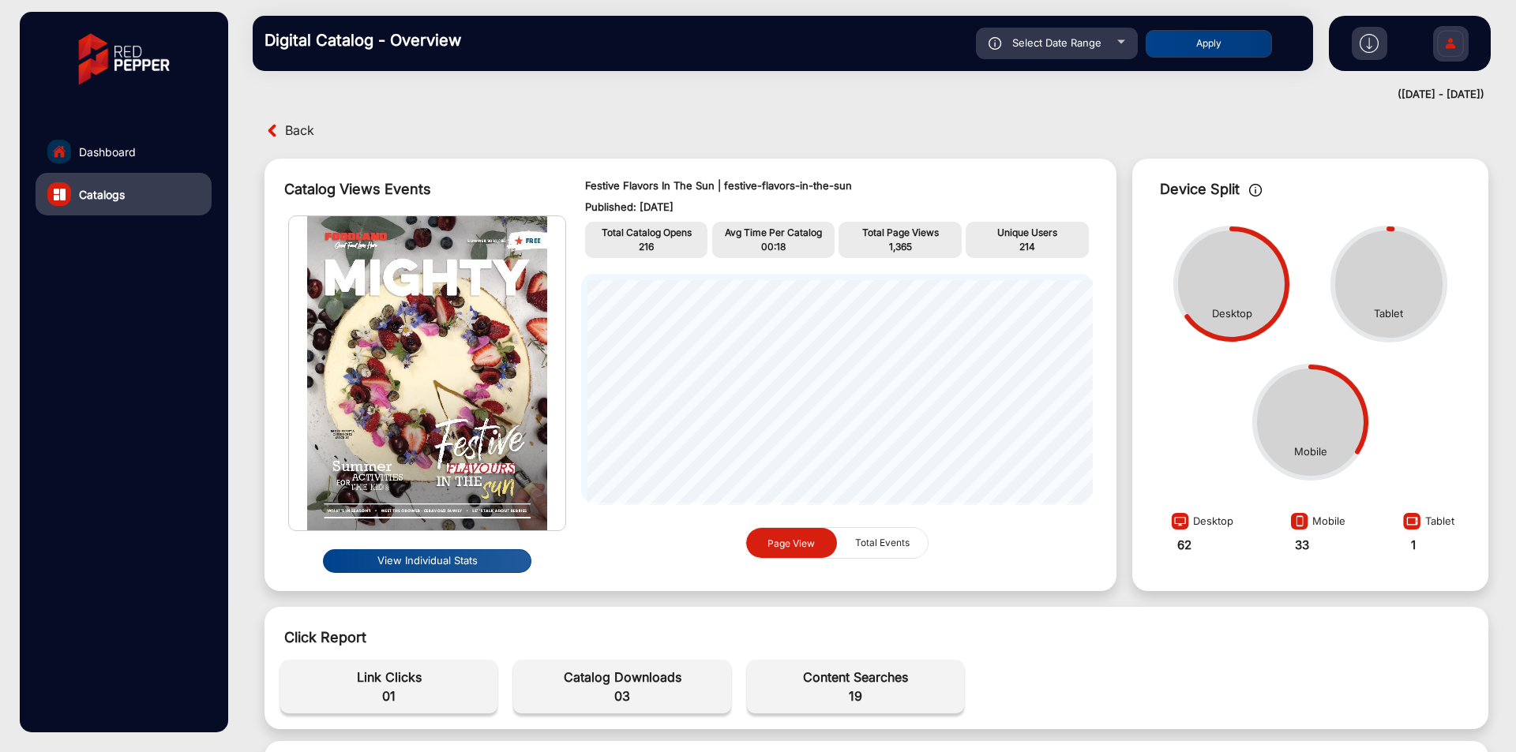
click at [288, 129] on span "Back" at bounding box center [299, 130] width 29 height 24
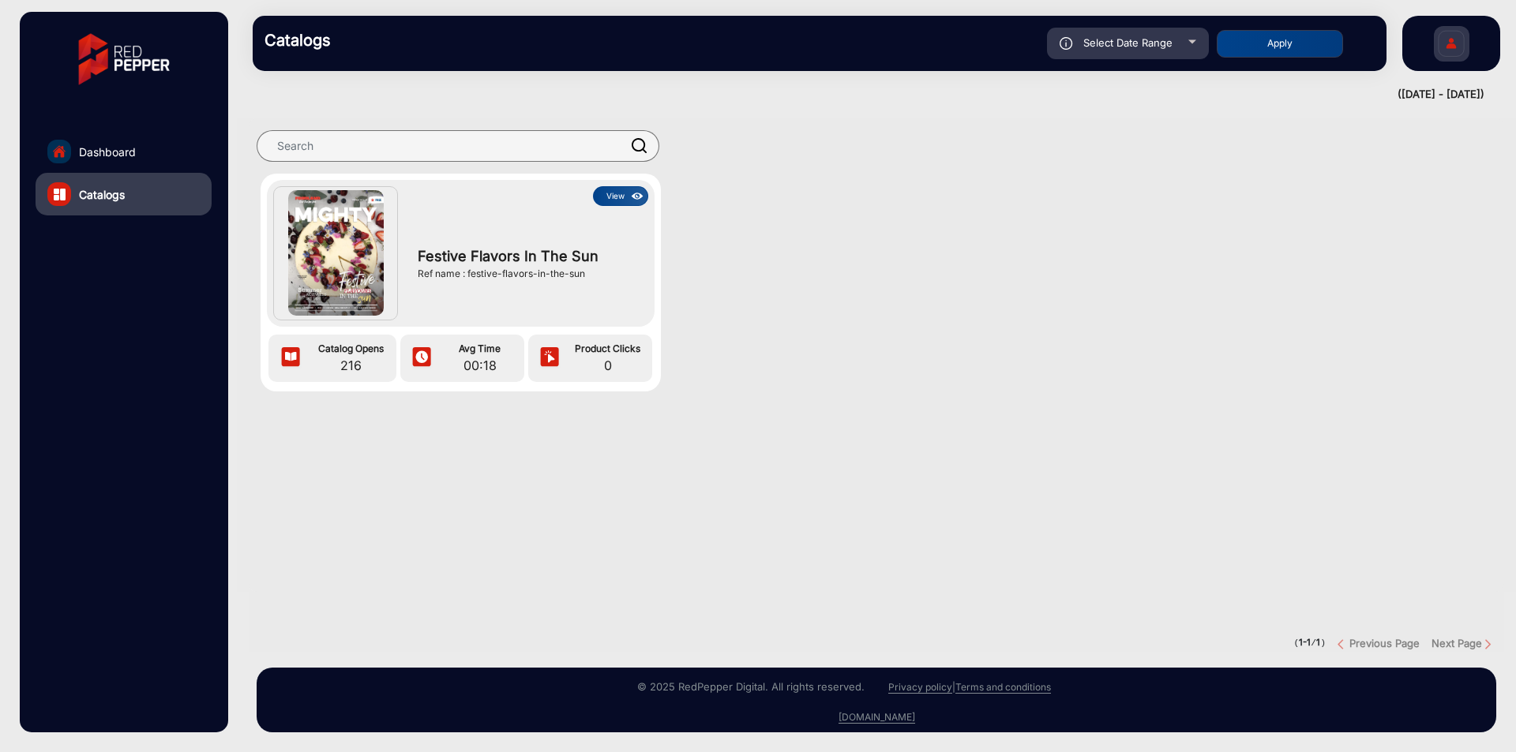
click at [163, 135] on link "Dashboard" at bounding box center [124, 151] width 176 height 43
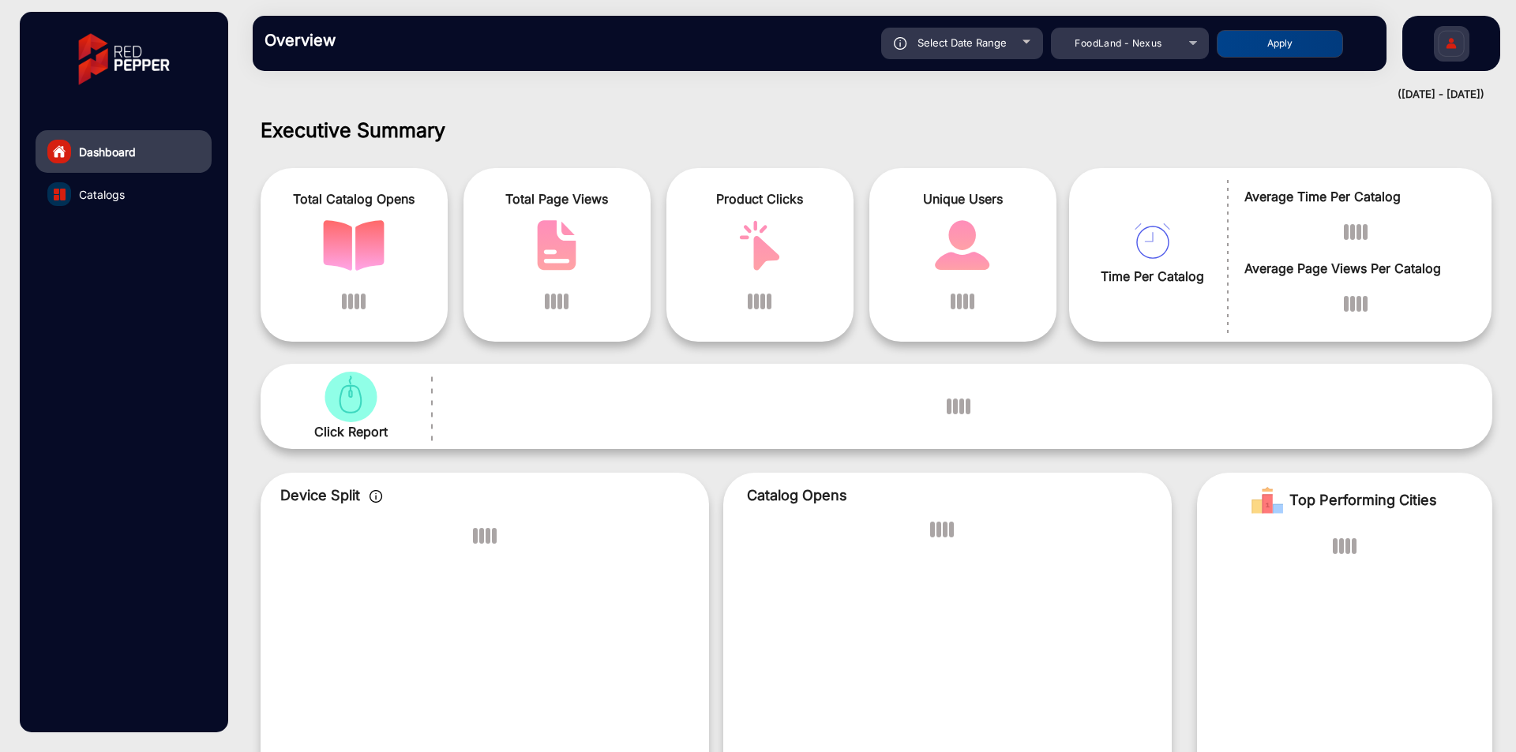
scroll to position [12, 0]
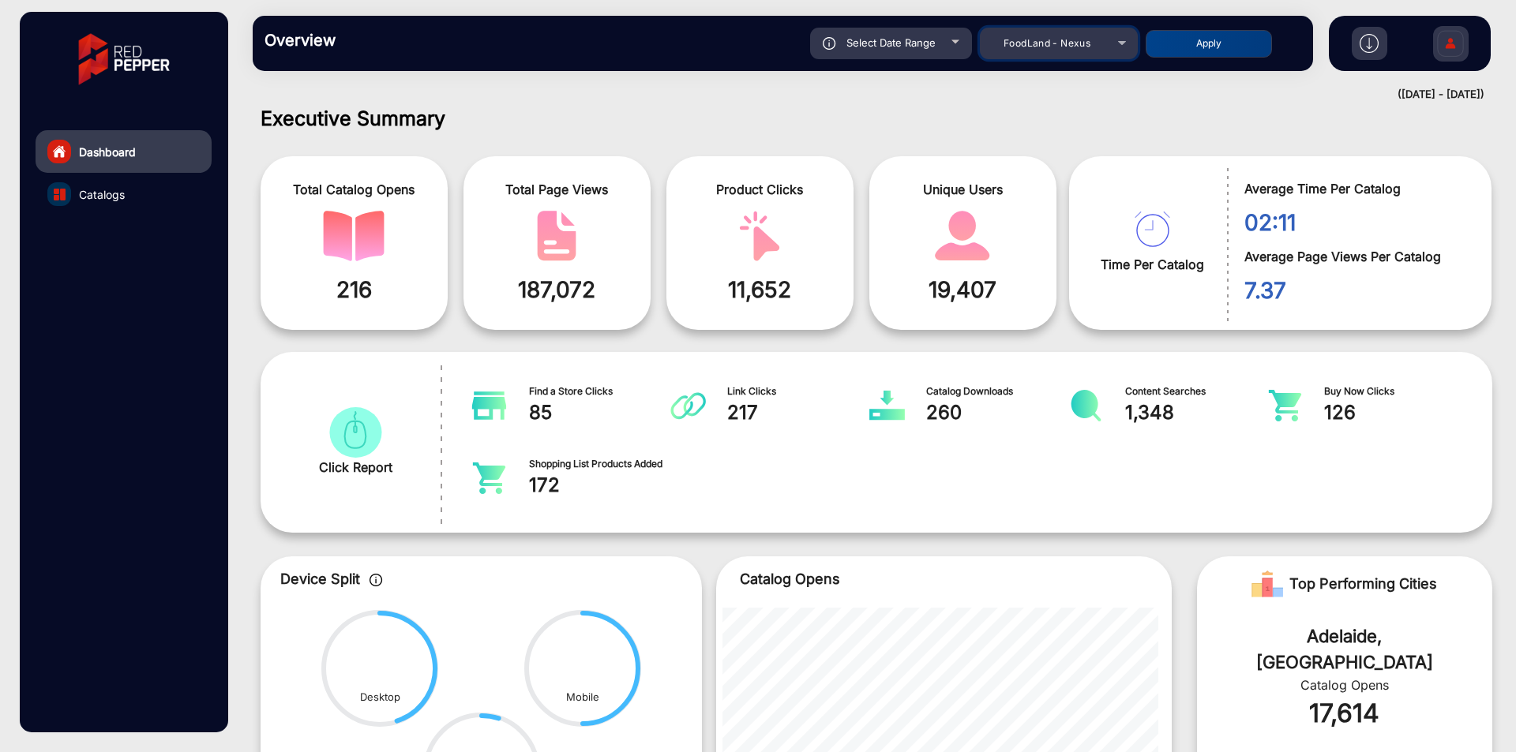
click at [1063, 43] on span "FoodLand - Nexus" at bounding box center [1046, 43] width 87 height 12
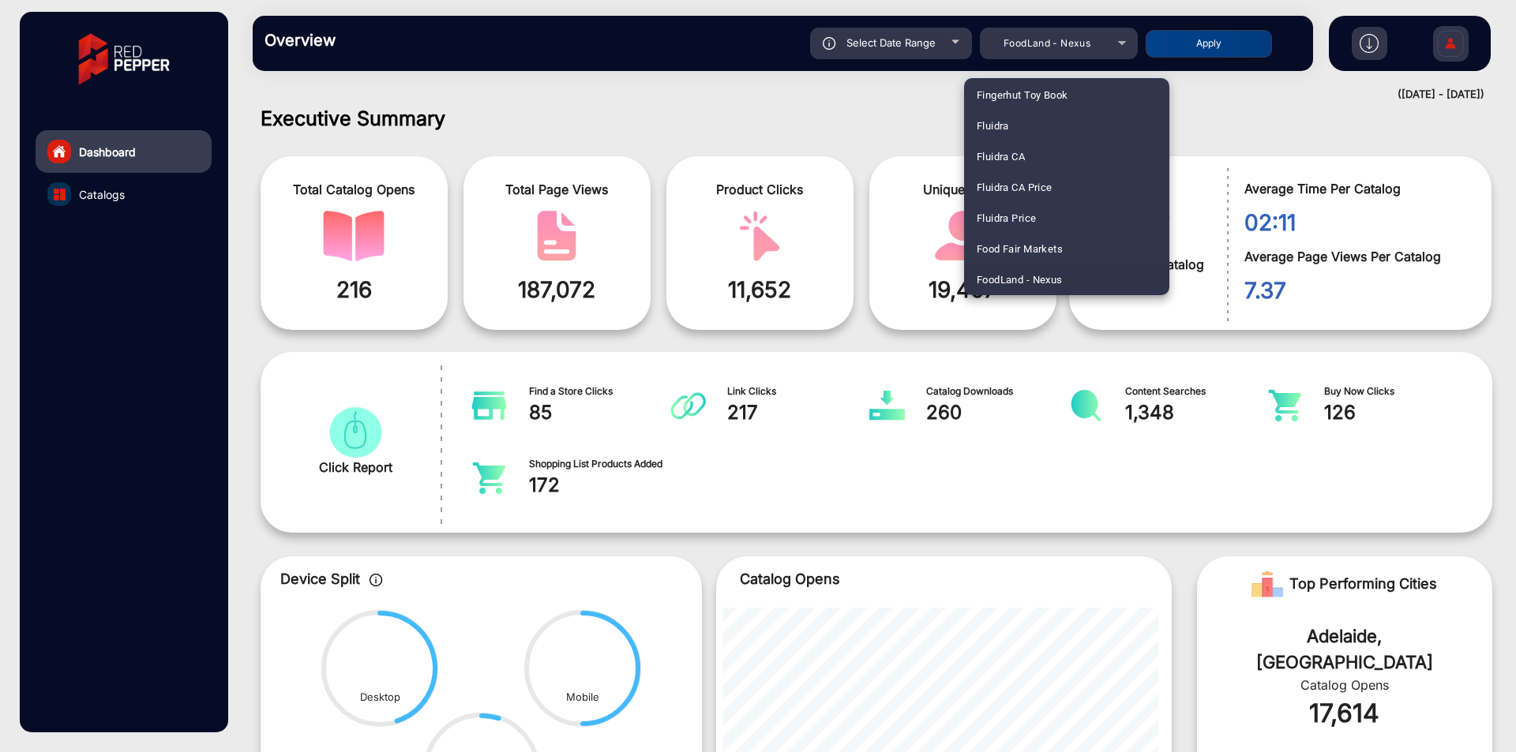
click at [1166, 167] on div "Adams Fairacre Farms Adams Fairacre Farms E-commerce Advantage Pharmacy Allianc…" at bounding box center [1066, 186] width 205 height 217
click at [775, 141] on div at bounding box center [758, 376] width 1516 height 752
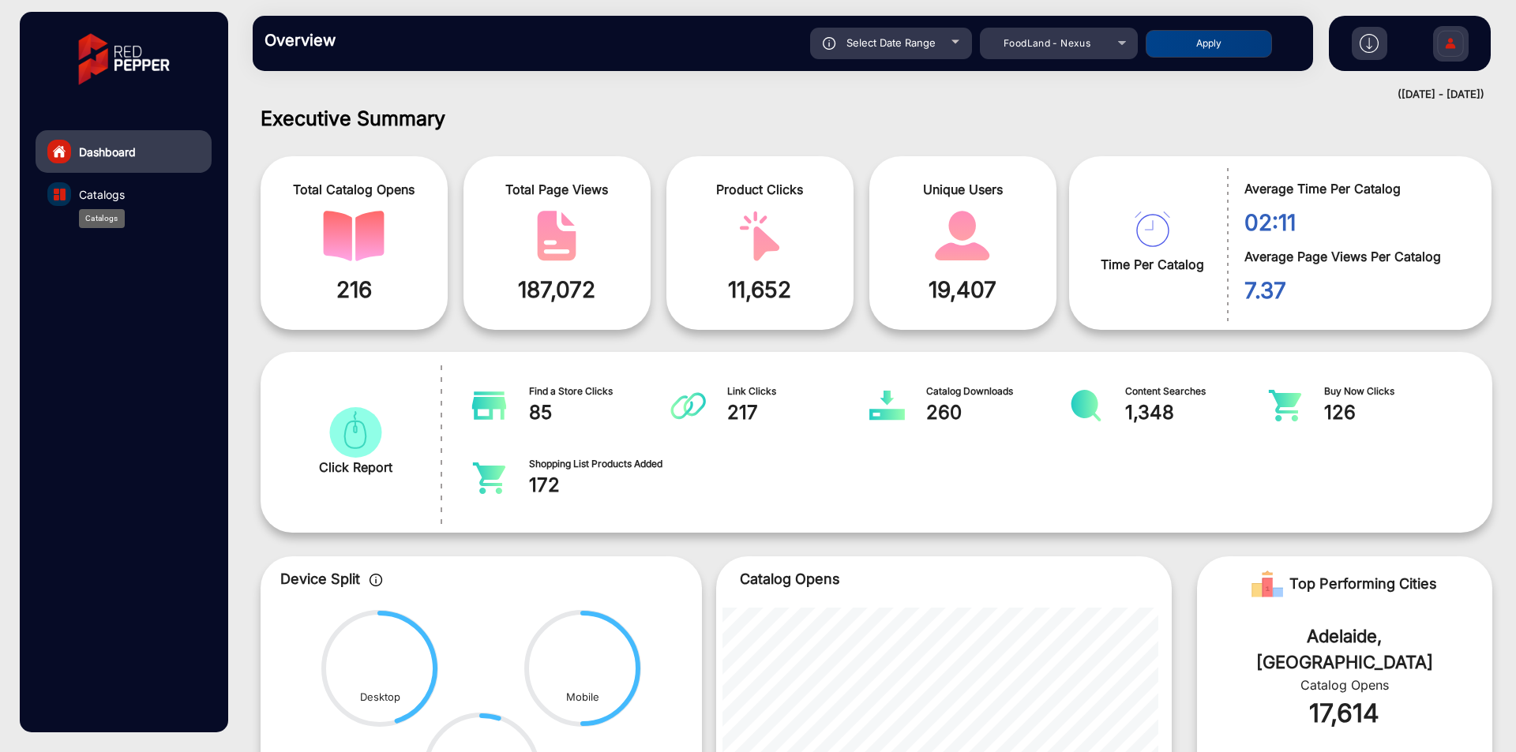
click at [106, 195] on span "Catalogs" at bounding box center [102, 194] width 46 height 17
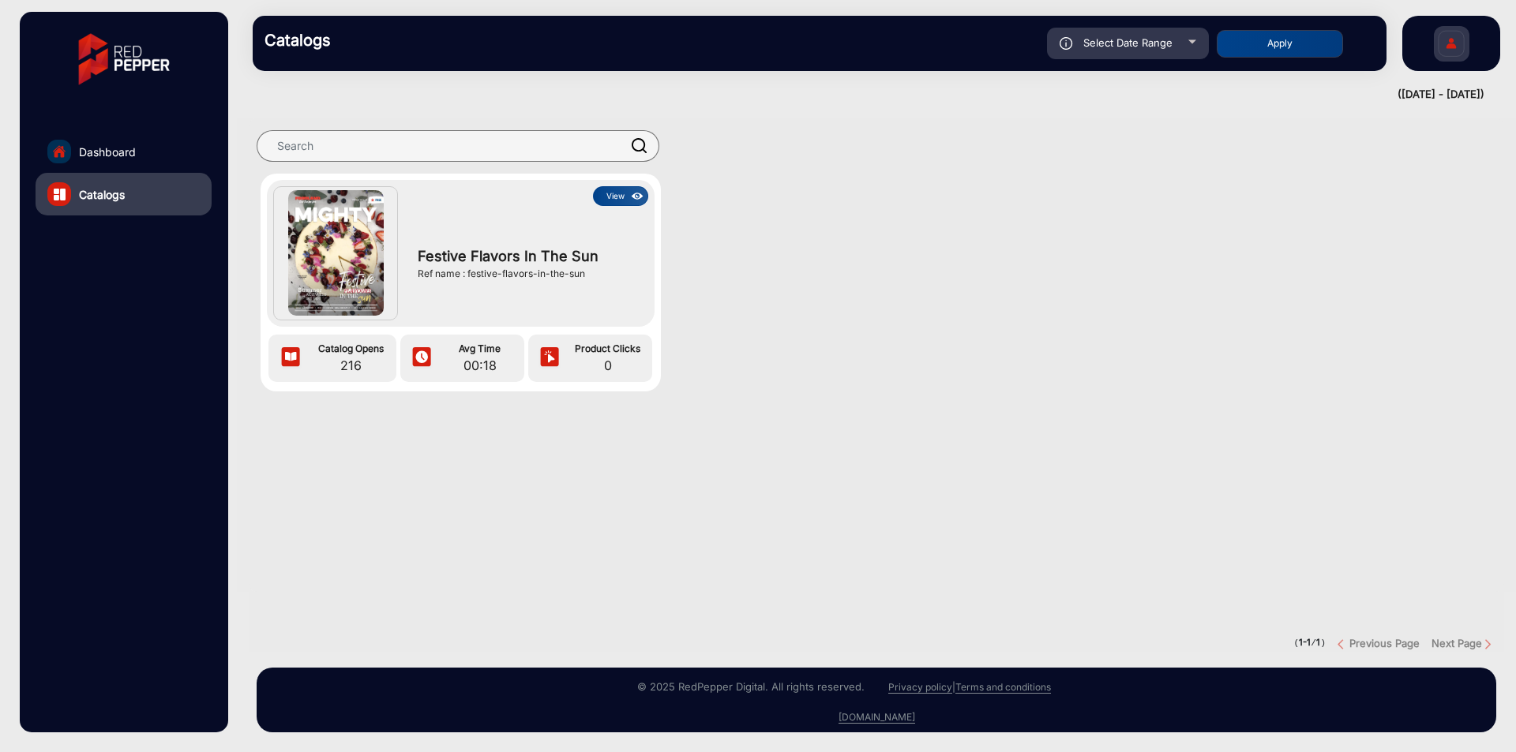
click at [638, 194] on img at bounding box center [637, 196] width 18 height 17
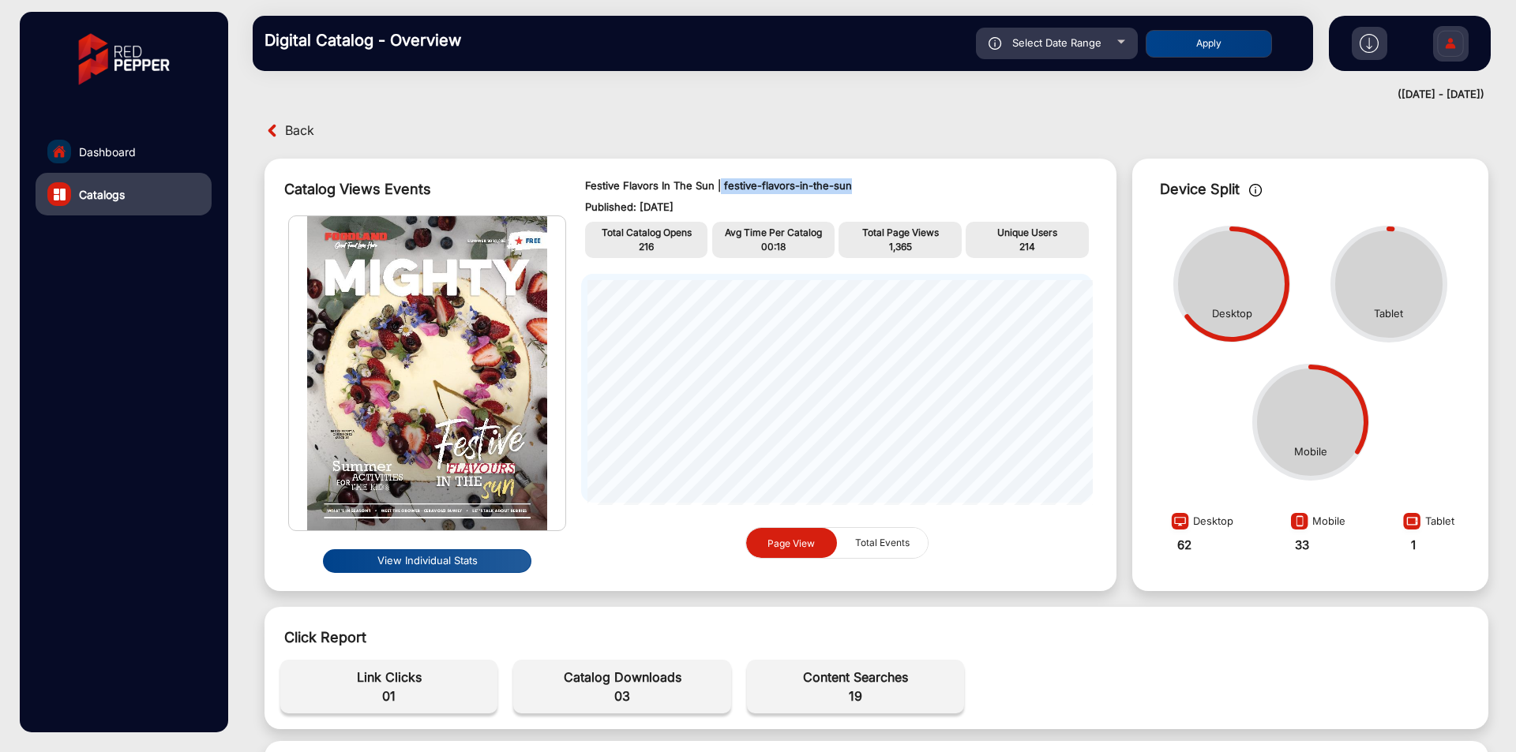
drag, startPoint x: 874, startPoint y: 176, endPoint x: 718, endPoint y: 186, distance: 155.8
click at [718, 186] on div "Festive Flavors In The Sun | festive-flavors-in-the-sun Published: Dec 1, 2023 …" at bounding box center [836, 375] width 543 height 417
copy p "festive-flavors-in-the-sun"
click at [887, 539] on span "Total Events" at bounding box center [881, 543] width 73 height 30
click at [761, 552] on span "Page View" at bounding box center [791, 543] width 66 height 31
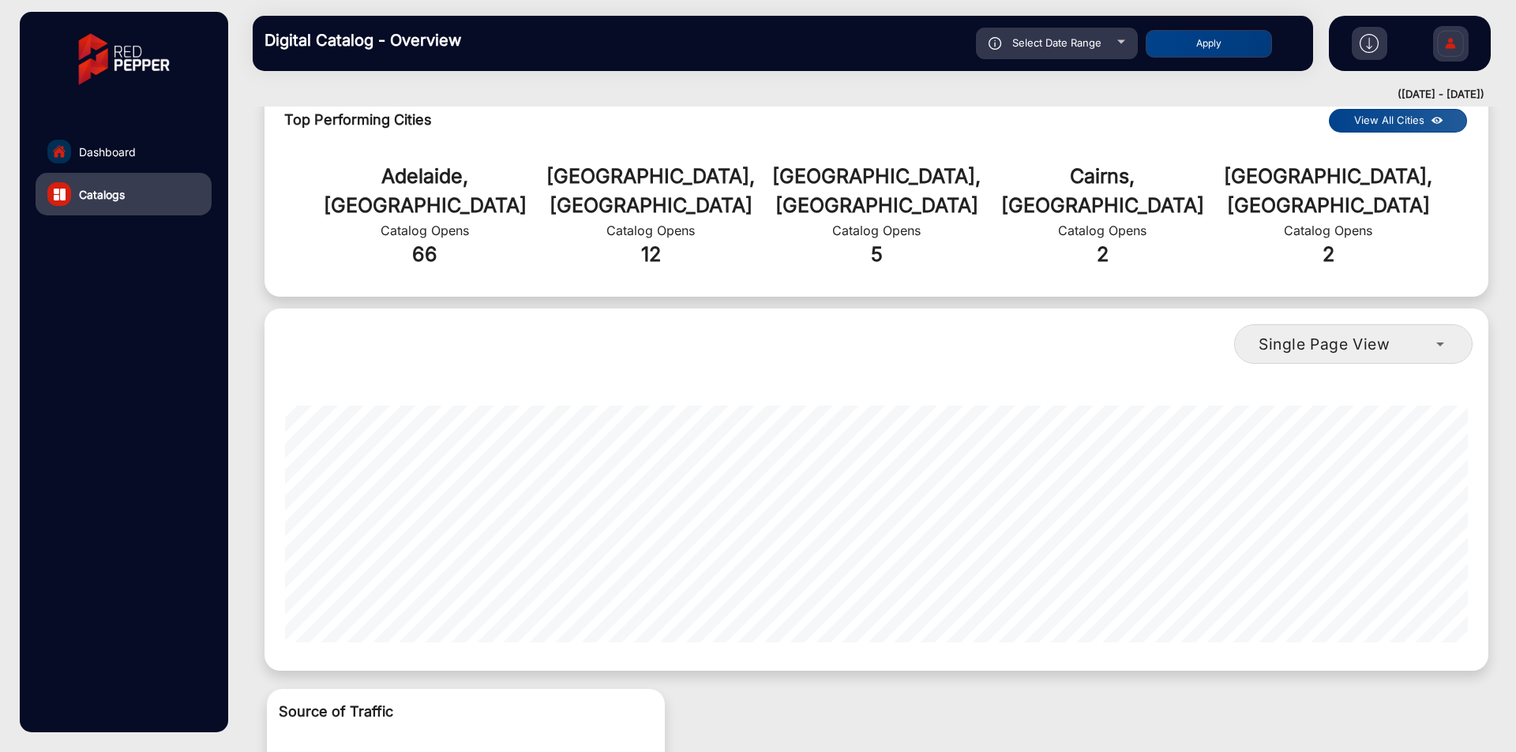
scroll to position [0, 537]
click at [819, 617] on div "single-page-view-4" at bounding box center [876, 524] width 1183 height 237
click at [923, 618] on div "single-page-view-4" at bounding box center [876, 518] width 1208 height 276
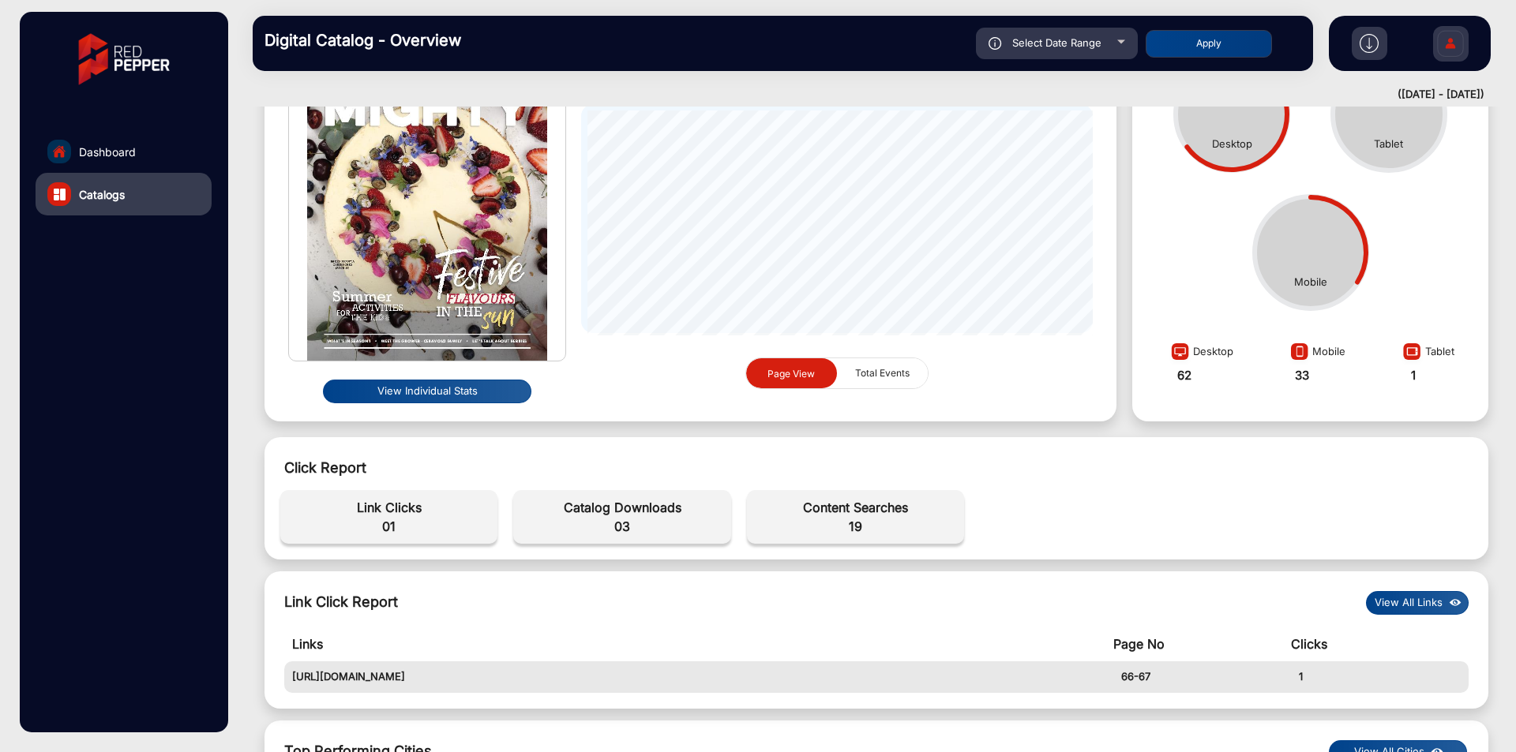
scroll to position [0, 0]
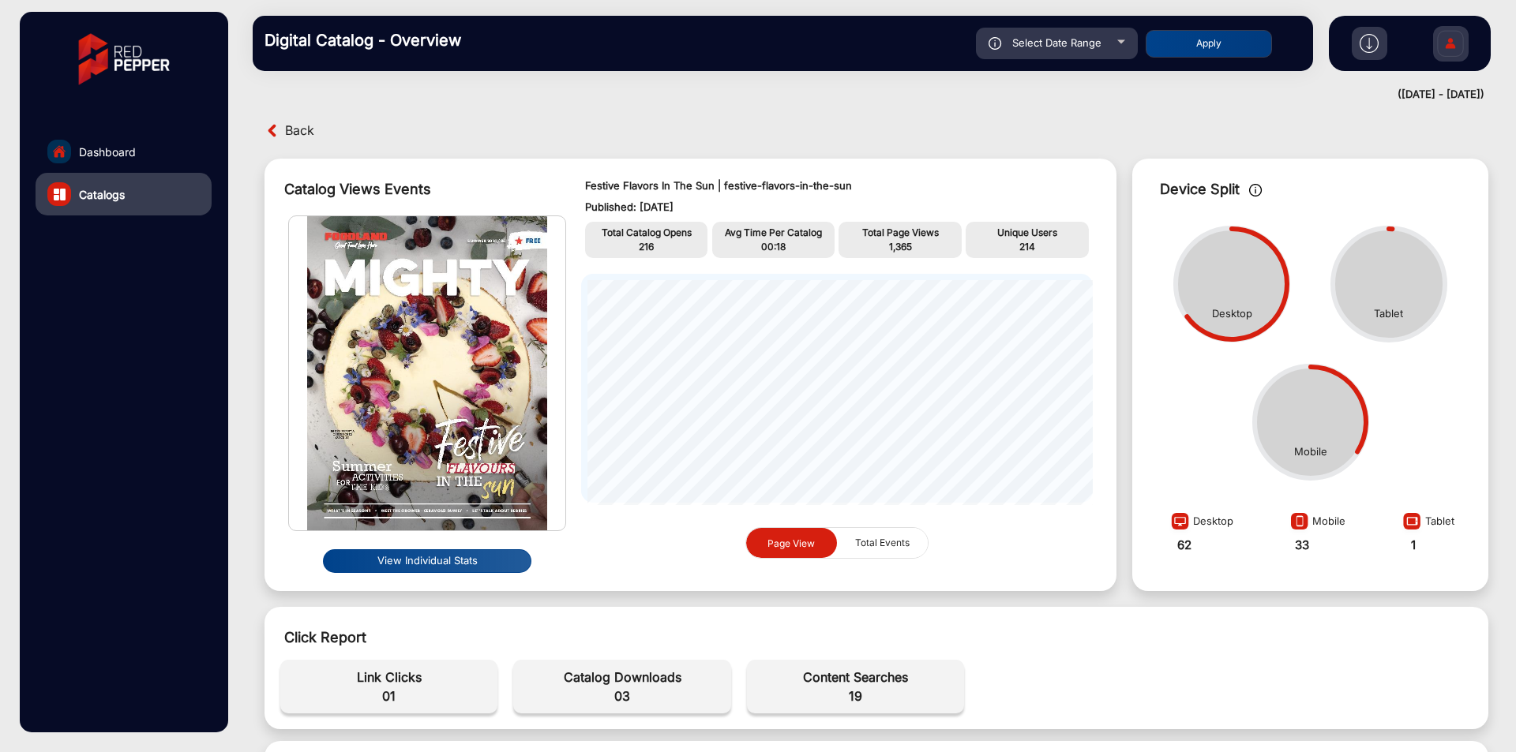
click at [470, 555] on button "View Individual Stats" at bounding box center [427, 561] width 208 height 24
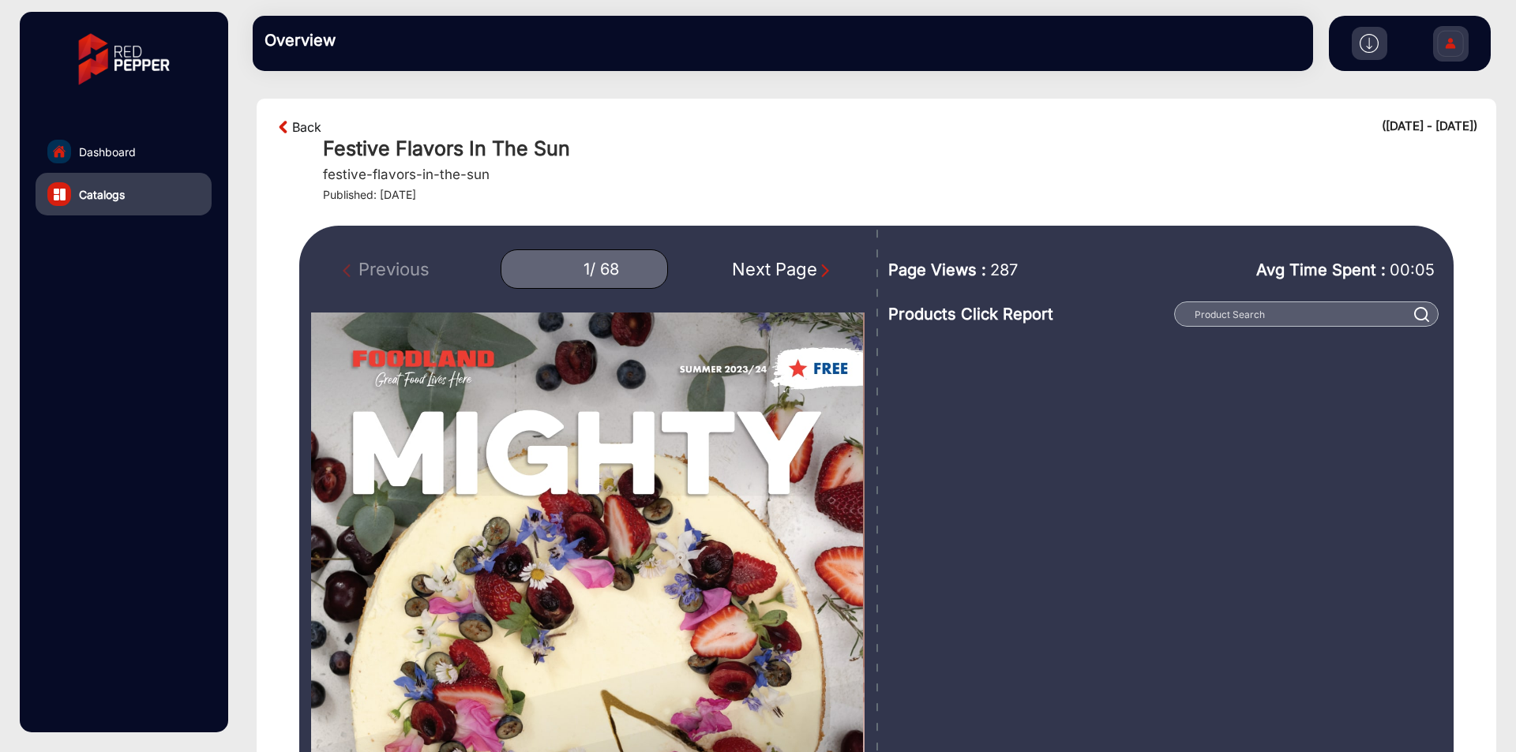
click at [303, 126] on link "Back" at bounding box center [306, 127] width 29 height 19
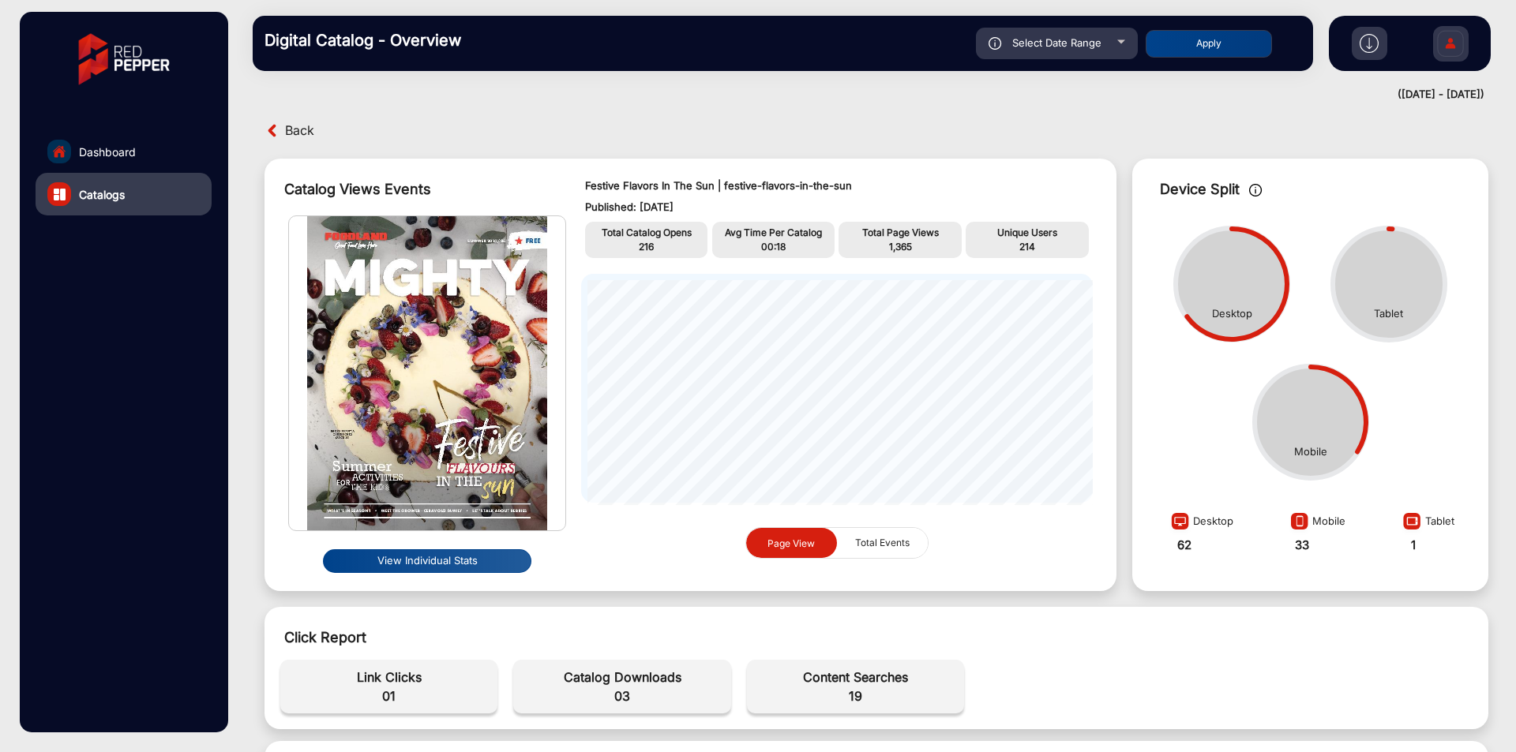
click at [303, 126] on span "Back" at bounding box center [299, 130] width 29 height 24
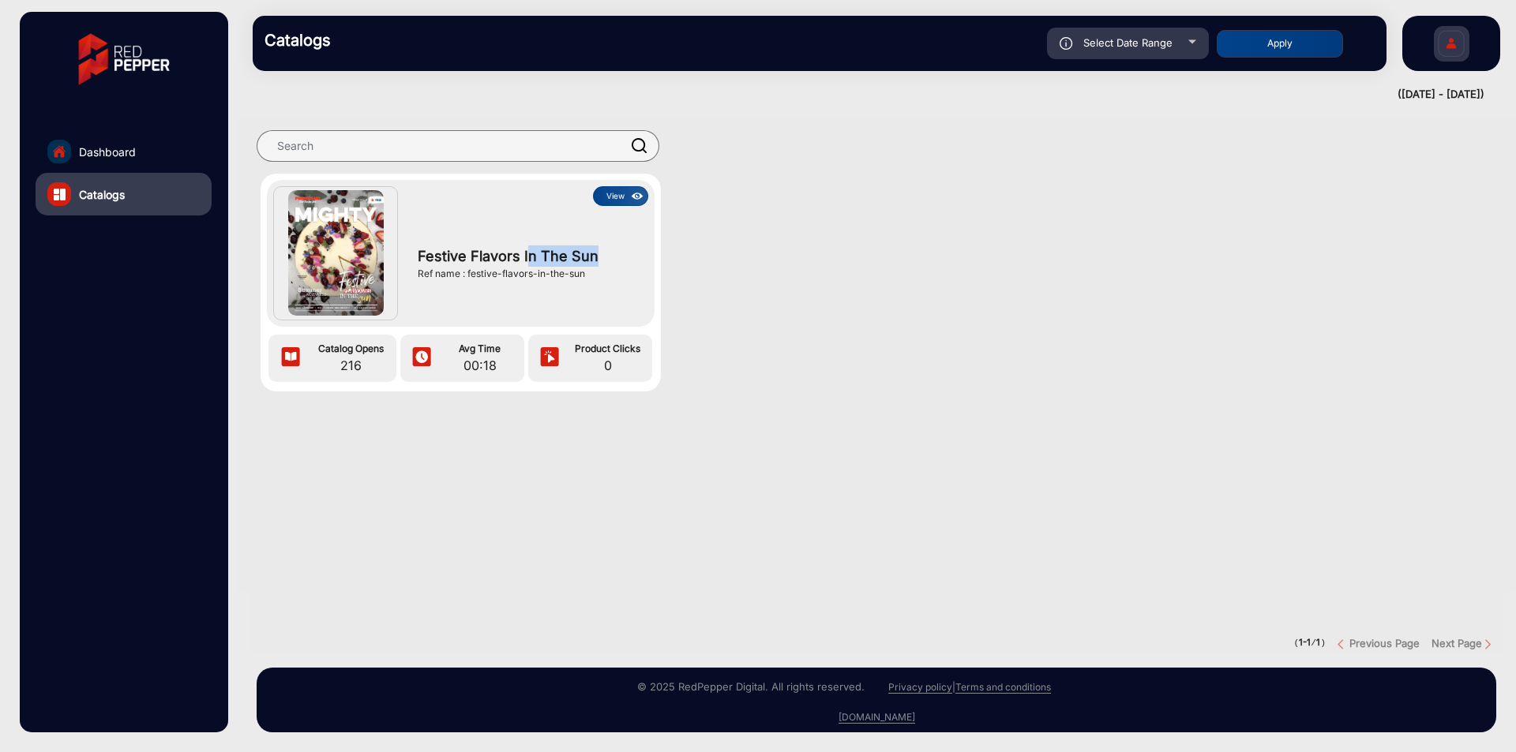
drag, startPoint x: 677, startPoint y: 254, endPoint x: 529, endPoint y: 254, distance: 147.6
click at [529, 254] on div "View Festive Flavors In The Sun Ref name : festive-flavors-in-the-sun Catalog O…" at bounding box center [876, 298] width 1279 height 249
click at [529, 254] on span "Festive Flavors In The Sun" at bounding box center [529, 256] width 222 height 21
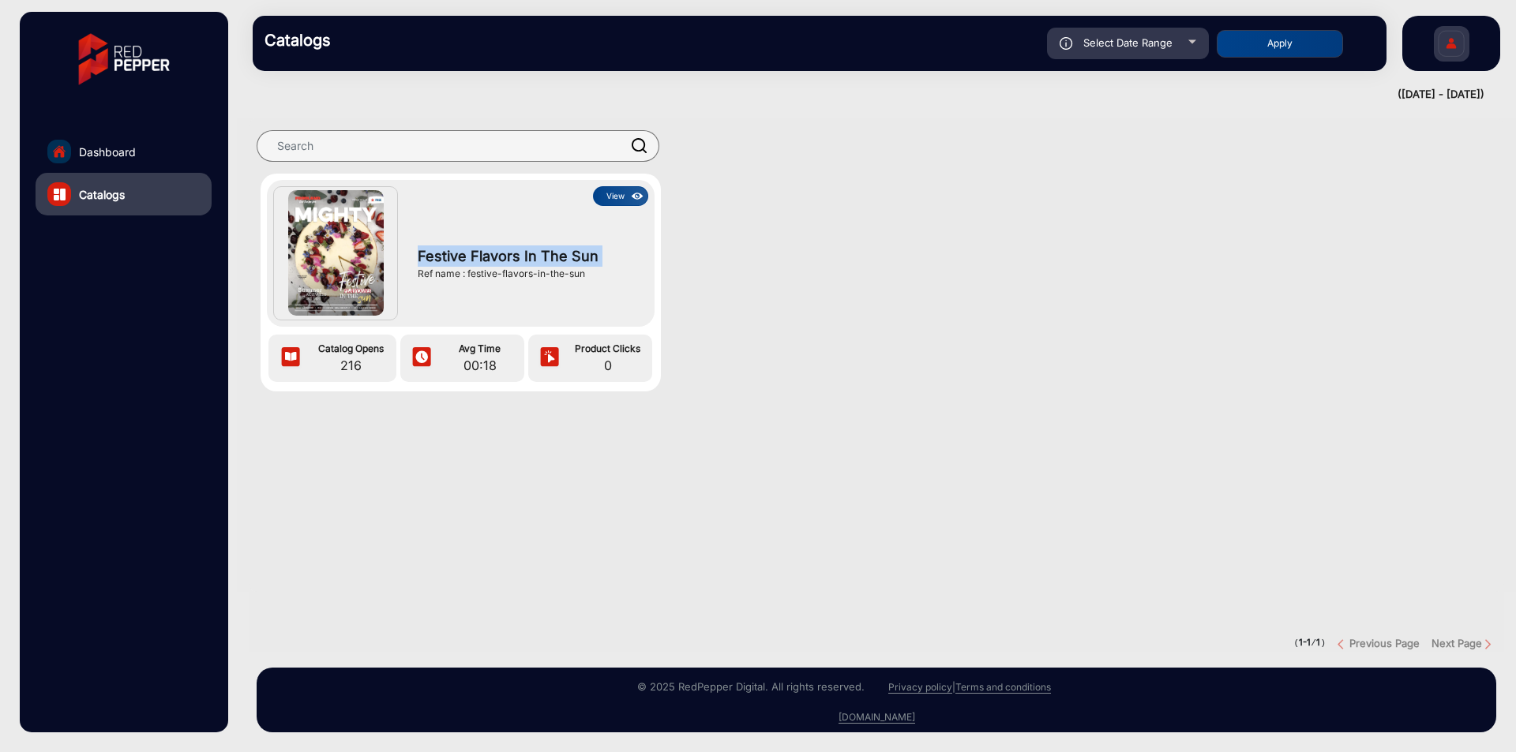
click at [529, 254] on span "Festive Flavors In The Sun" at bounding box center [529, 256] width 222 height 21
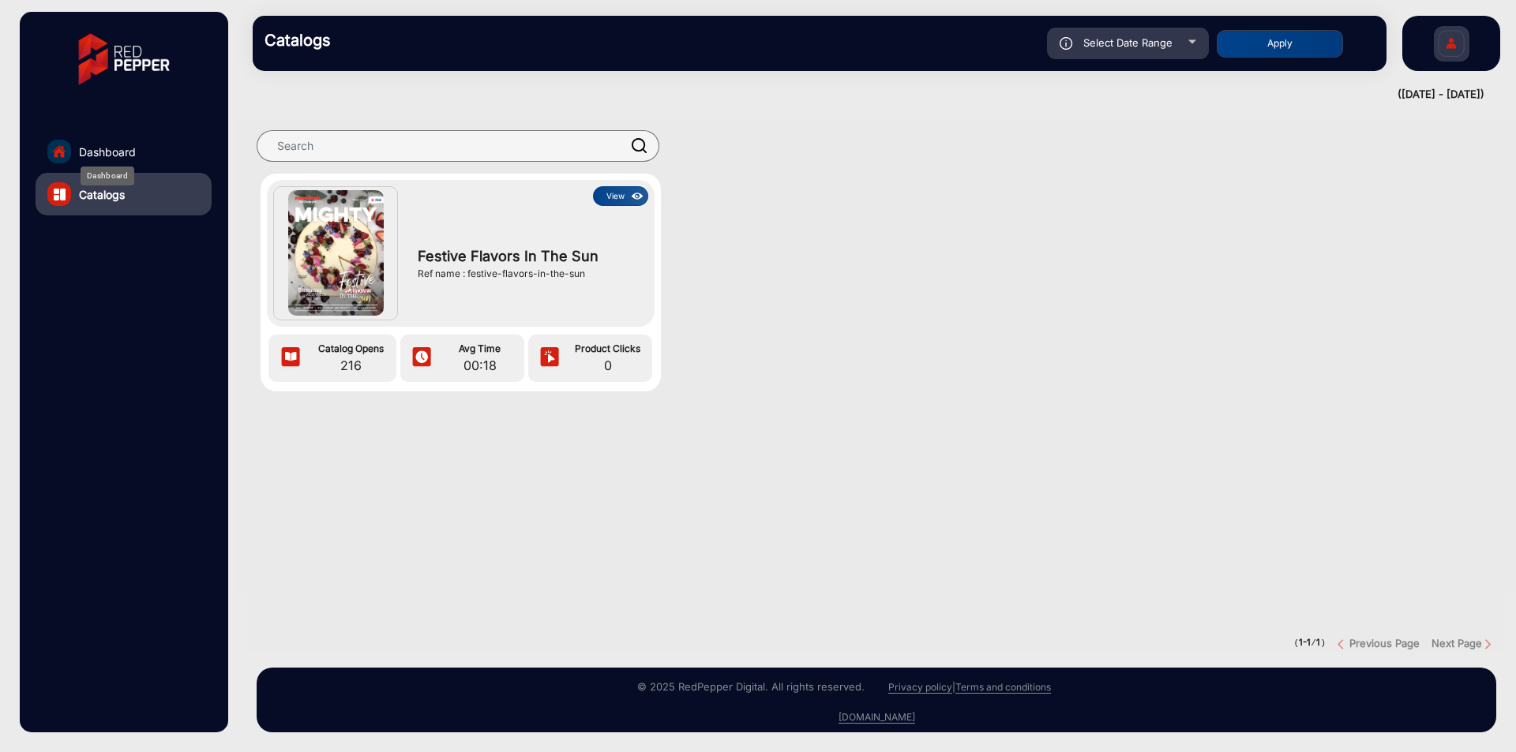
click at [111, 129] on div "Dashboard Catalogs" at bounding box center [124, 372] width 208 height 721
drag, startPoint x: 590, startPoint y: 268, endPoint x: 469, endPoint y: 274, distance: 120.9
click at [469, 274] on div "Ref name : festive-flavors-in-the-sun" at bounding box center [529, 274] width 222 height 14
copy div "festive-flavors-in-the-sun"
click at [77, 137] on link "Dashboard" at bounding box center [124, 151] width 176 height 43
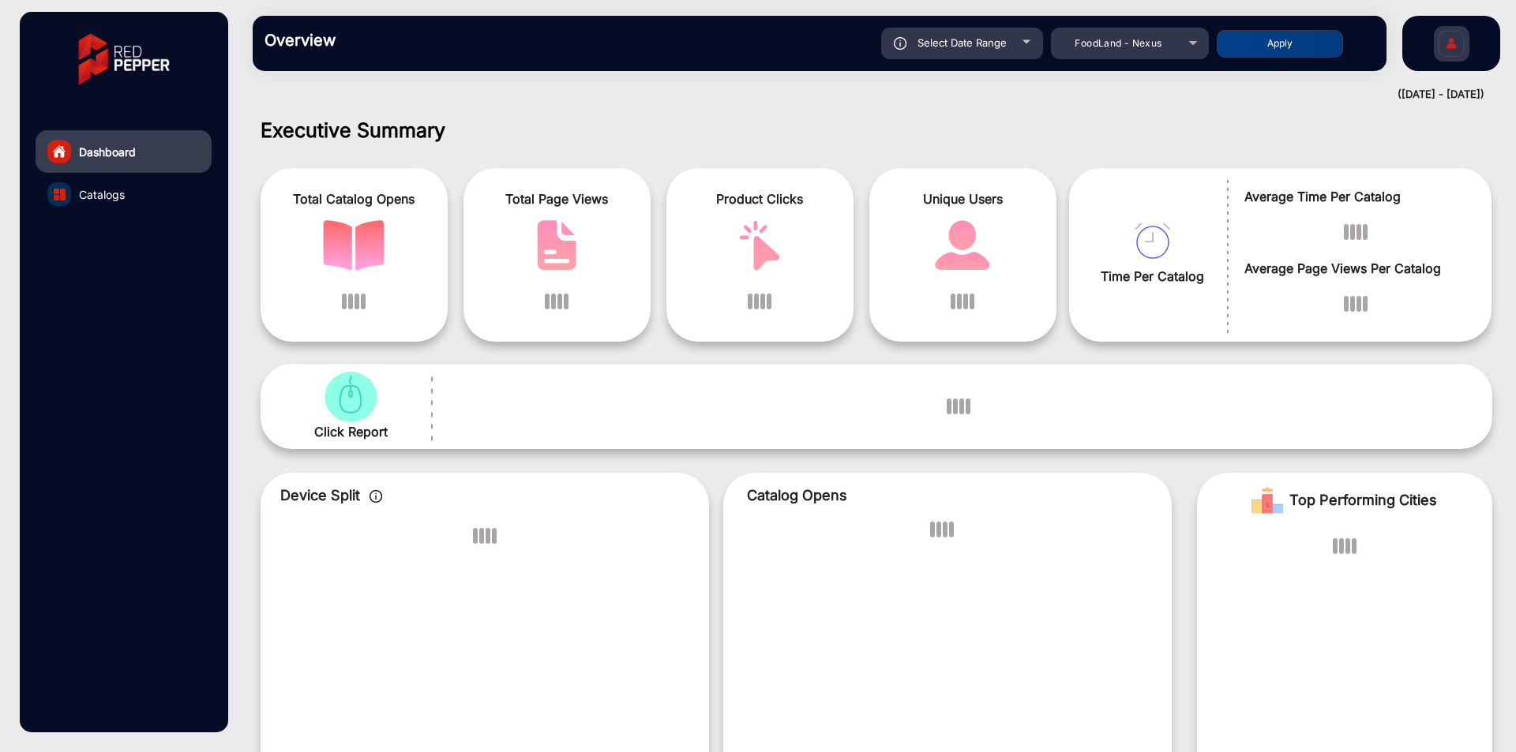
click at [77, 142] on link "Dashboard" at bounding box center [124, 151] width 176 height 43
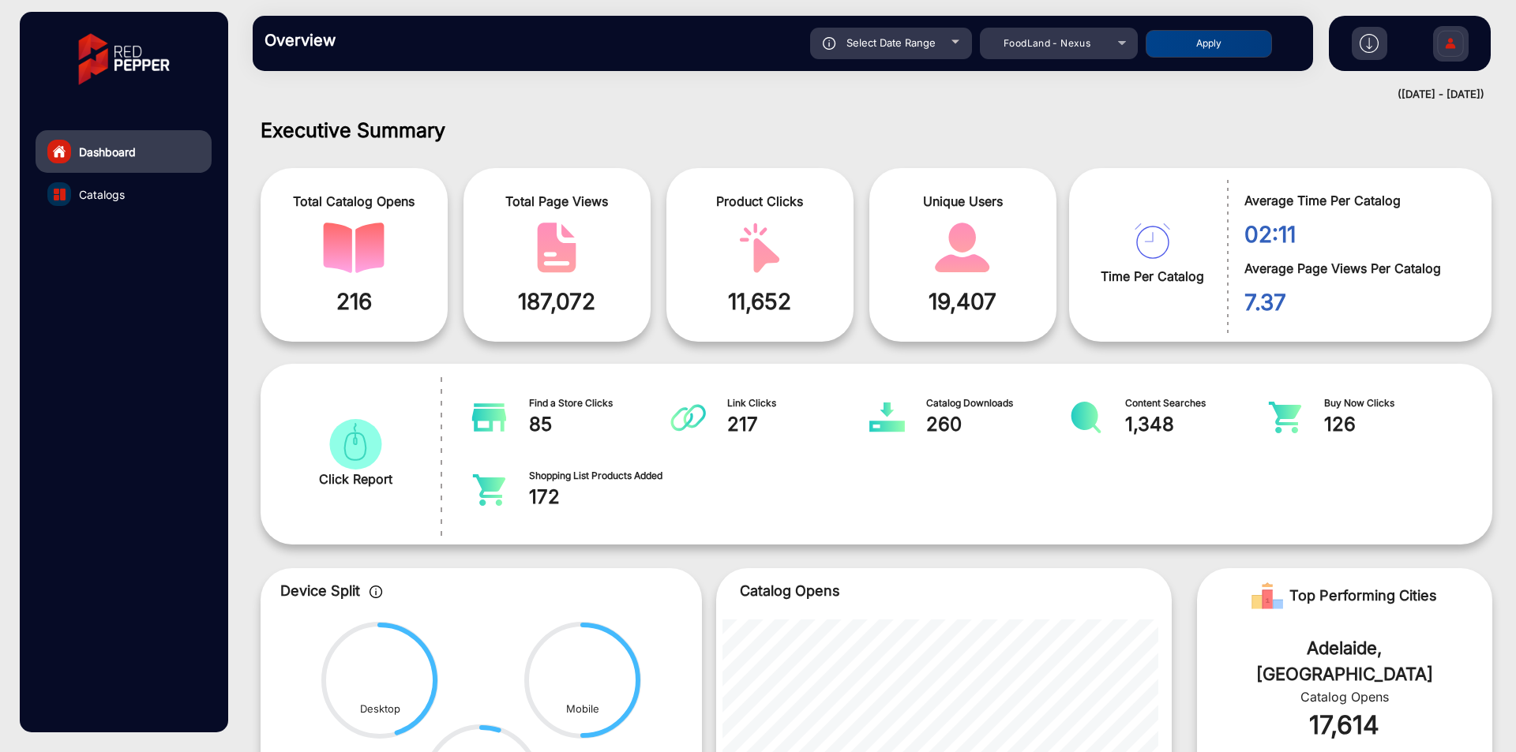
click at [146, 176] on link "Catalogs" at bounding box center [124, 194] width 176 height 43
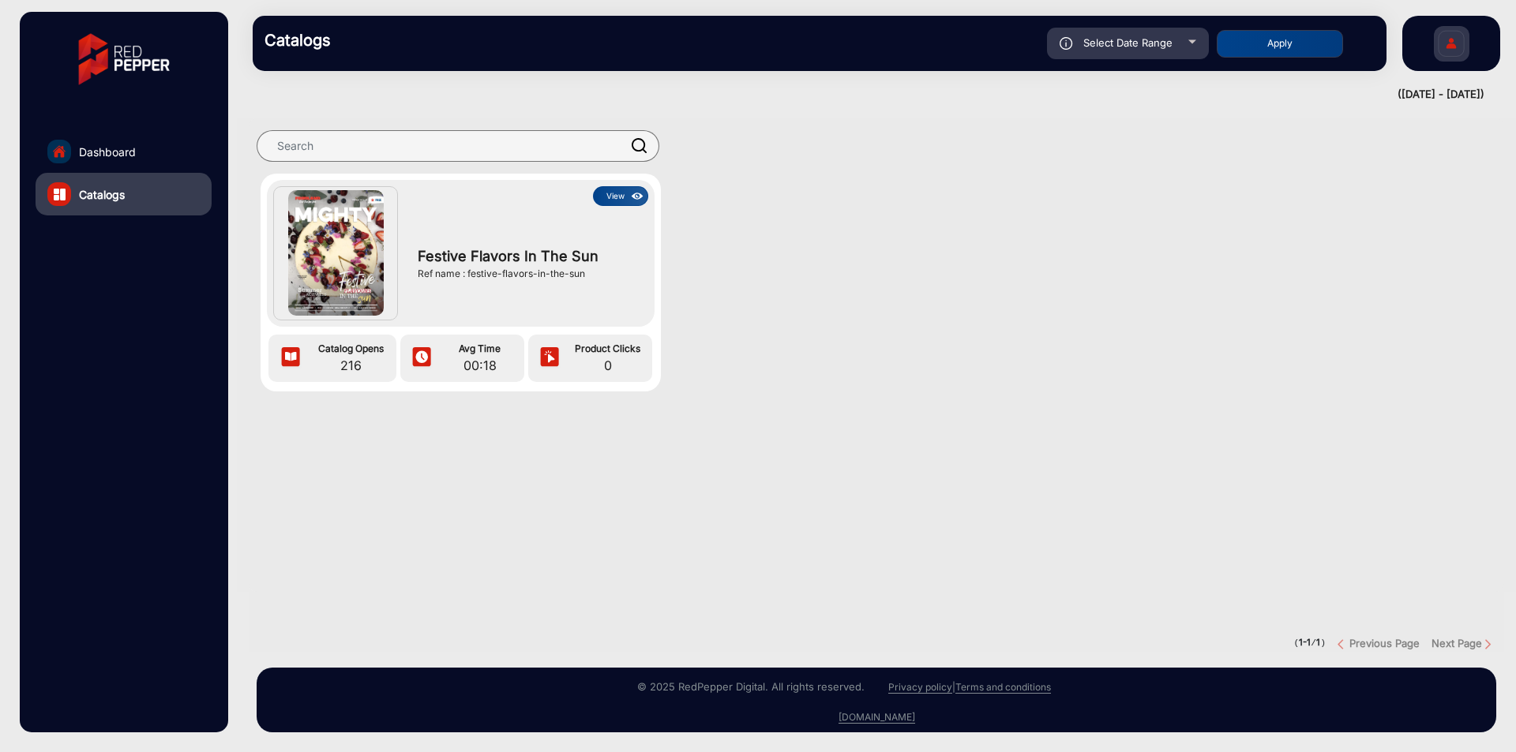
click at [632, 194] on img at bounding box center [637, 196] width 18 height 17
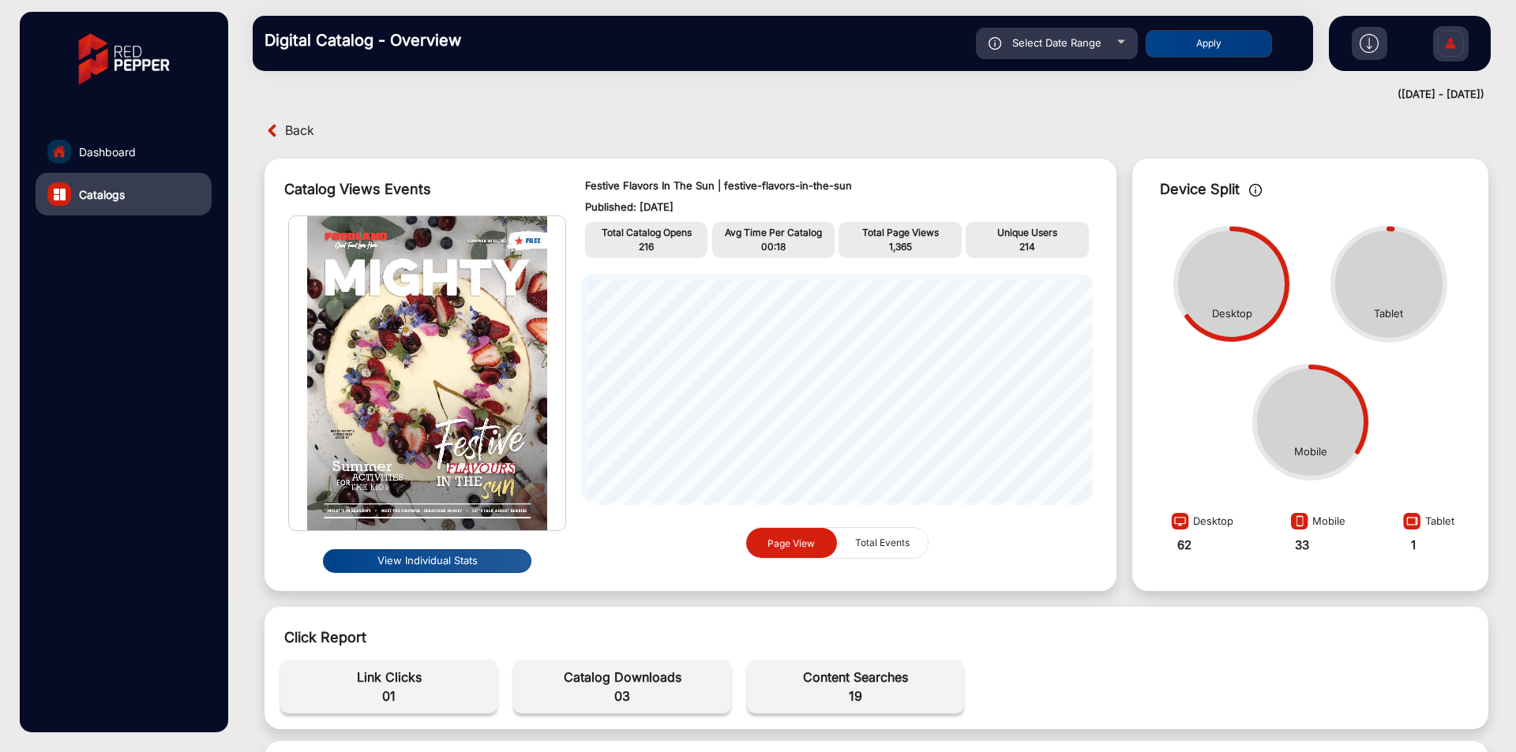
click at [438, 546] on div "View Individual Stats" at bounding box center [427, 561] width 278 height 36
click at [437, 557] on button "View Individual Stats" at bounding box center [427, 561] width 208 height 24
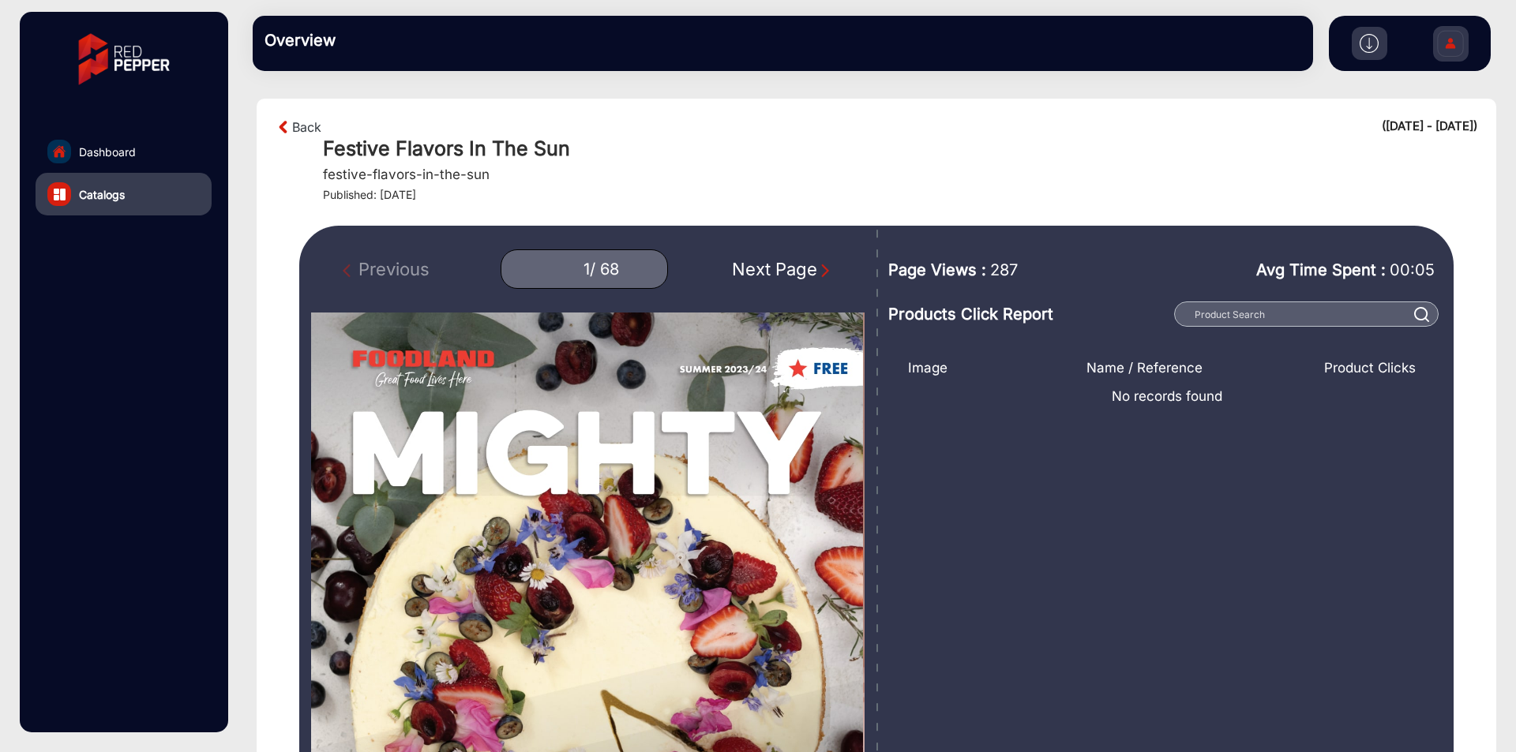
click at [785, 270] on div "Next Page" at bounding box center [782, 270] width 101 height 26
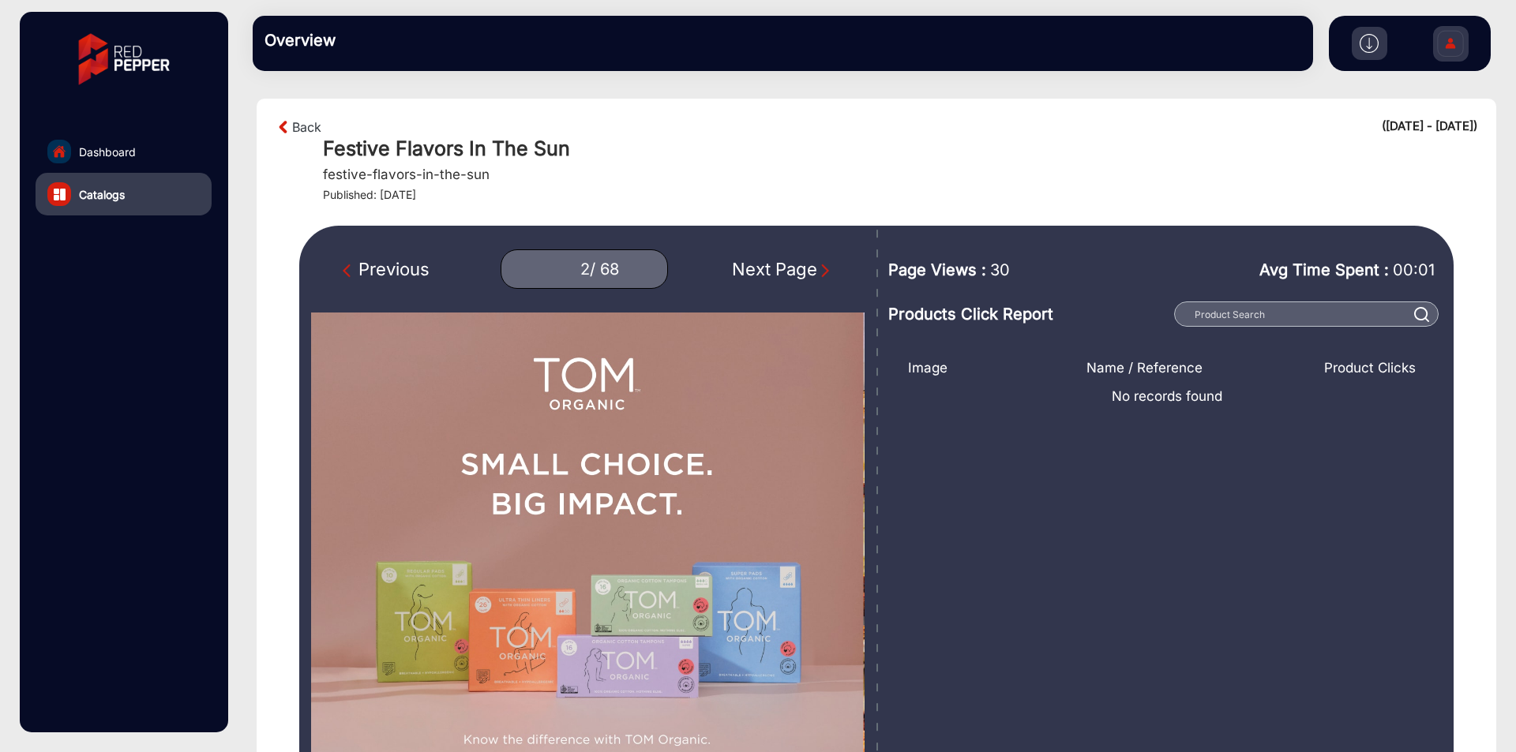
click at [785, 270] on div "Next Page" at bounding box center [782, 270] width 101 height 26
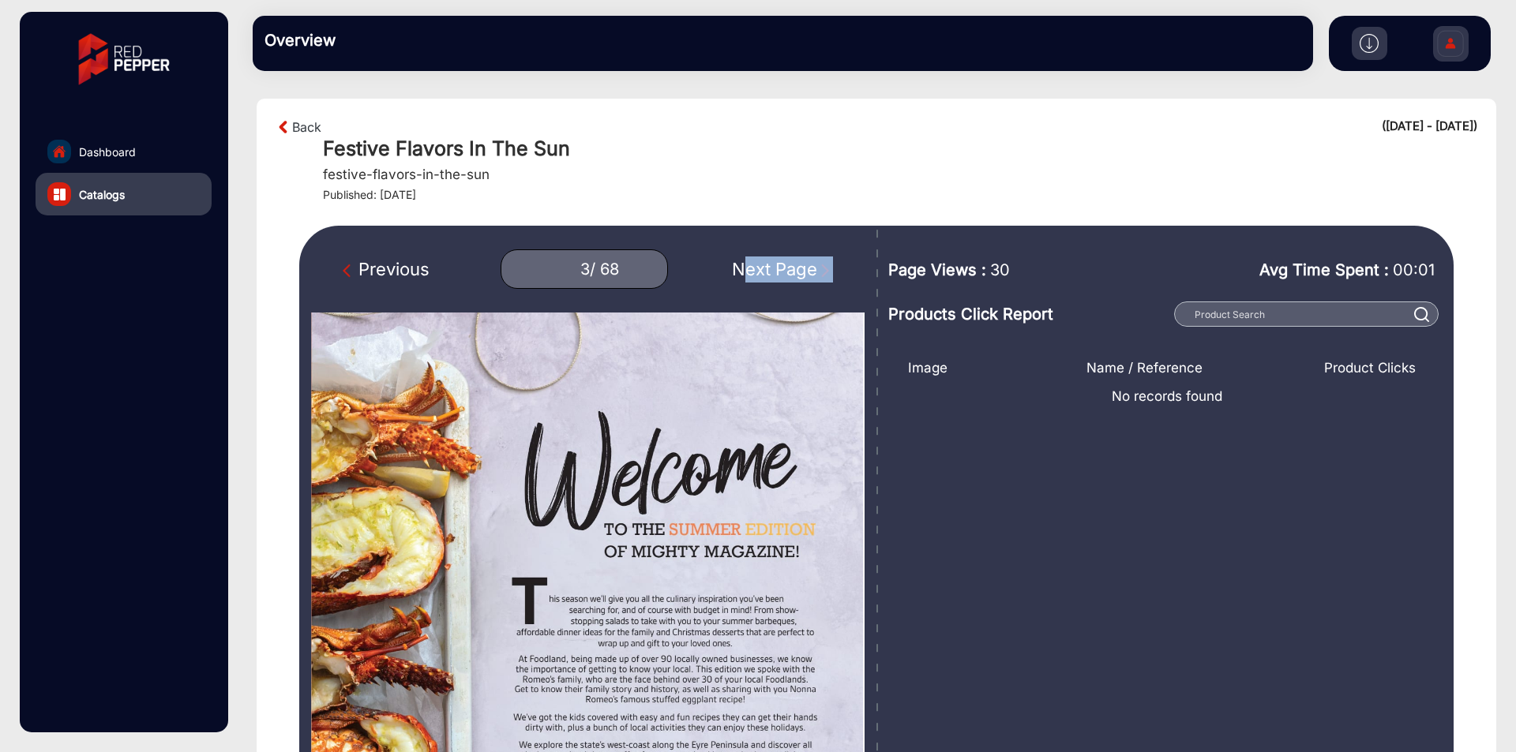
click at [785, 270] on div "Next Page" at bounding box center [782, 270] width 101 height 26
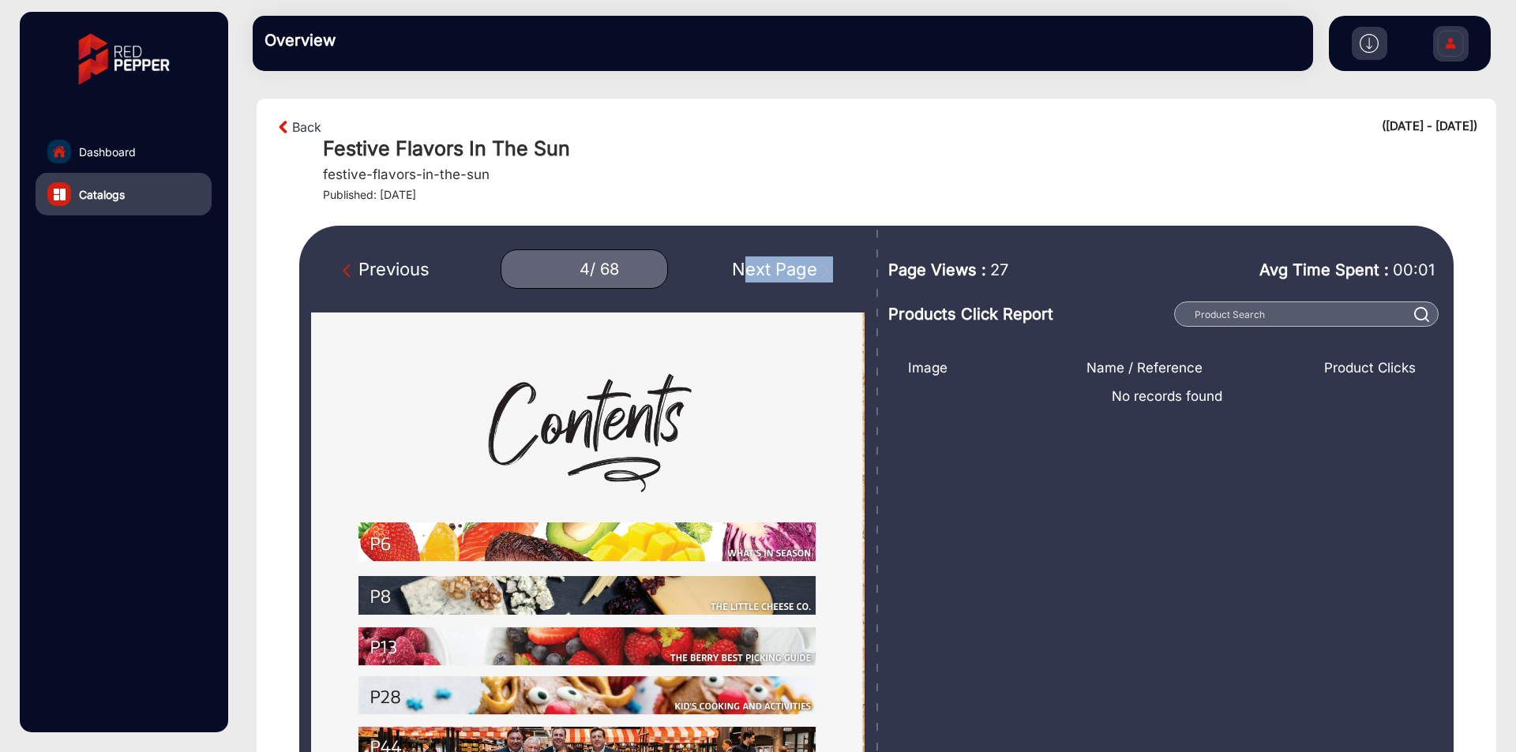
click at [785, 270] on div "Next Page" at bounding box center [782, 270] width 101 height 26
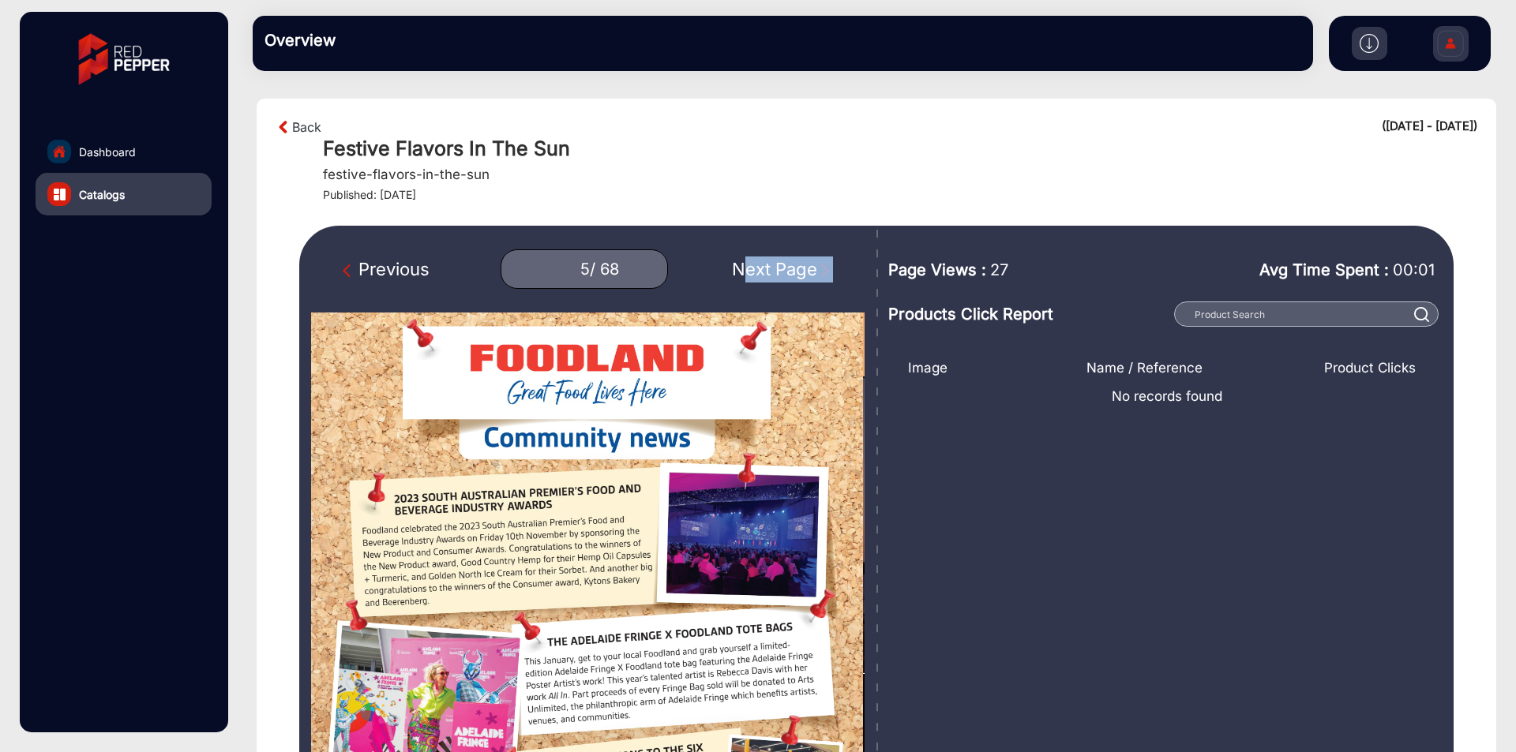
click at [785, 270] on div "Next Page" at bounding box center [782, 270] width 101 height 26
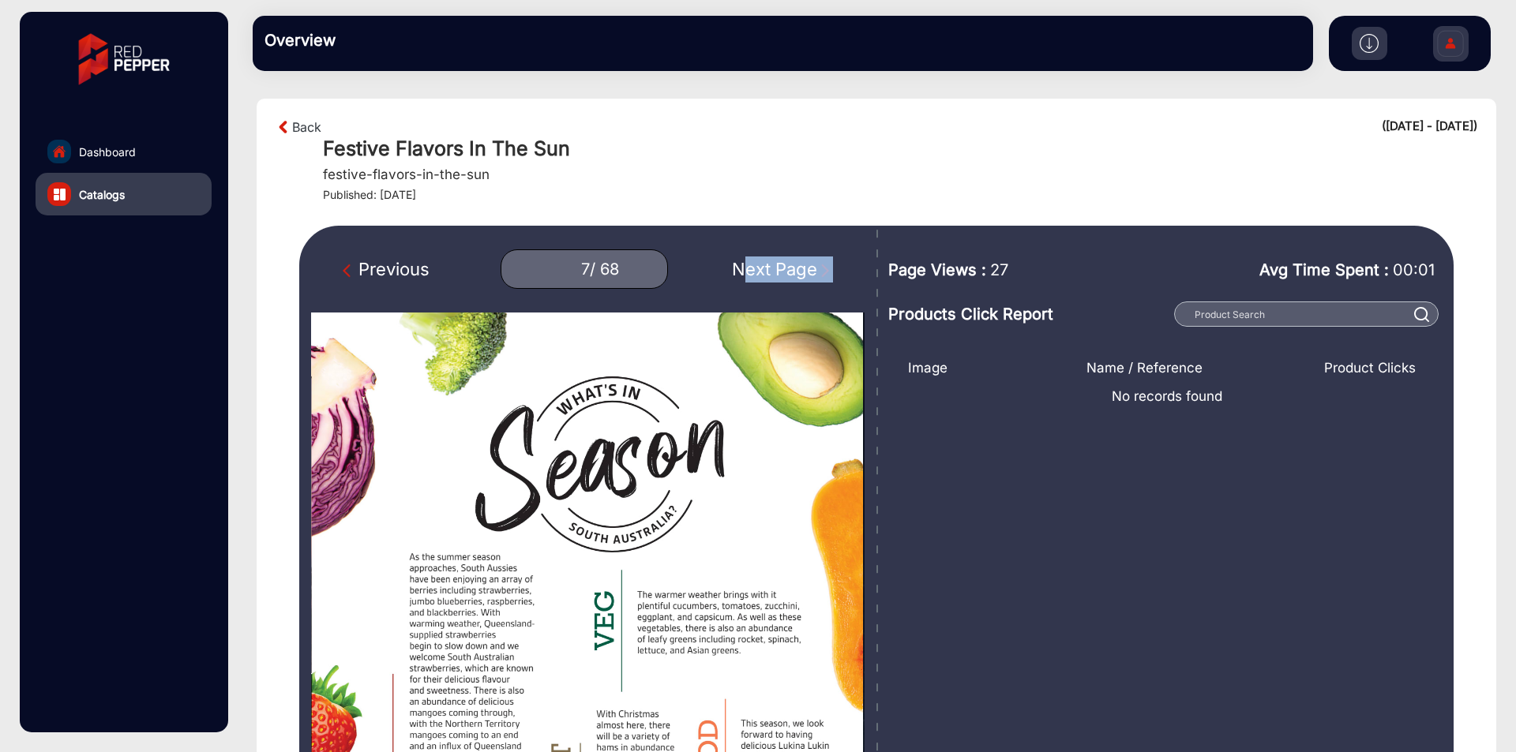
click at [785, 270] on div "Next Page" at bounding box center [782, 270] width 101 height 26
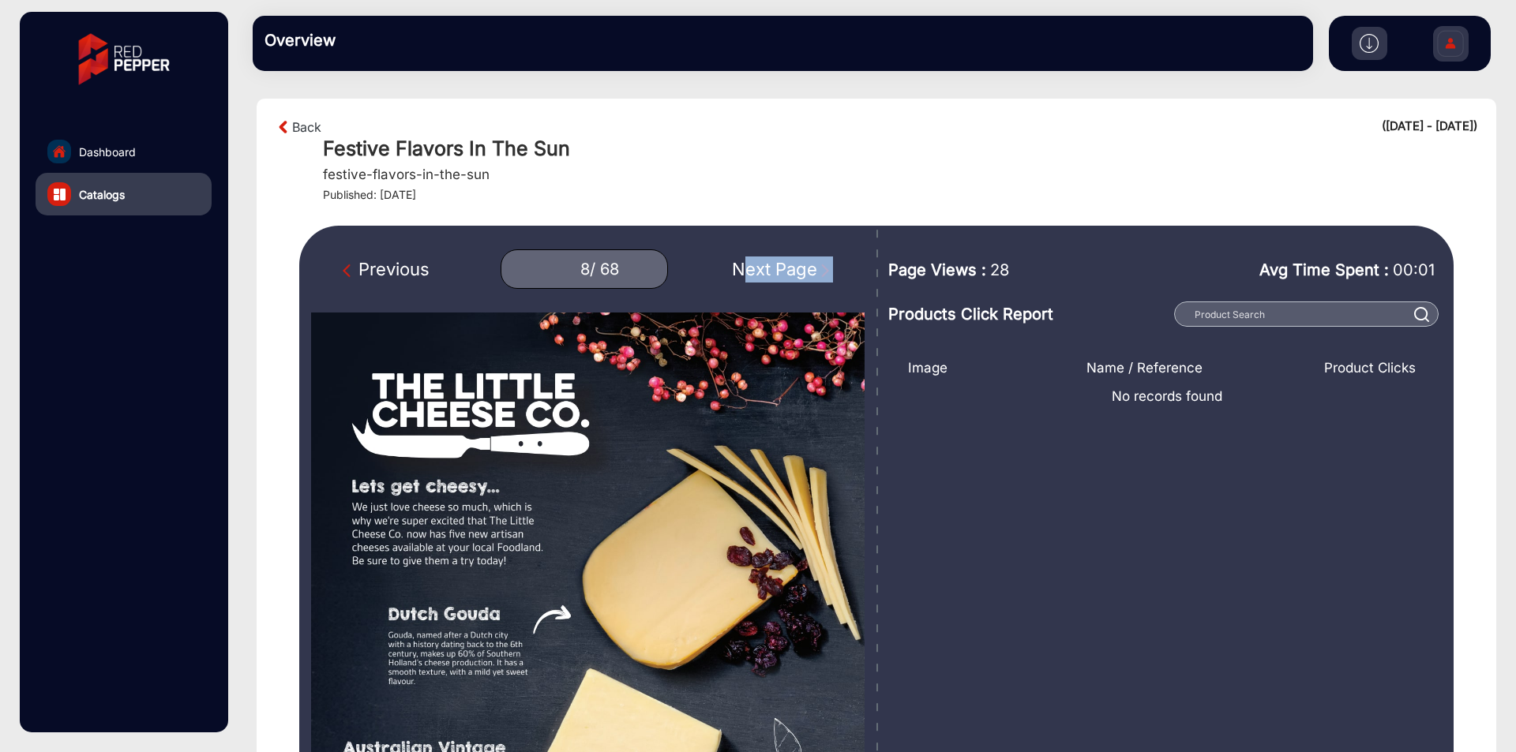
click at [785, 270] on div "Next Page" at bounding box center [782, 270] width 101 height 26
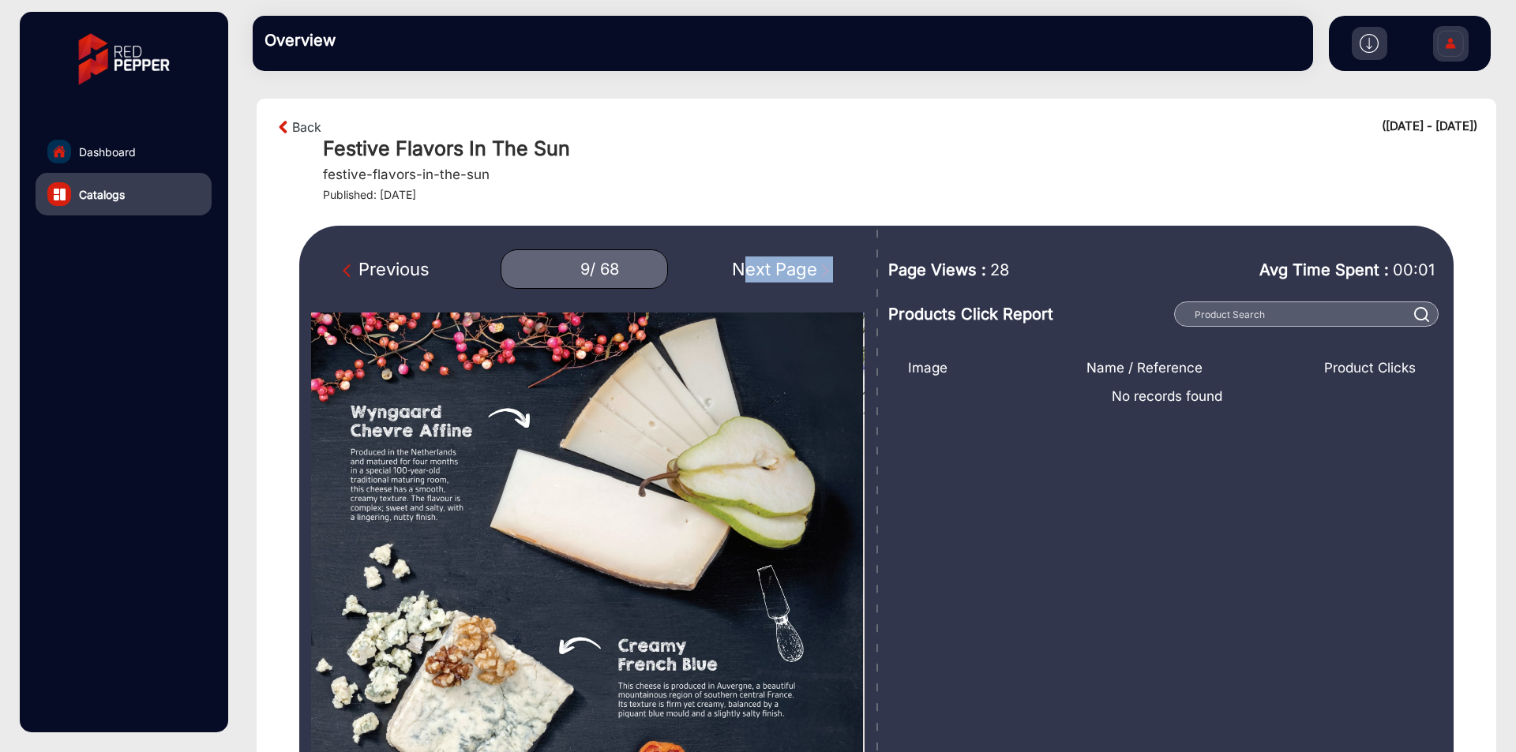
click at [785, 270] on div "Next Page" at bounding box center [782, 270] width 101 height 26
type input "10"
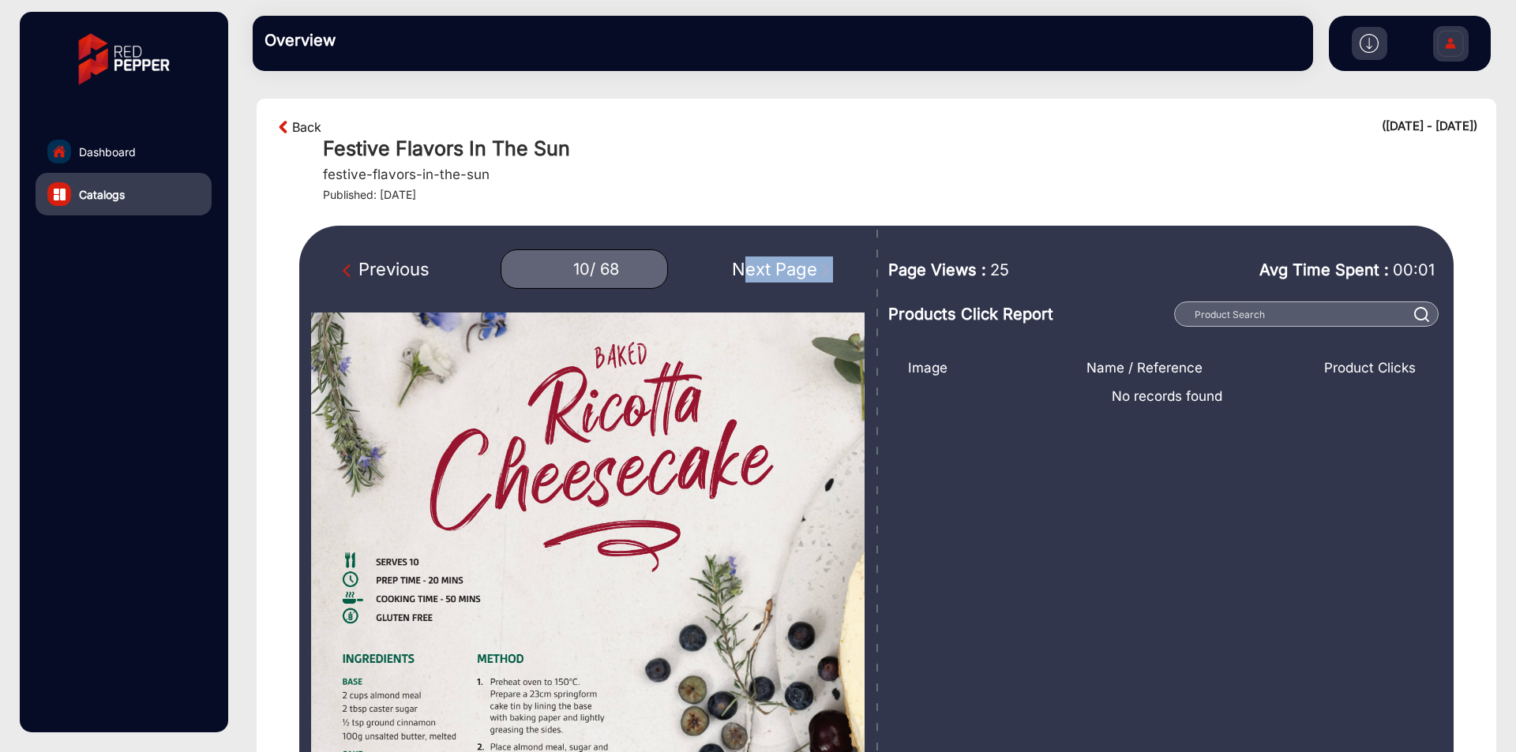
click at [311, 121] on link "Back" at bounding box center [306, 127] width 29 height 19
